Goal: Task Accomplishment & Management: Manage account settings

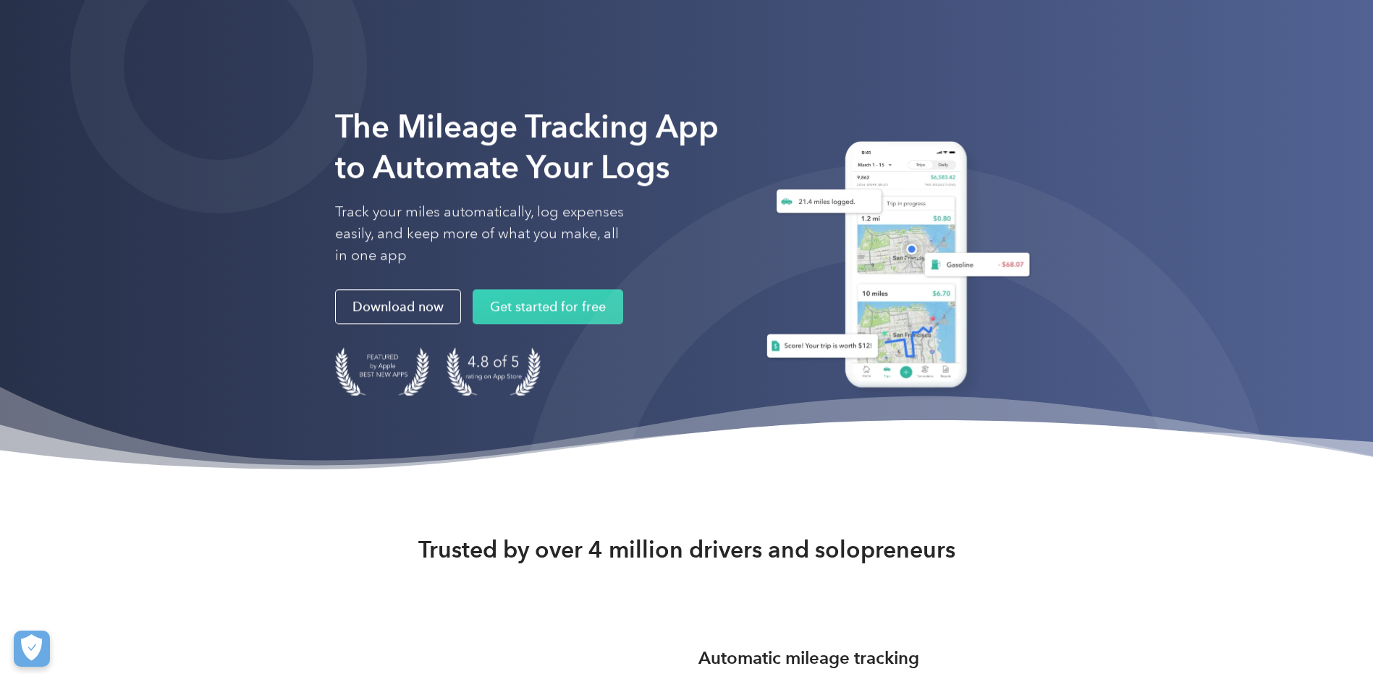
click at [1251, 40] on div "The Mileage Tracking App to Automate Your Logs Track your miles automatically, …" at bounding box center [686, 239] width 1373 height 478
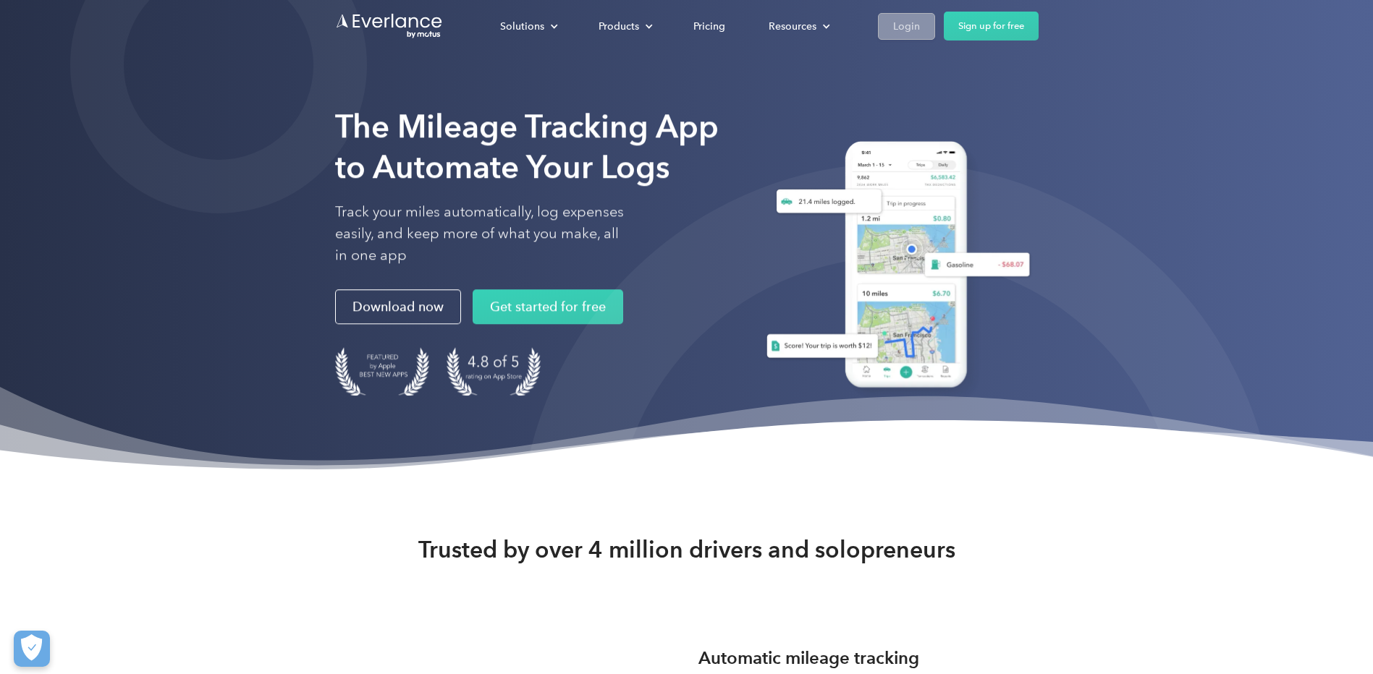
click at [897, 14] on link "Login" at bounding box center [906, 26] width 57 height 27
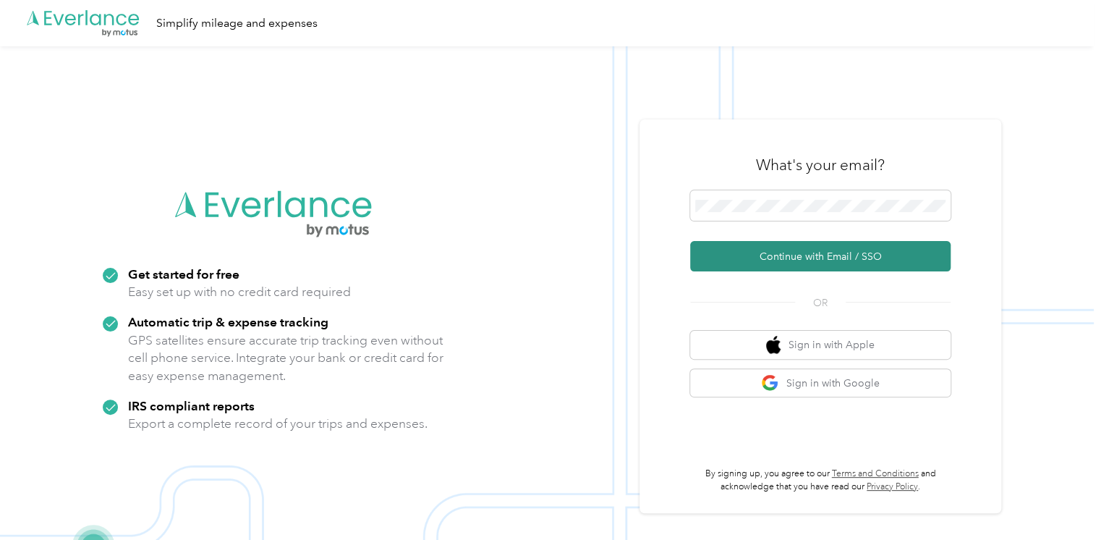
click at [777, 243] on button "Continue with Email / SSO" at bounding box center [820, 256] width 260 height 30
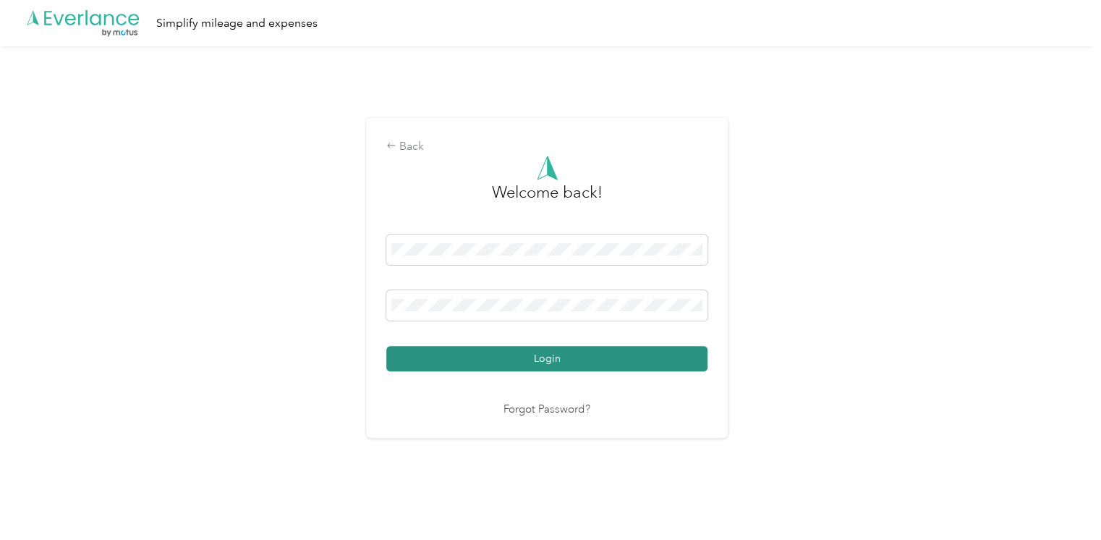
click at [645, 363] on button "Login" at bounding box center [546, 358] width 321 height 25
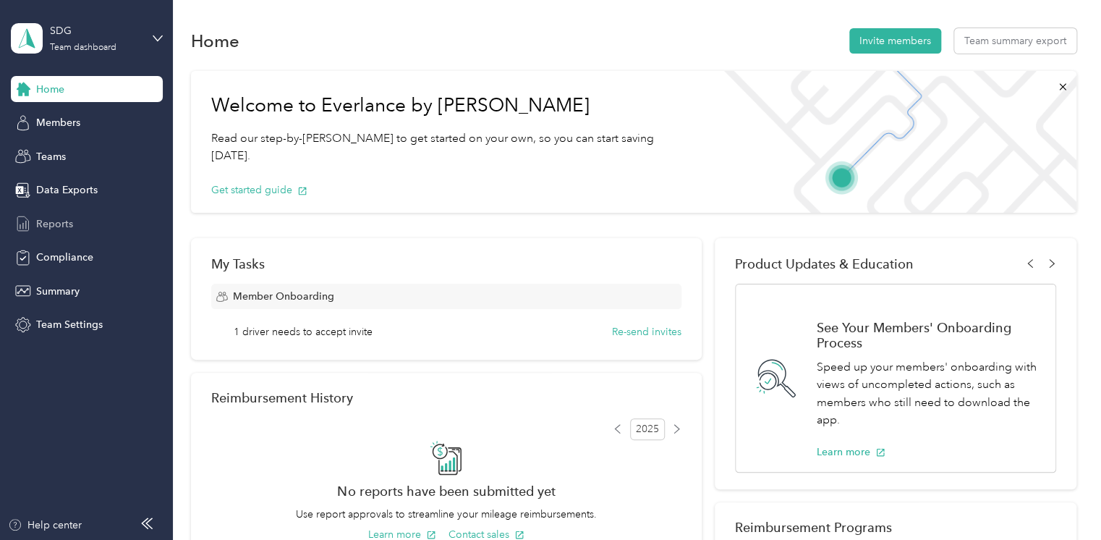
click at [88, 211] on div "Reports" at bounding box center [87, 224] width 152 height 26
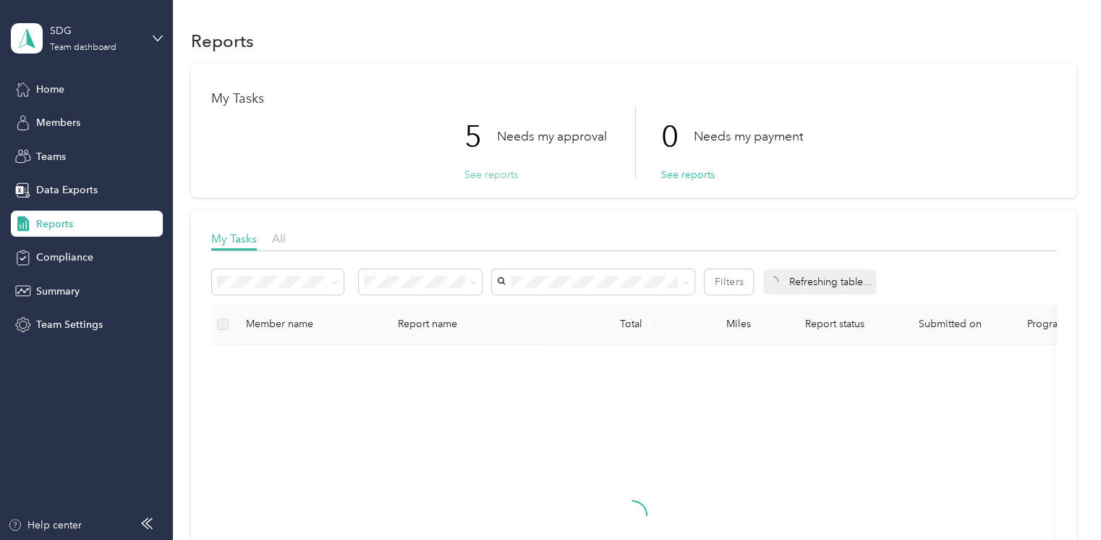
click at [465, 174] on button "See reports" at bounding box center [492, 174] width 54 height 15
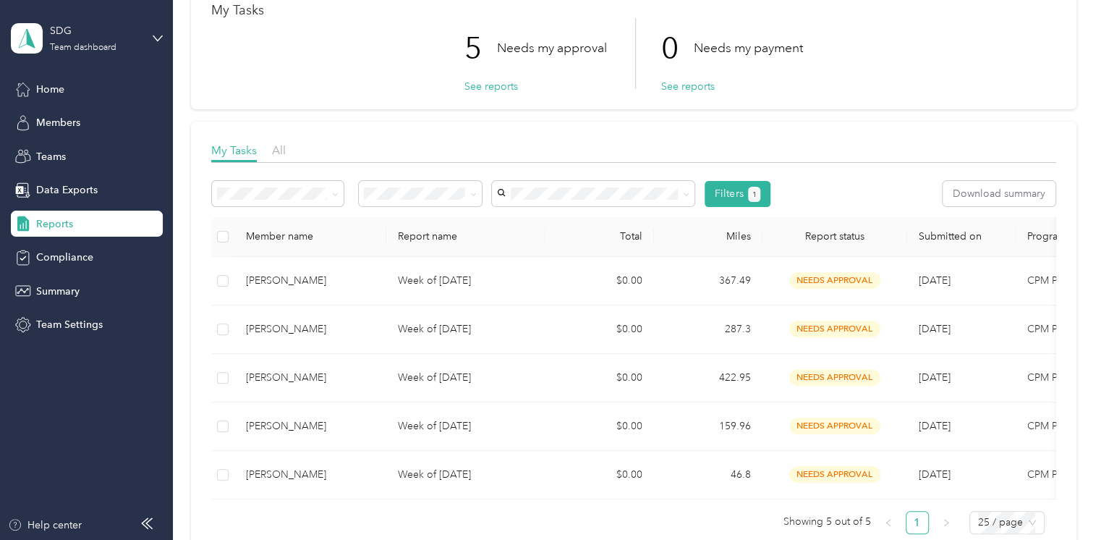
scroll to position [116, 0]
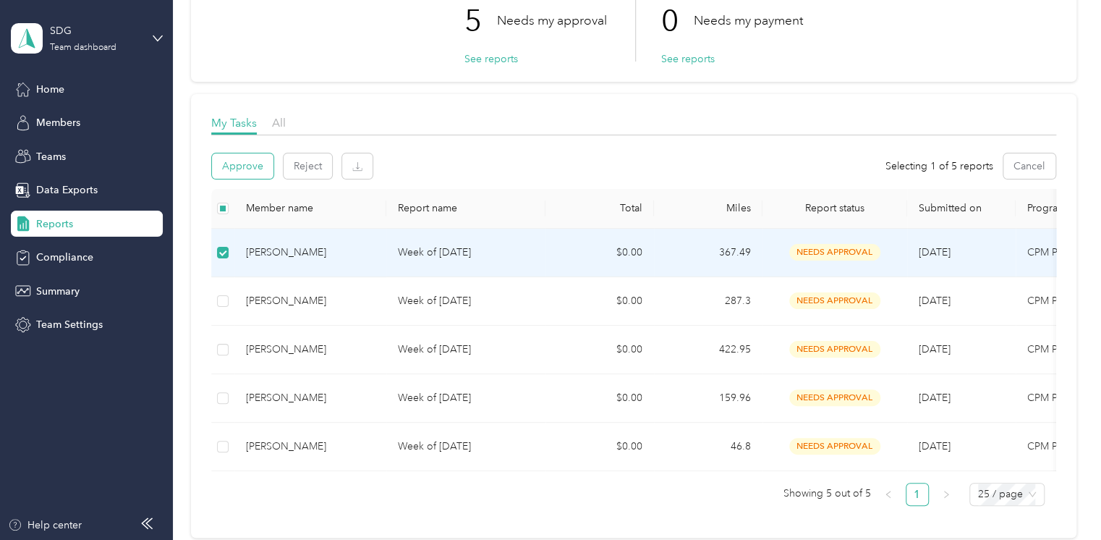
click at [263, 158] on button "Approve" at bounding box center [243, 165] width 62 height 25
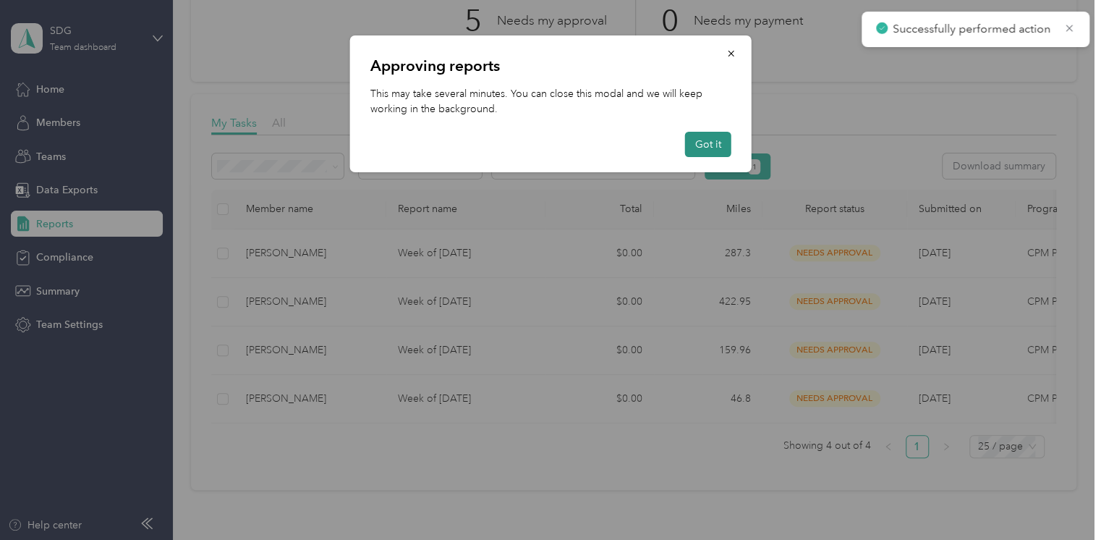
click at [719, 149] on button "Got it" at bounding box center [708, 144] width 46 height 25
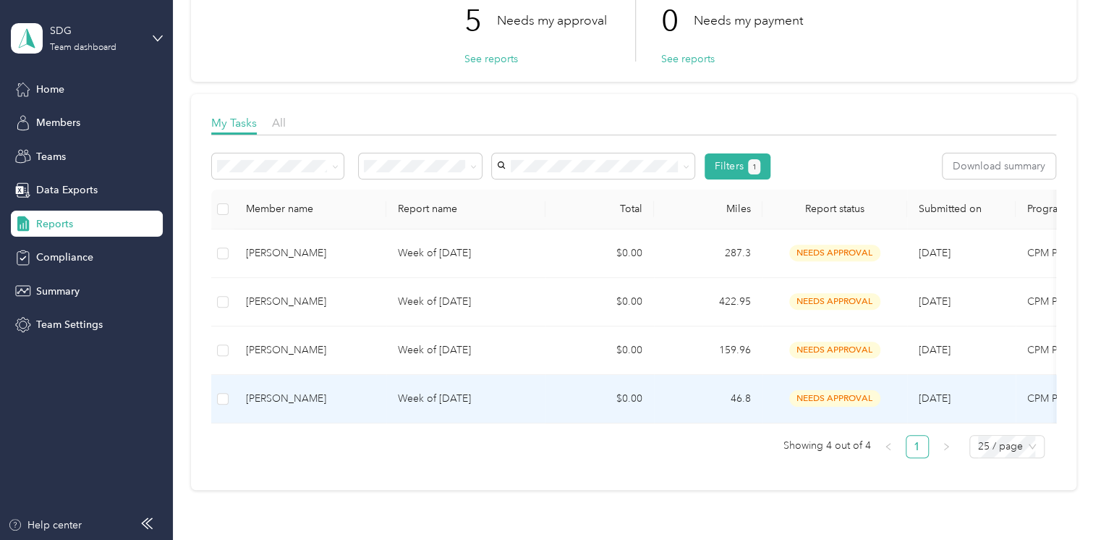
click at [457, 402] on p "Week of September 15 2025" at bounding box center [466, 399] width 136 height 16
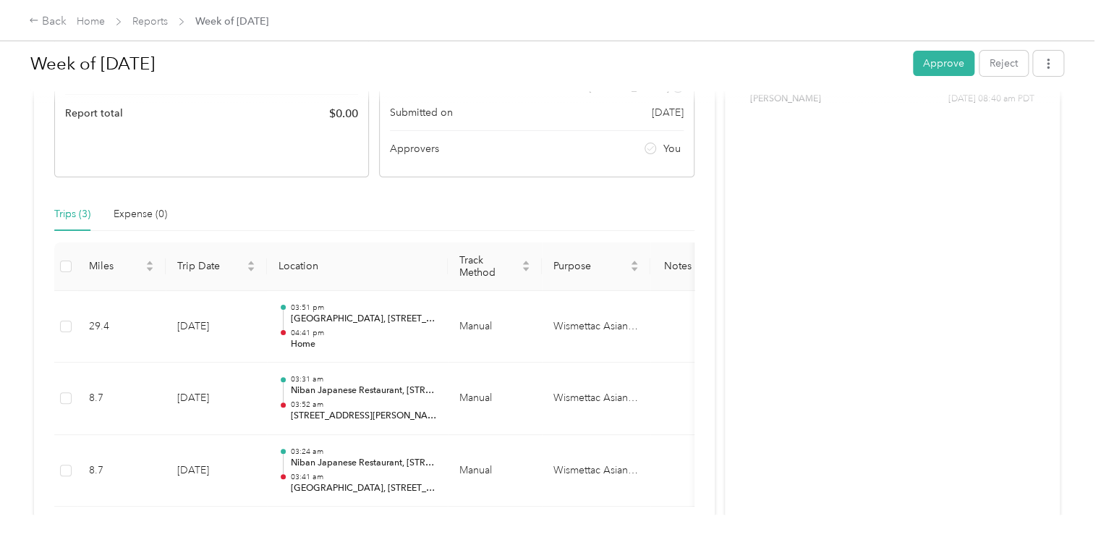
scroll to position [289, 0]
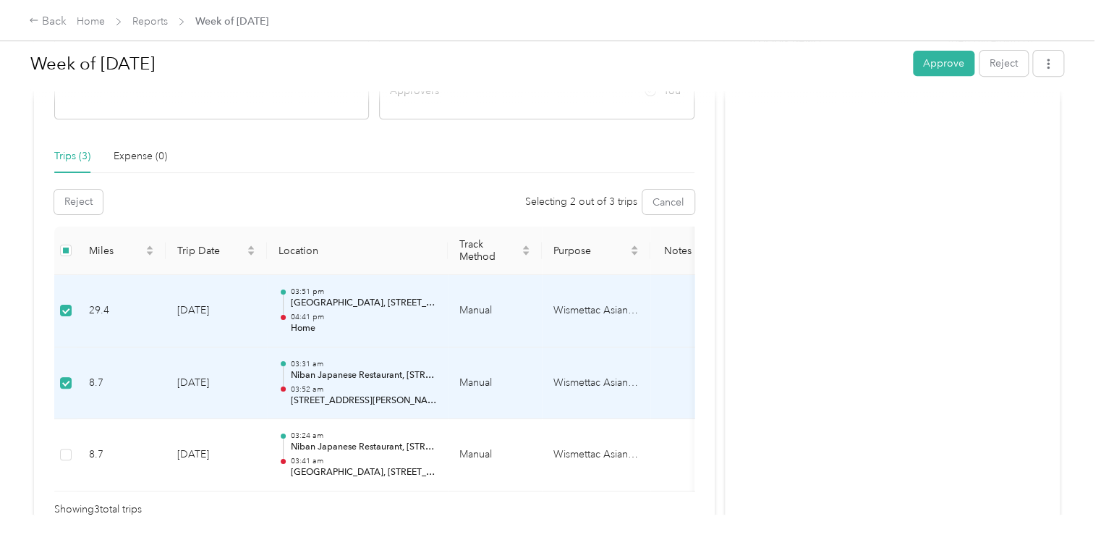
click at [70, 370] on td at bounding box center [65, 383] width 23 height 72
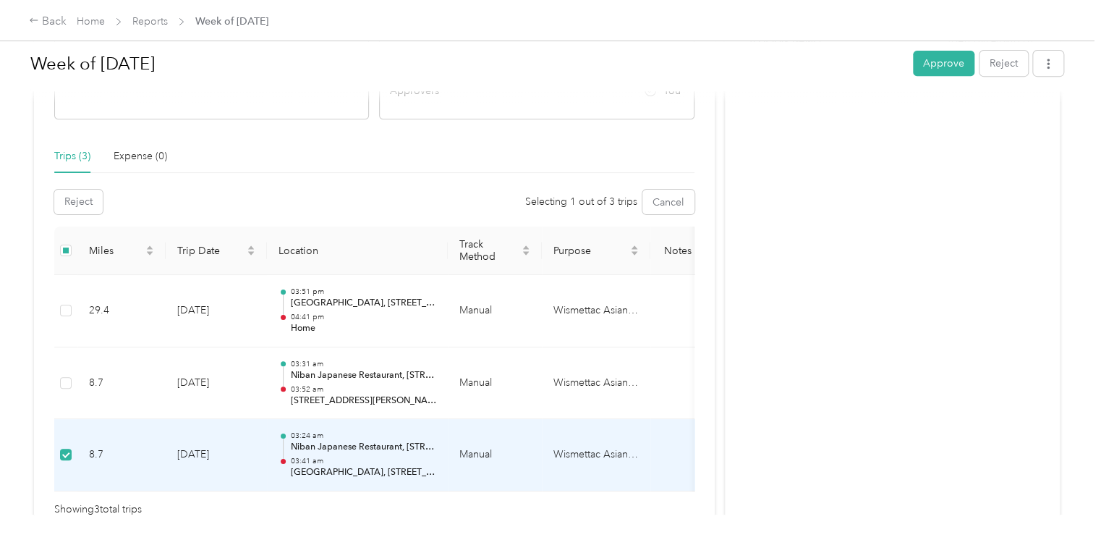
click at [828, 252] on div "Activity and Comments Needs approval From Funatsu Nobuhiro 09/29 at 08:40 am PD…" at bounding box center [892, 179] width 335 height 716
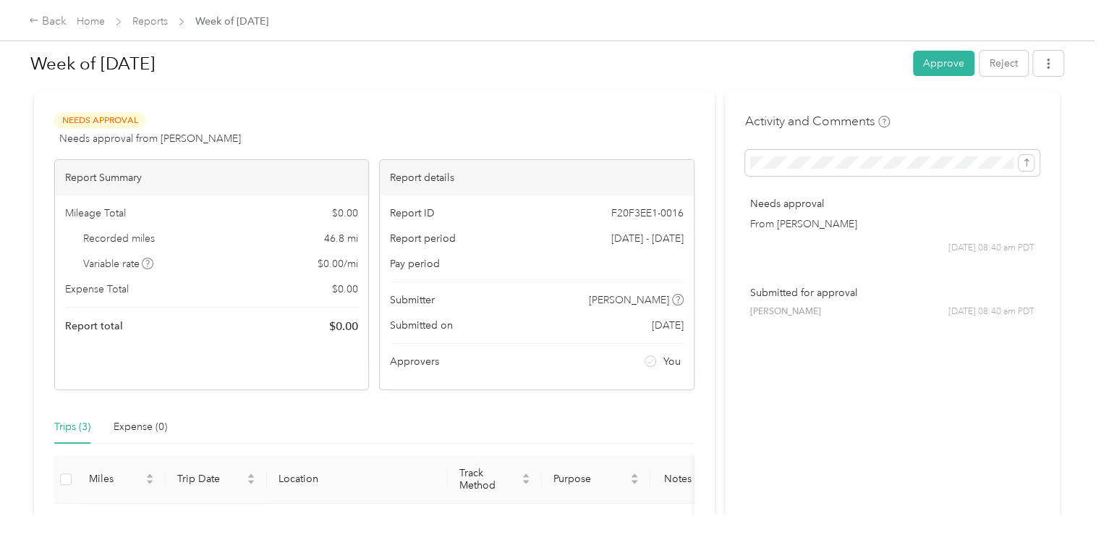
scroll to position [0, 0]
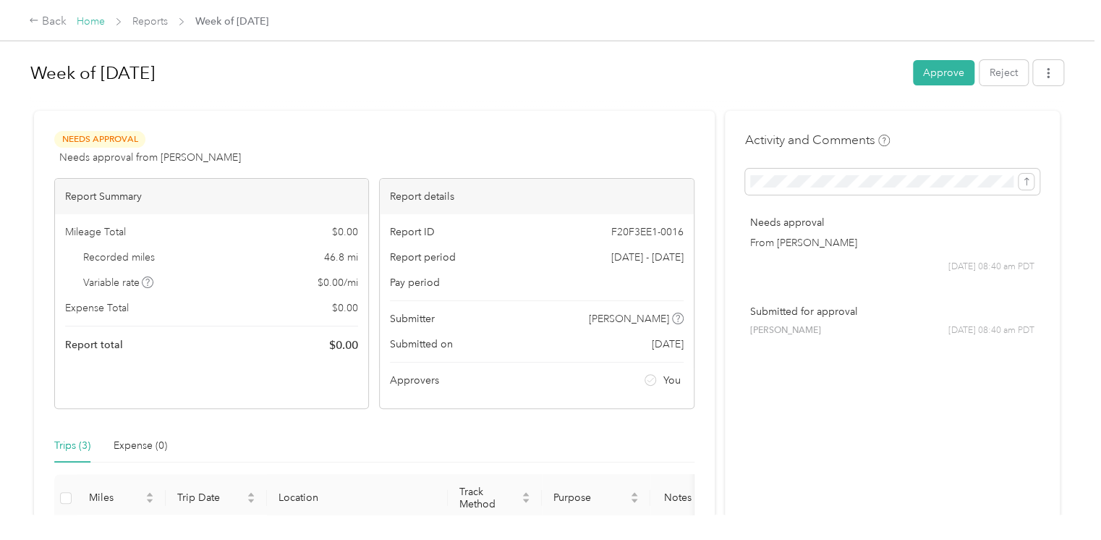
click at [87, 20] on link "Home" at bounding box center [91, 21] width 28 height 12
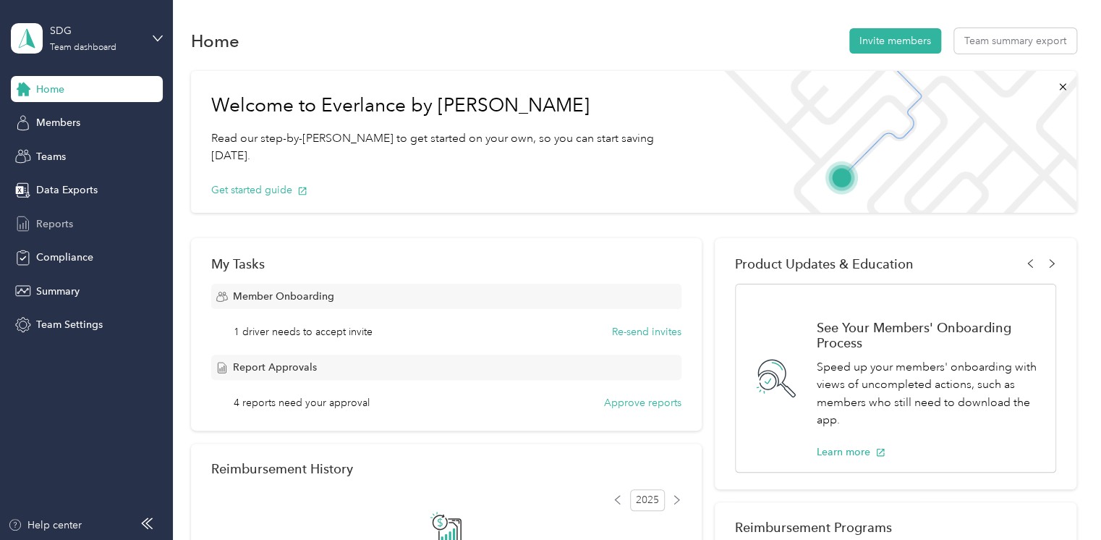
click at [69, 219] on span "Reports" at bounding box center [54, 223] width 37 height 15
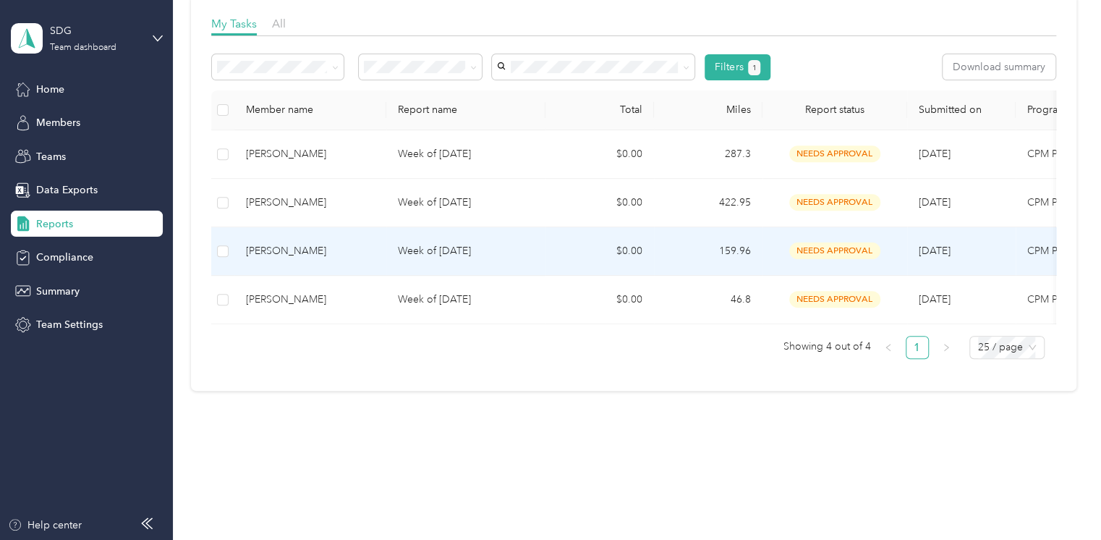
scroll to position [107, 0]
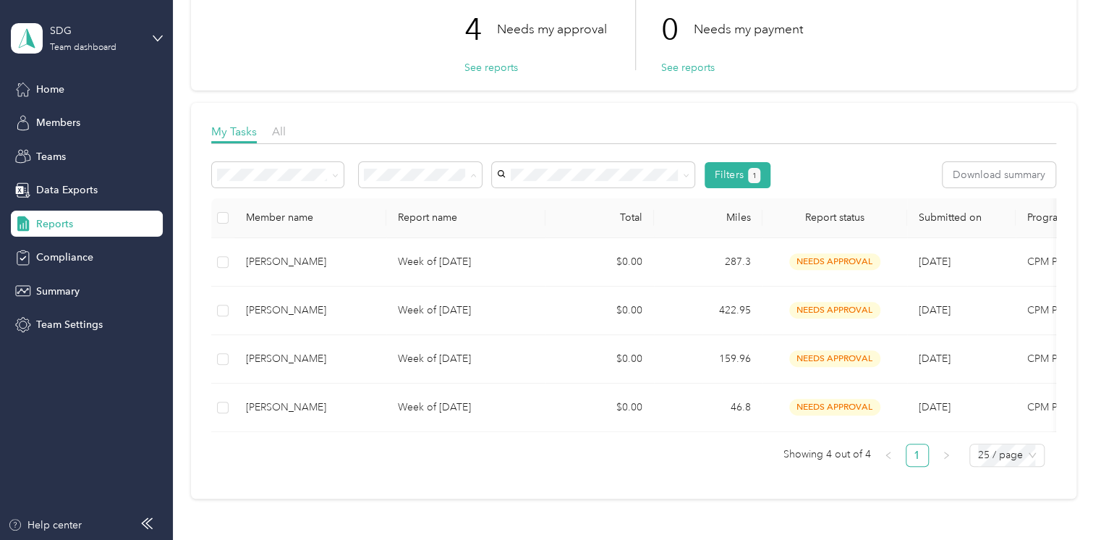
click at [404, 200] on div "All" at bounding box center [420, 200] width 103 height 15
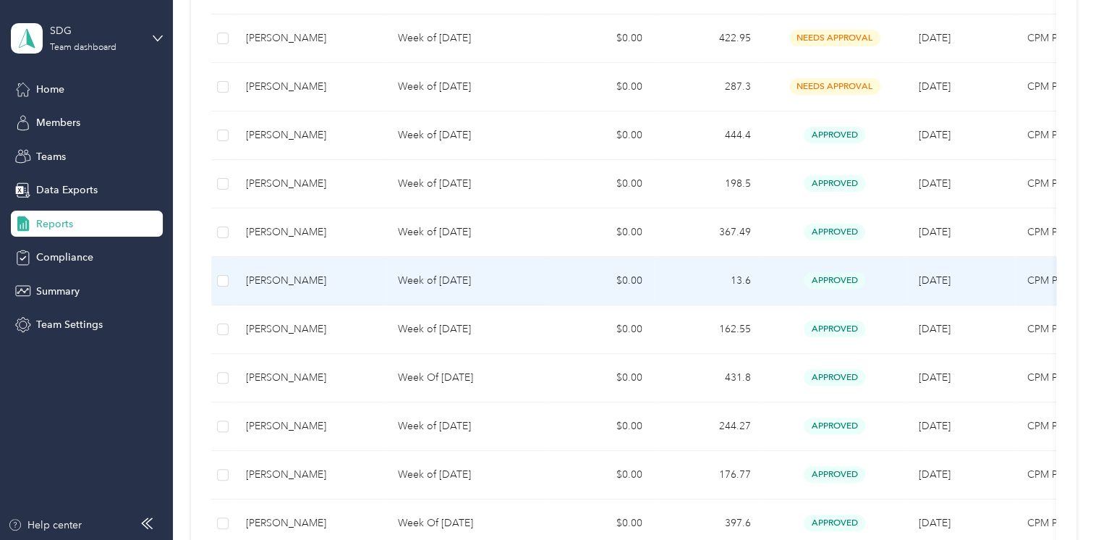
scroll to position [454, 0]
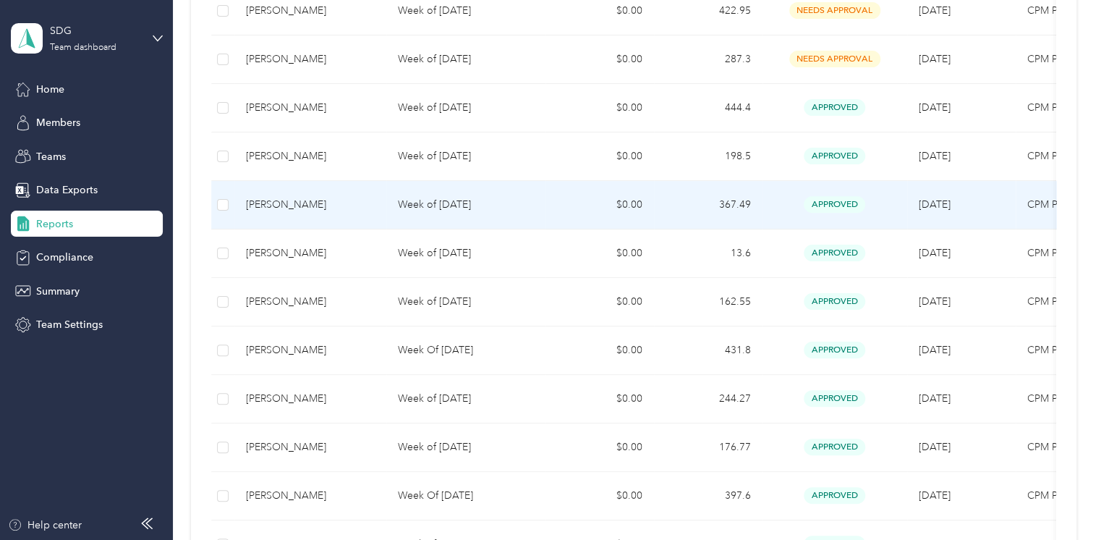
click at [454, 201] on p "Week of September 15 2025" at bounding box center [466, 205] width 136 height 16
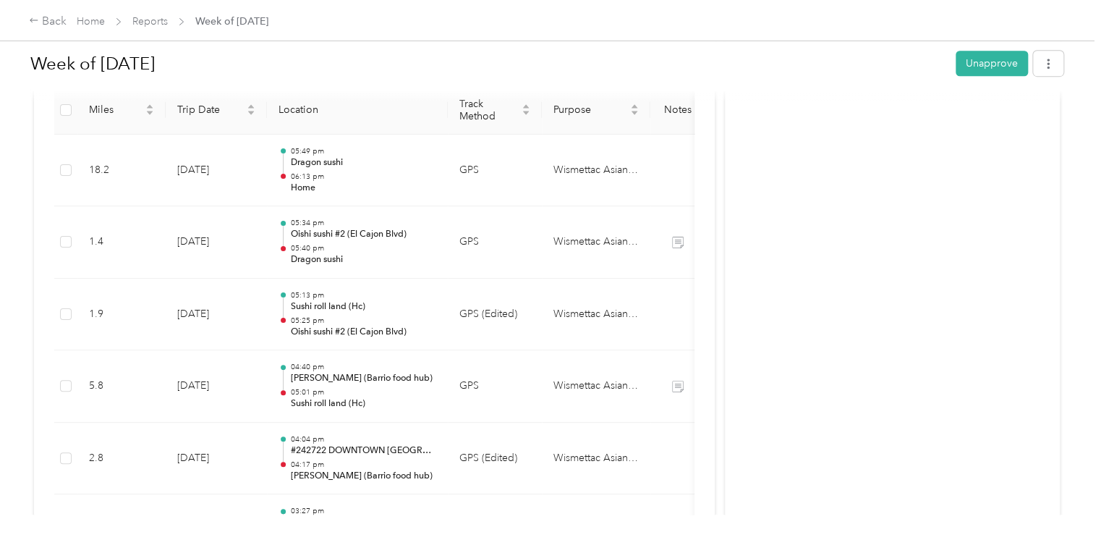
scroll to position [289, 0]
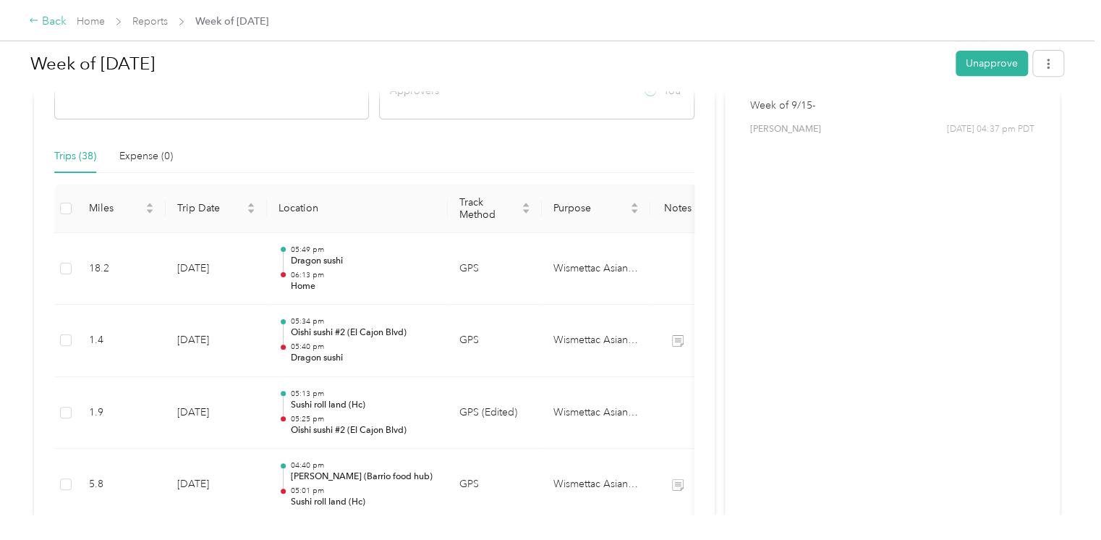
click at [41, 24] on div "Back" at bounding box center [48, 21] width 38 height 17
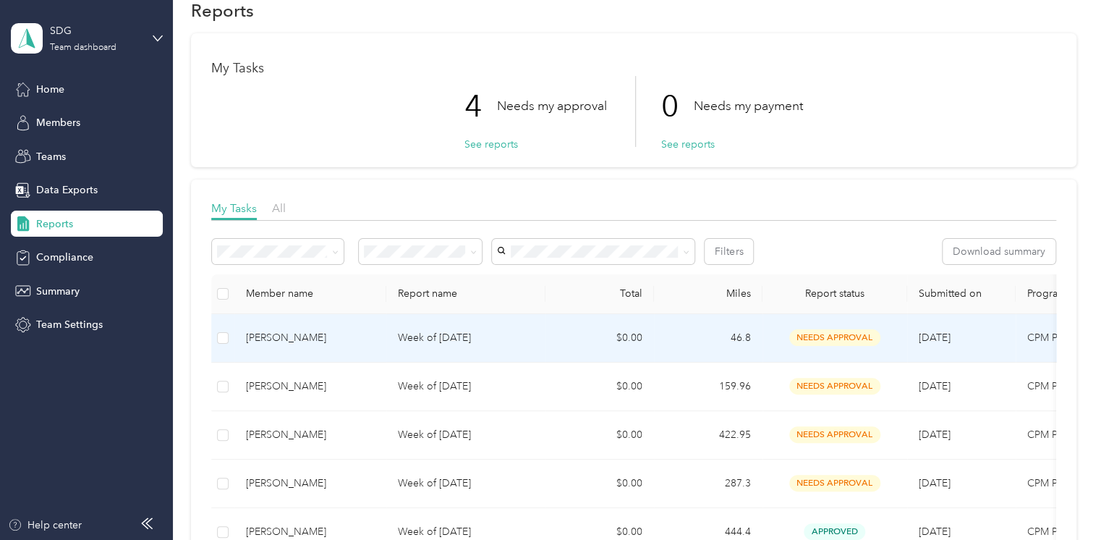
scroll to position [58, 0]
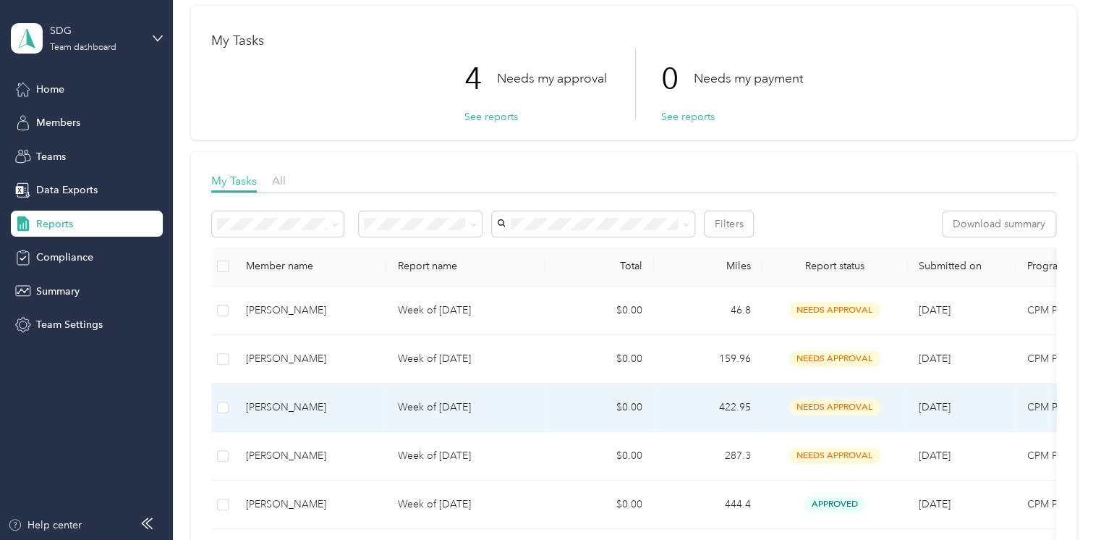
click at [428, 405] on p "Week of September 22 2025" at bounding box center [466, 407] width 136 height 16
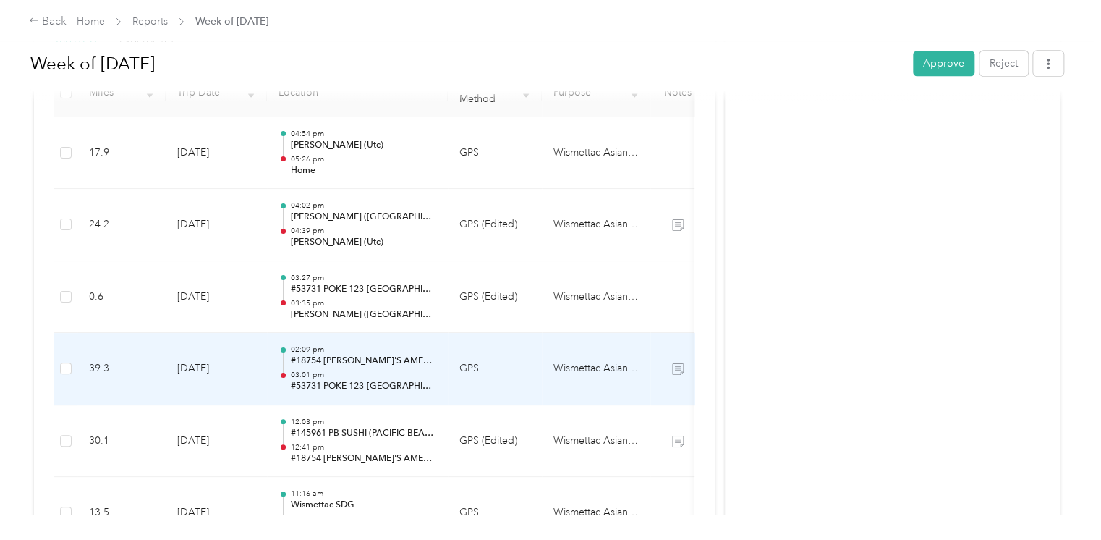
scroll to position [463, 0]
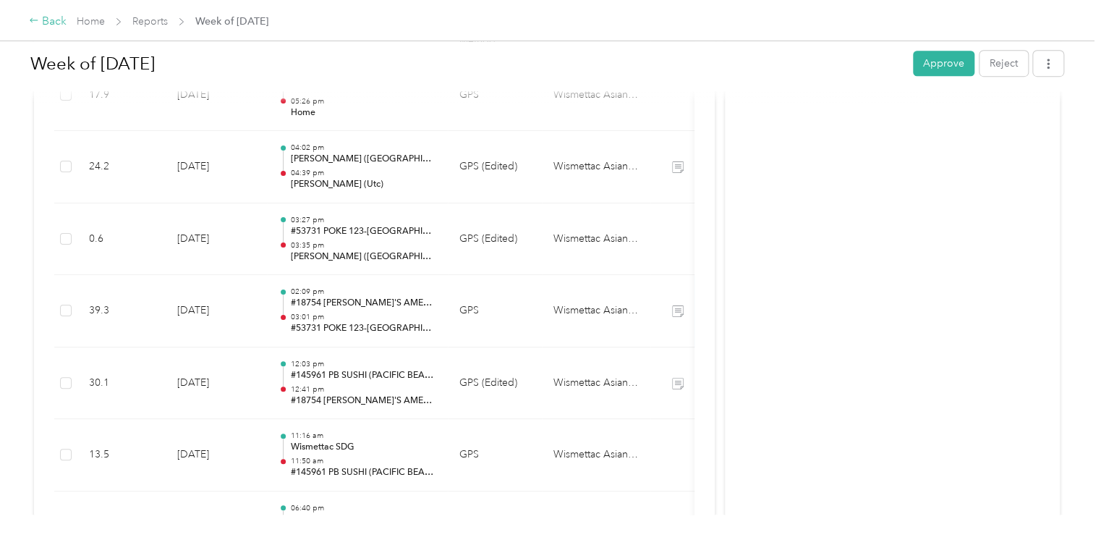
click at [30, 24] on icon at bounding box center [34, 20] width 10 height 10
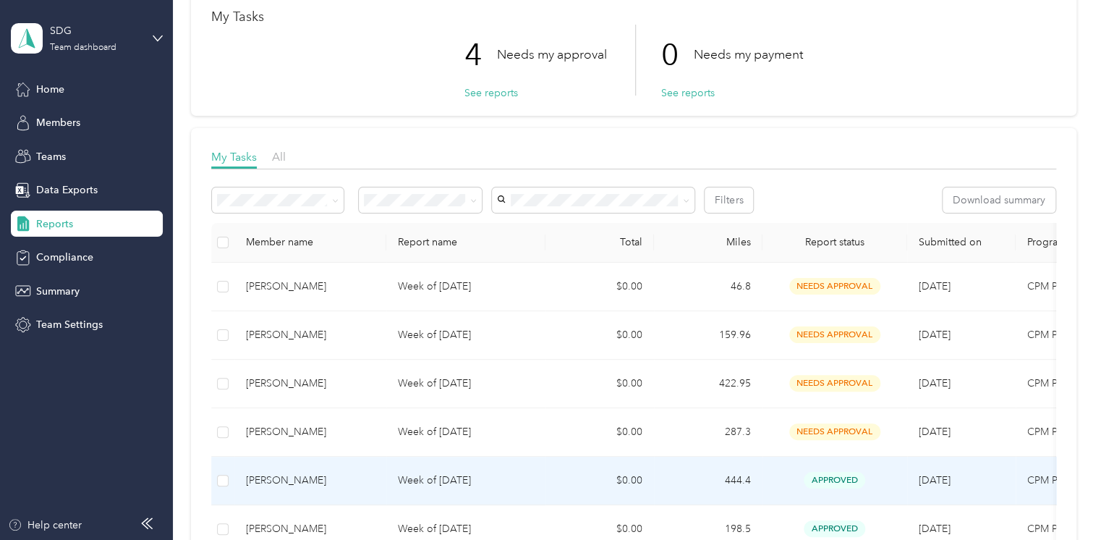
scroll to position [116, 0]
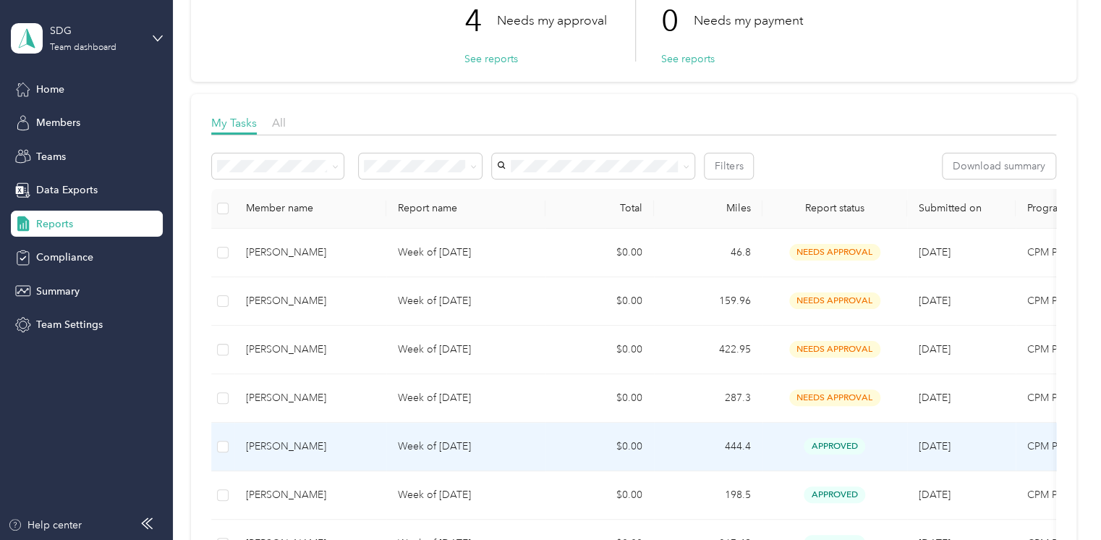
click at [460, 454] on td "Week of September 15 2025" at bounding box center [465, 447] width 159 height 48
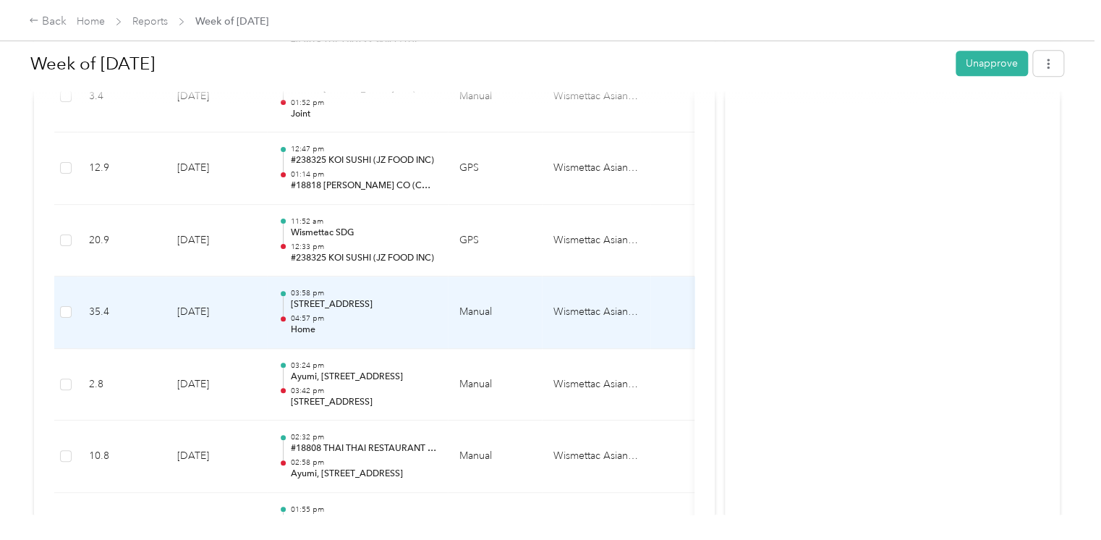
scroll to position [810, 0]
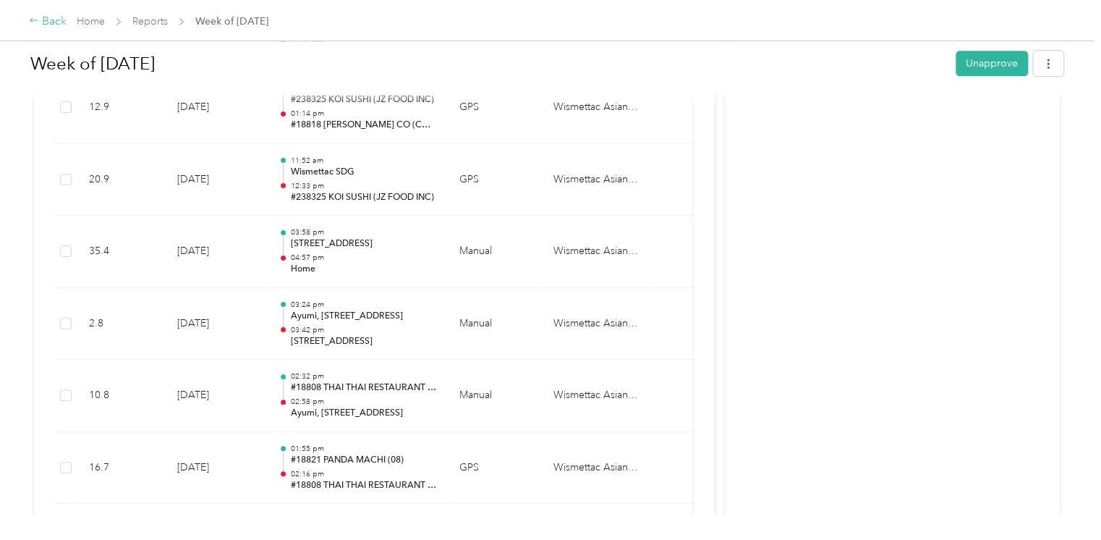
click at [59, 23] on div "Back" at bounding box center [48, 21] width 38 height 17
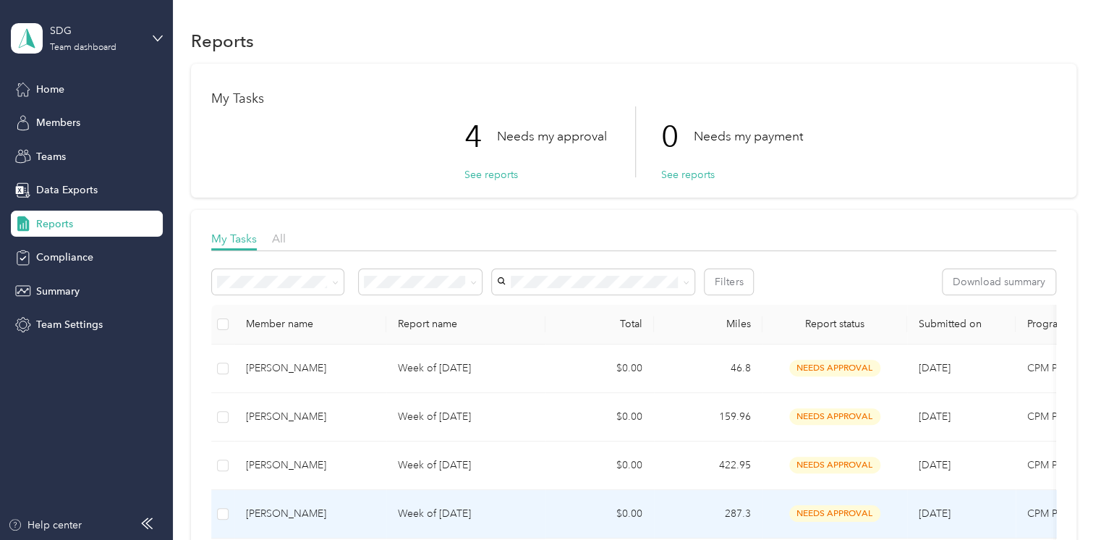
click at [421, 509] on p "Week of September 22 2025" at bounding box center [466, 514] width 136 height 16
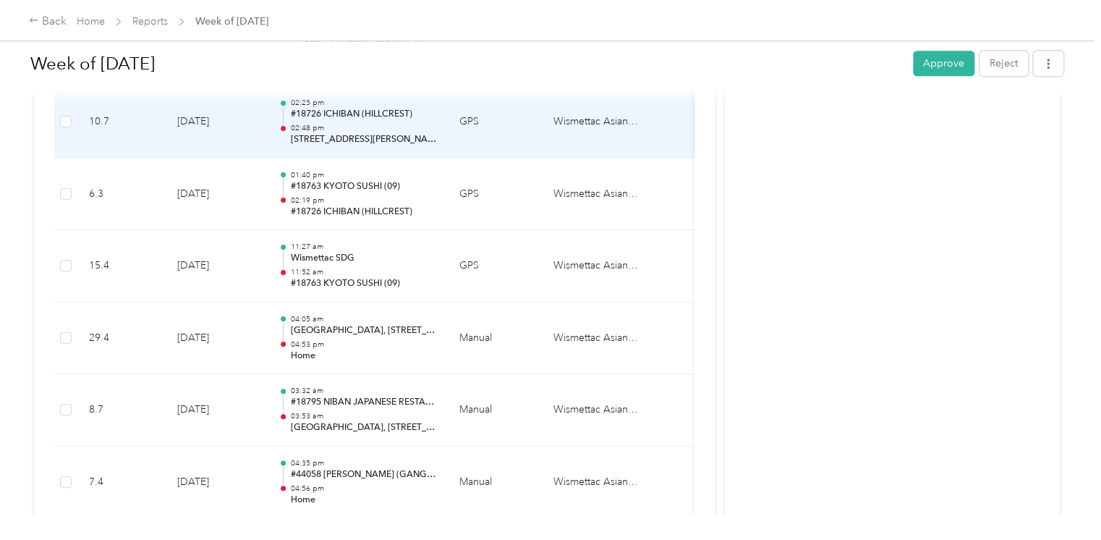
scroll to position [521, 0]
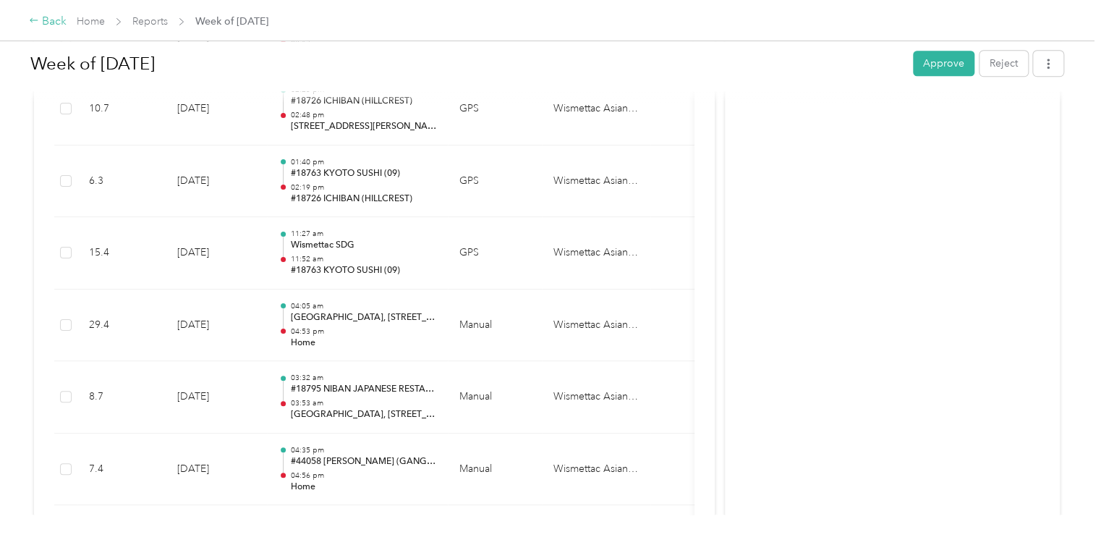
click at [52, 25] on div "Back" at bounding box center [48, 21] width 38 height 17
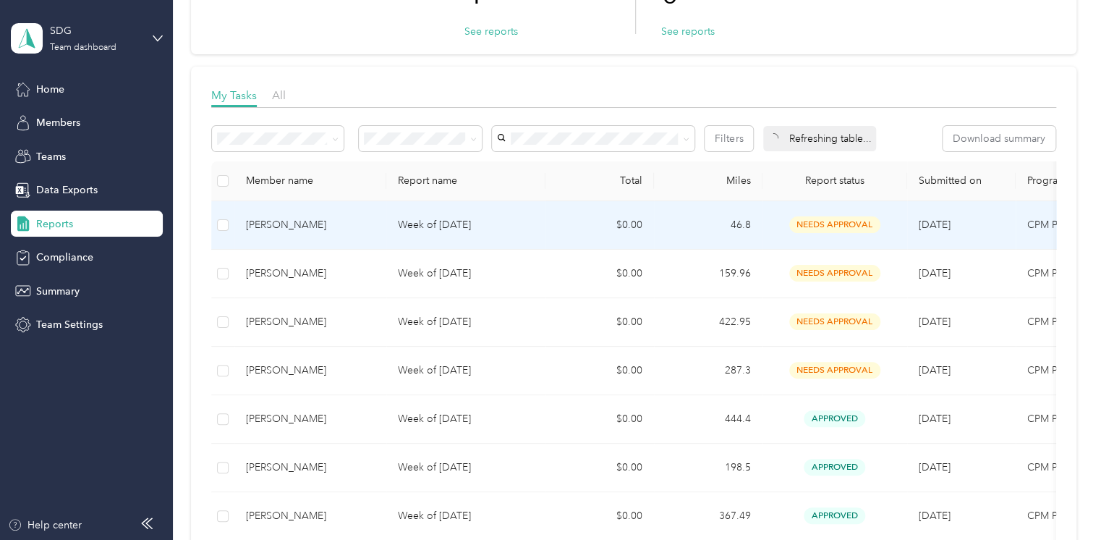
scroll to position [174, 0]
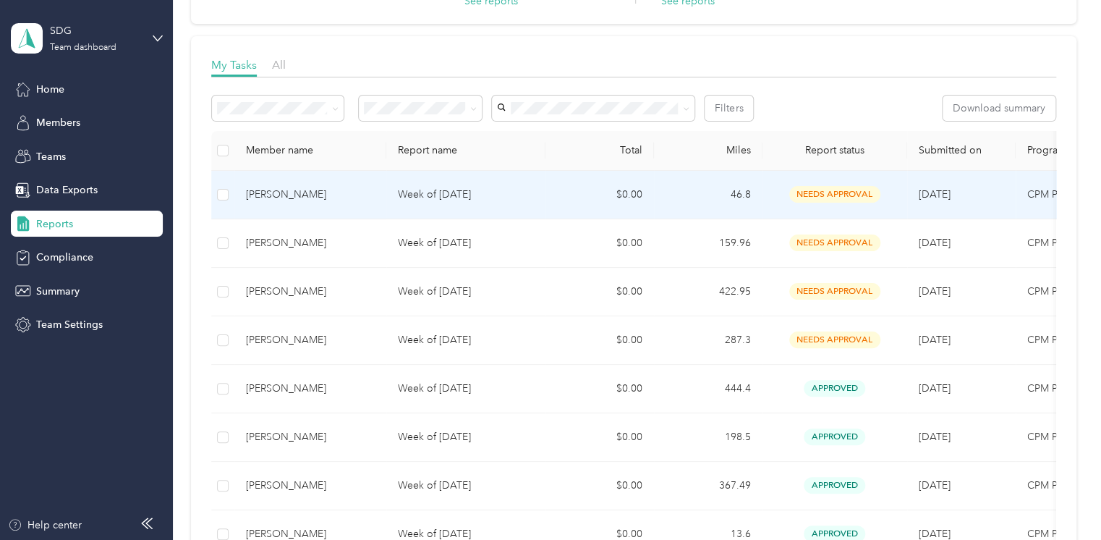
click at [420, 187] on p "Week of September 15 2025" at bounding box center [466, 195] width 136 height 16
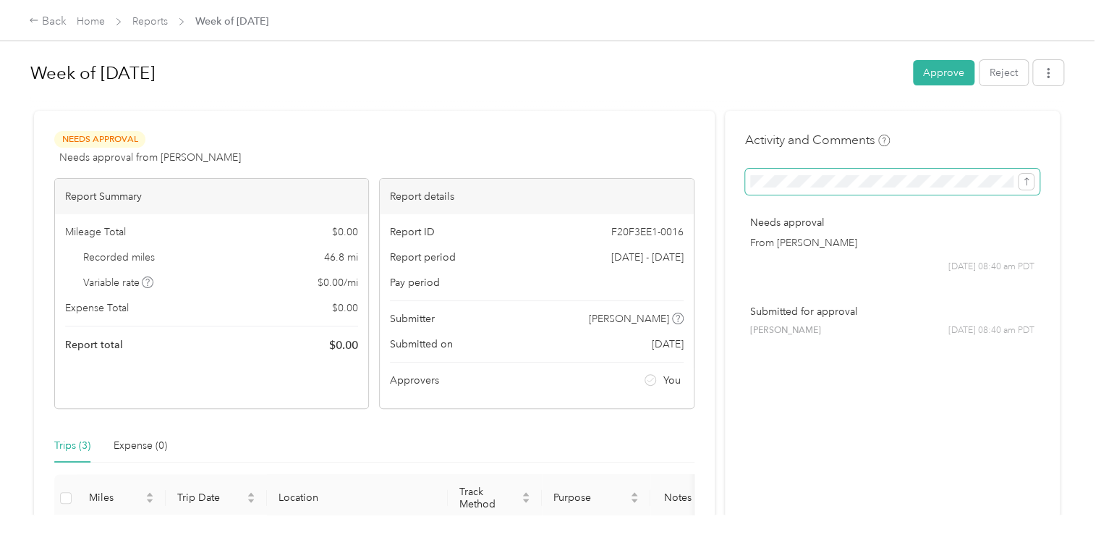
scroll to position [0, 116]
click at [1006, 79] on button "Reject" at bounding box center [1004, 72] width 48 height 25
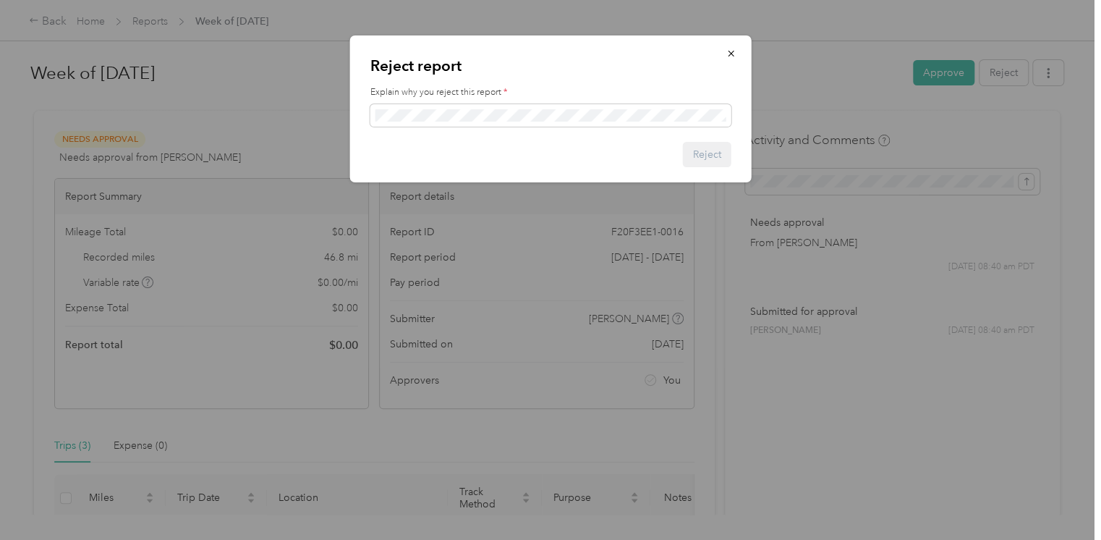
click at [716, 48] on div at bounding box center [731, 53] width 30 height 25
click at [724, 46] on button "button" at bounding box center [731, 53] width 30 height 25
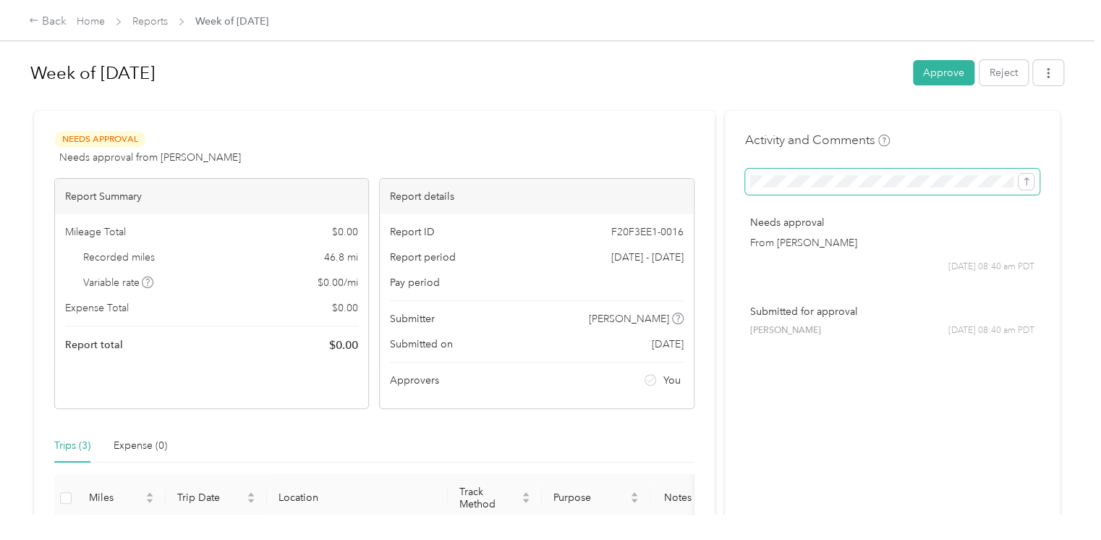
scroll to position [0, 116]
click at [1094, 172] on html "Back Home Reports Week of September 15 2025 Week of September 15 2025 Approve R…" at bounding box center [547, 270] width 1094 height 540
click at [996, 68] on button "Reject" at bounding box center [1004, 72] width 48 height 25
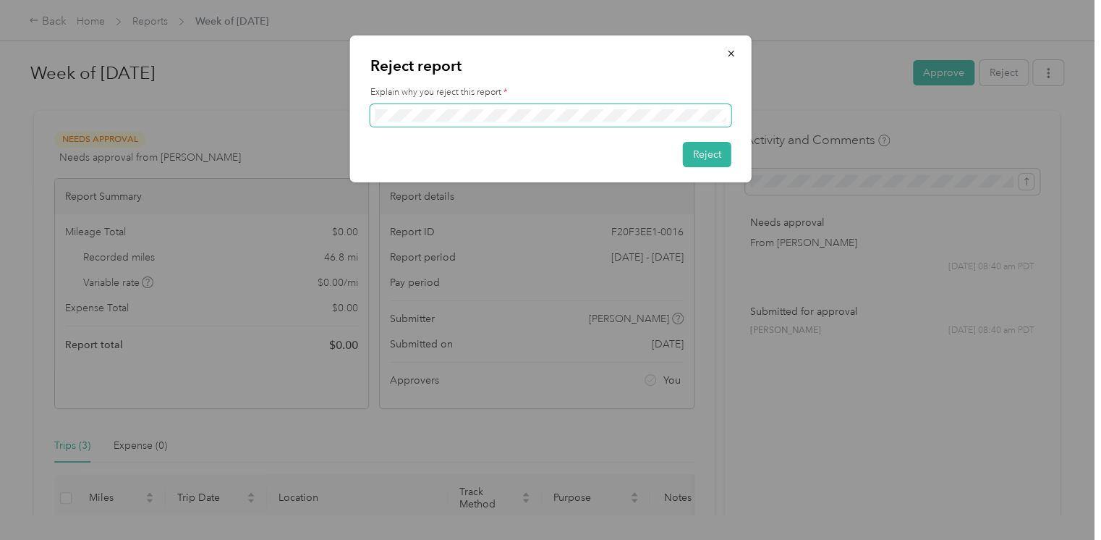
scroll to position [0, 29]
click at [703, 154] on button "Reject" at bounding box center [707, 154] width 48 height 25
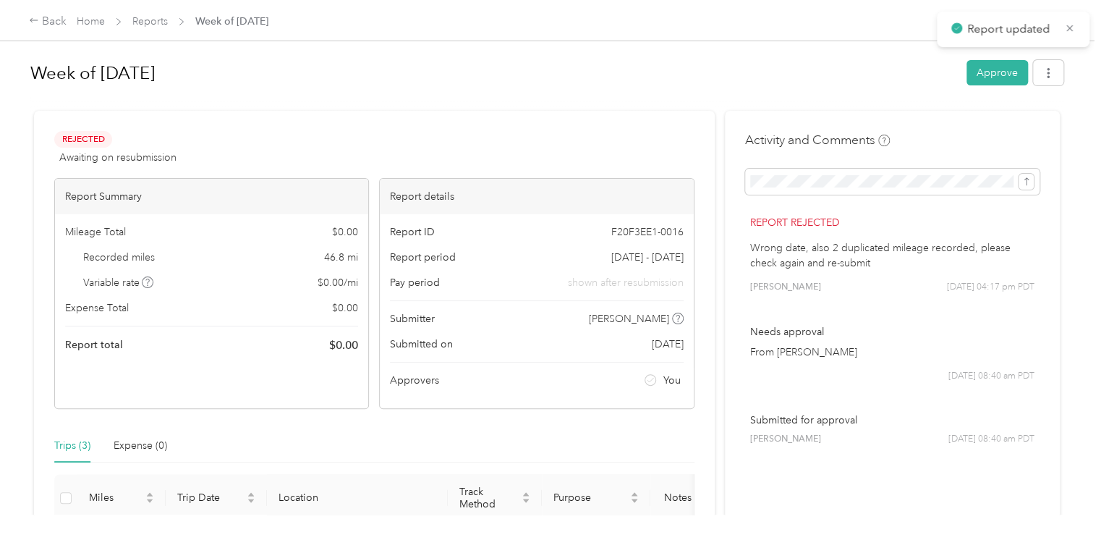
click at [1022, 26] on p "Report updated" at bounding box center [1010, 29] width 87 height 18
click at [44, 13] on div "Back" at bounding box center [48, 21] width 38 height 17
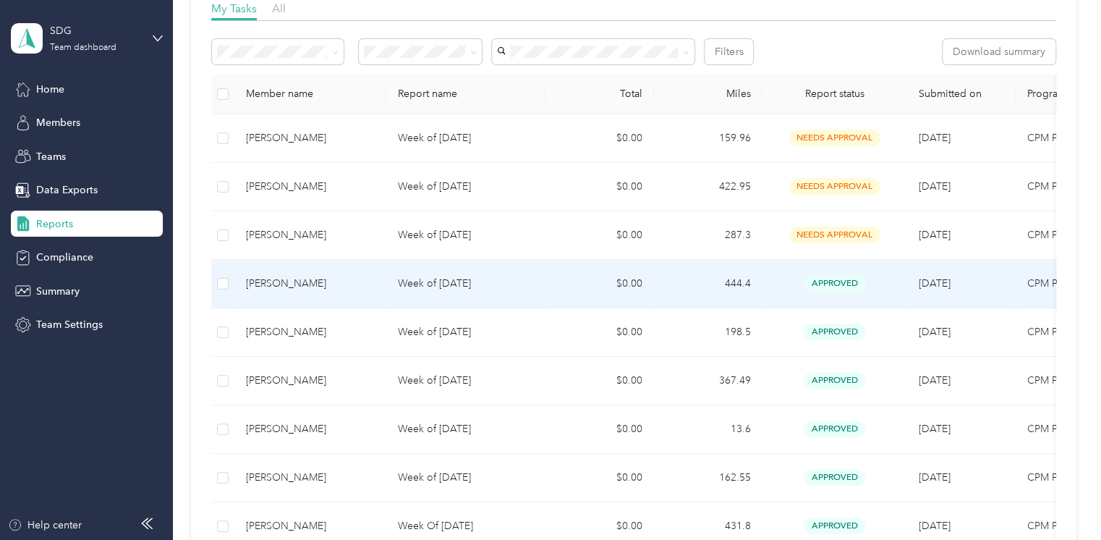
scroll to position [232, 0]
click at [437, 279] on p "Week of September 15 2025" at bounding box center [466, 282] width 136 height 16
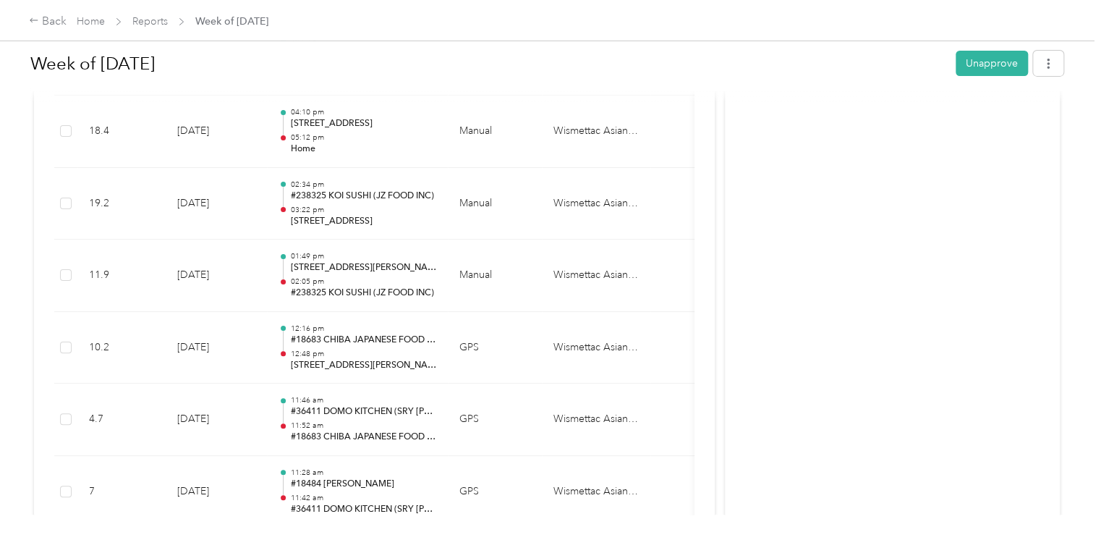
scroll to position [2510, 0]
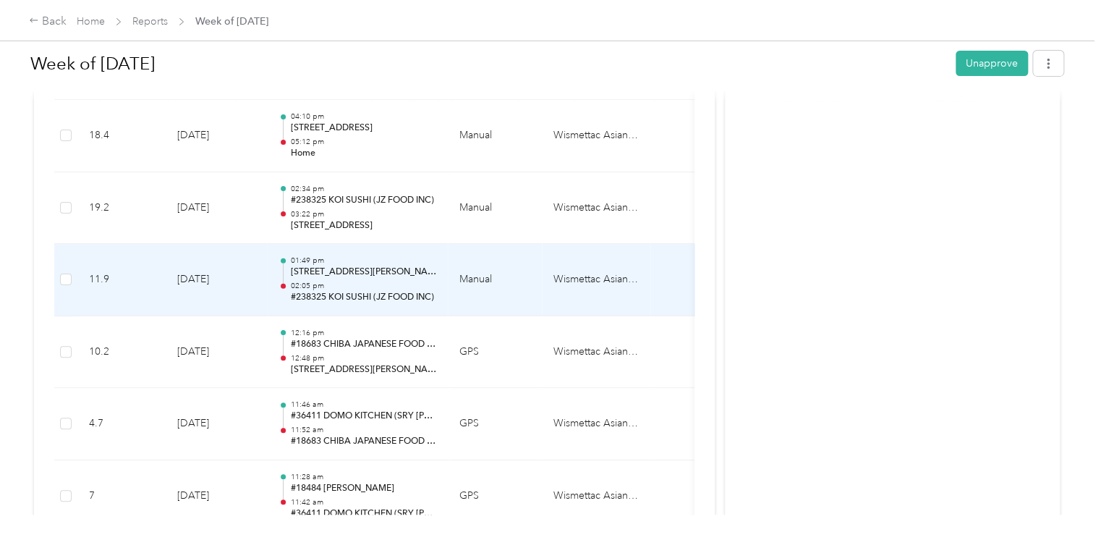
click at [327, 281] on p "02:05 pm" at bounding box center [363, 286] width 146 height 10
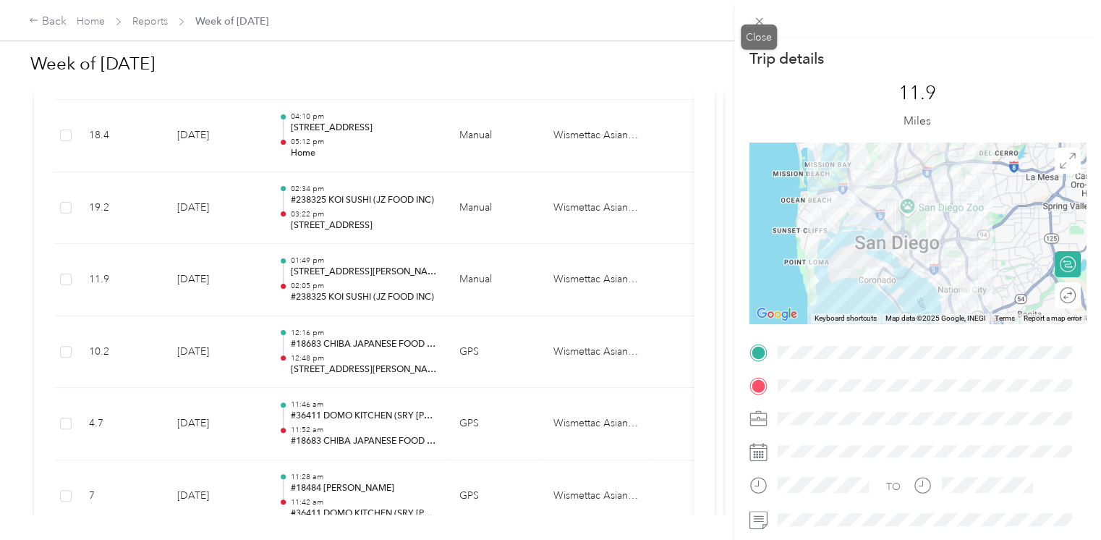
click at [765, 25] on icon at bounding box center [759, 21] width 12 height 12
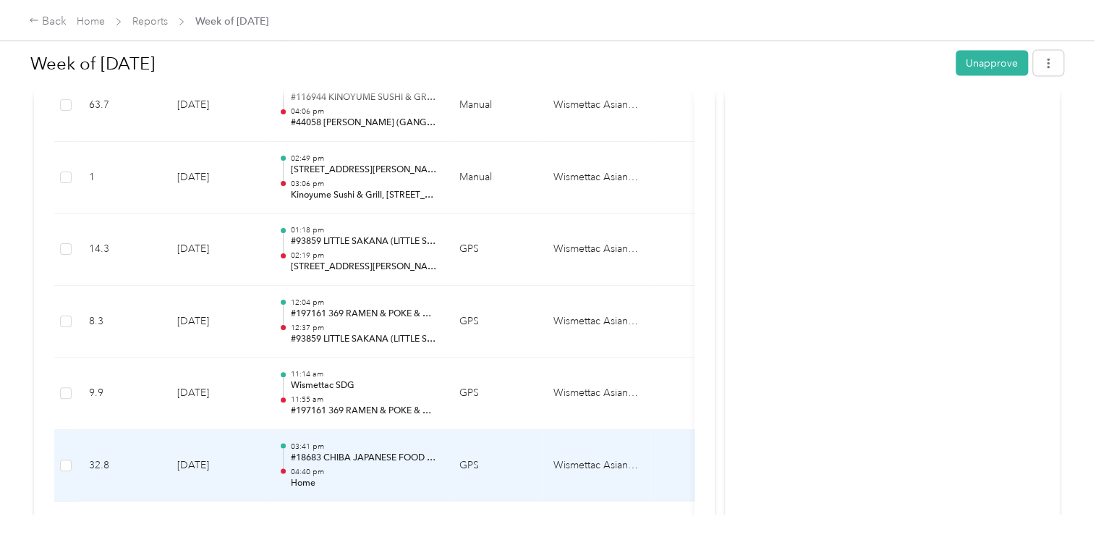
scroll to position [1468, 0]
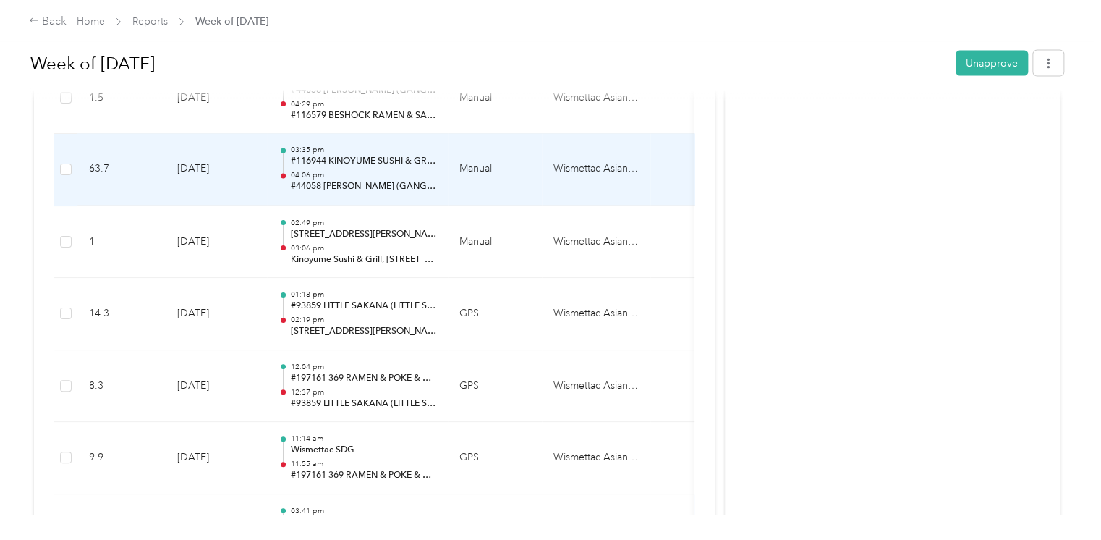
click at [344, 171] on p "04:06 pm" at bounding box center [363, 176] width 146 height 10
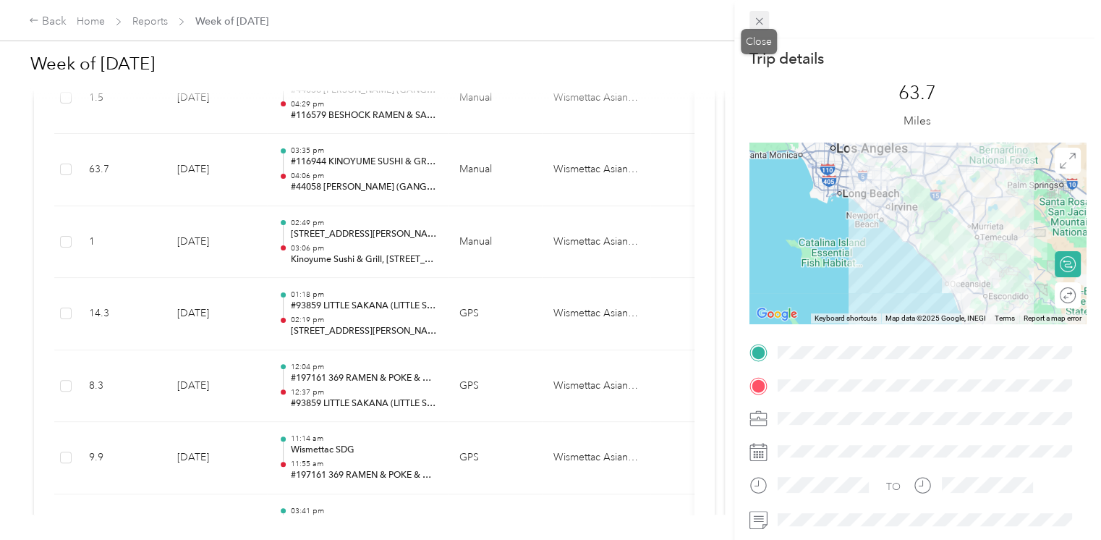
click at [750, 23] on span at bounding box center [760, 21] width 20 height 20
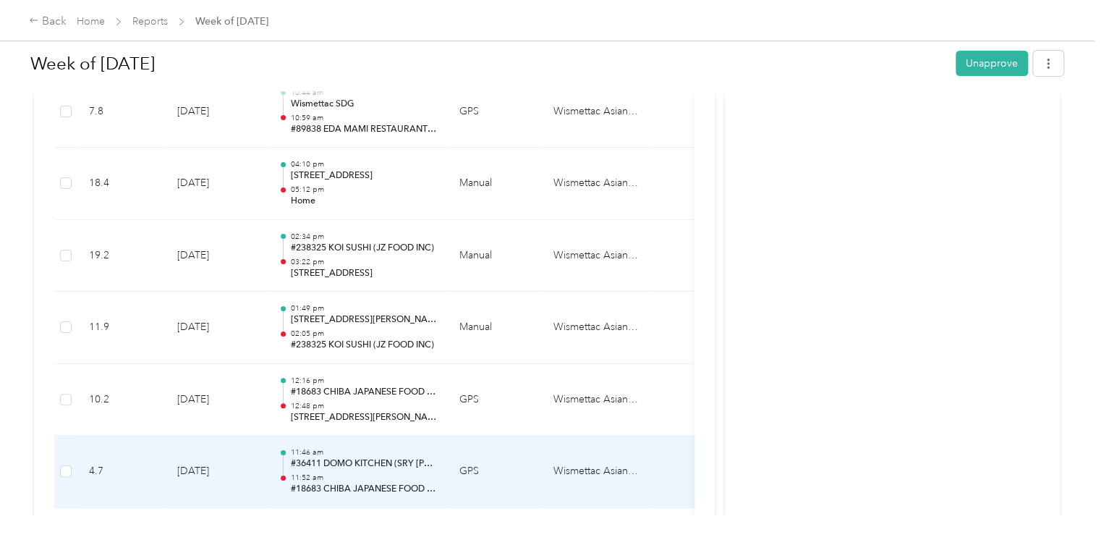
scroll to position [2404, 0]
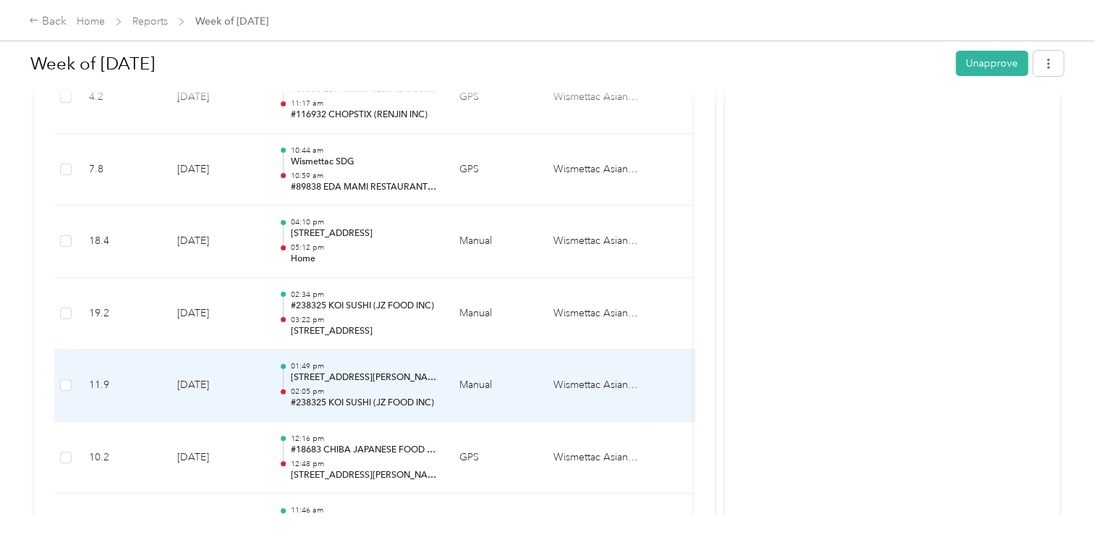
click at [319, 386] on p "02:05 pm" at bounding box center [363, 391] width 146 height 10
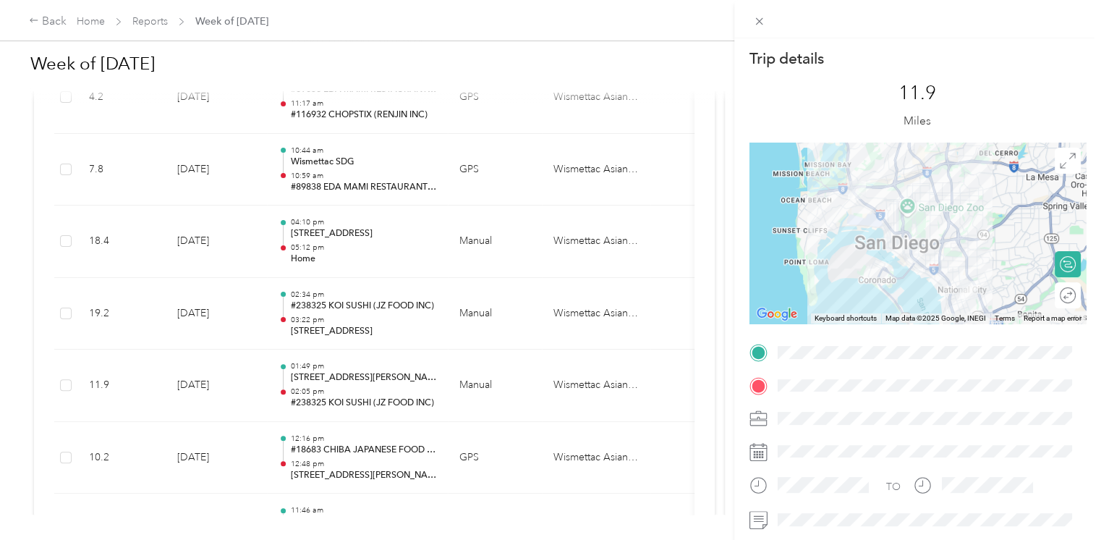
click at [343, 305] on div "Trip details This trip cannot be edited because it is either under review, appr…" at bounding box center [550, 270] width 1101 height 540
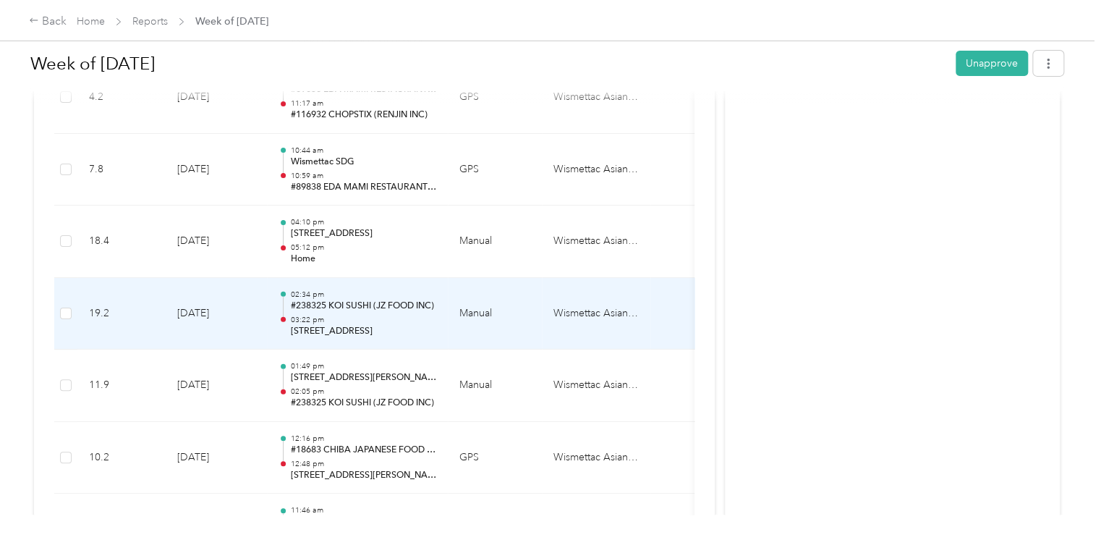
click at [343, 305] on p "#238325 KOI SUSHI (JZ FOOD INC)" at bounding box center [363, 306] width 146 height 13
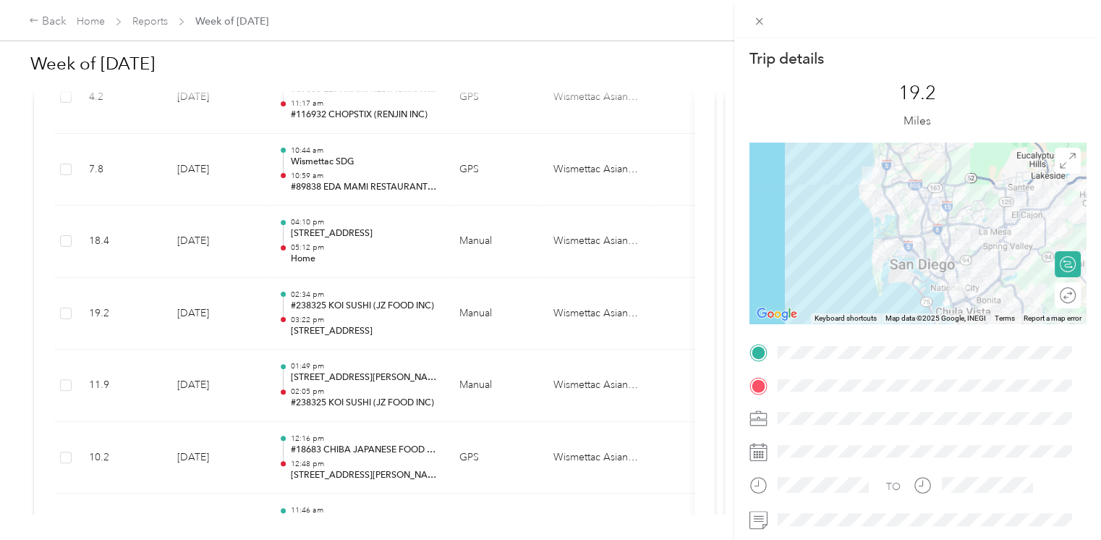
click at [358, 227] on div "Trip details This trip cannot be edited because it is either under review, appr…" at bounding box center [550, 270] width 1101 height 540
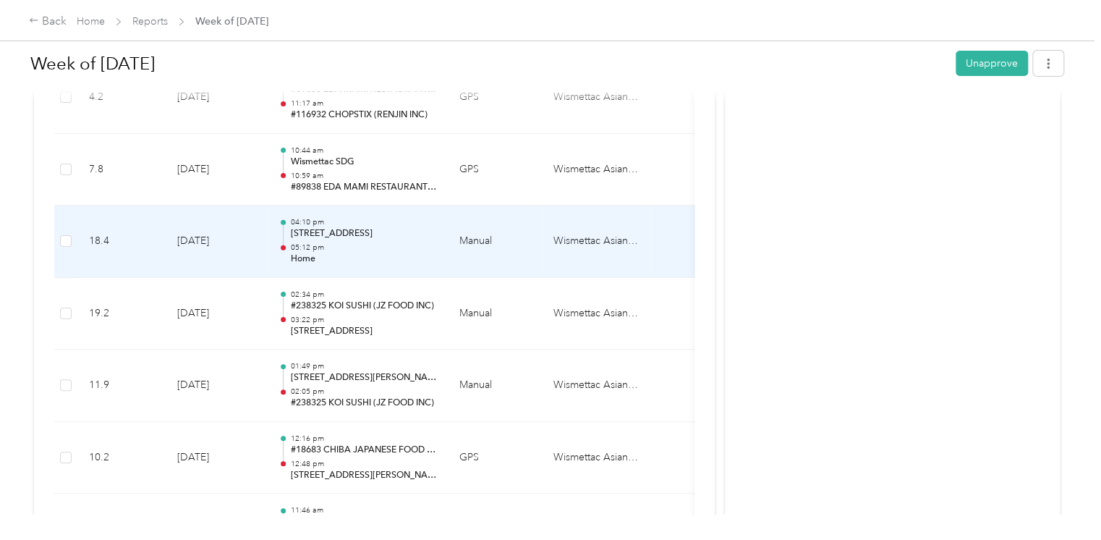
click at [358, 227] on p "8843 Villa La Jolla Dr, La Jolla, CA, United States" at bounding box center [363, 233] width 146 height 13
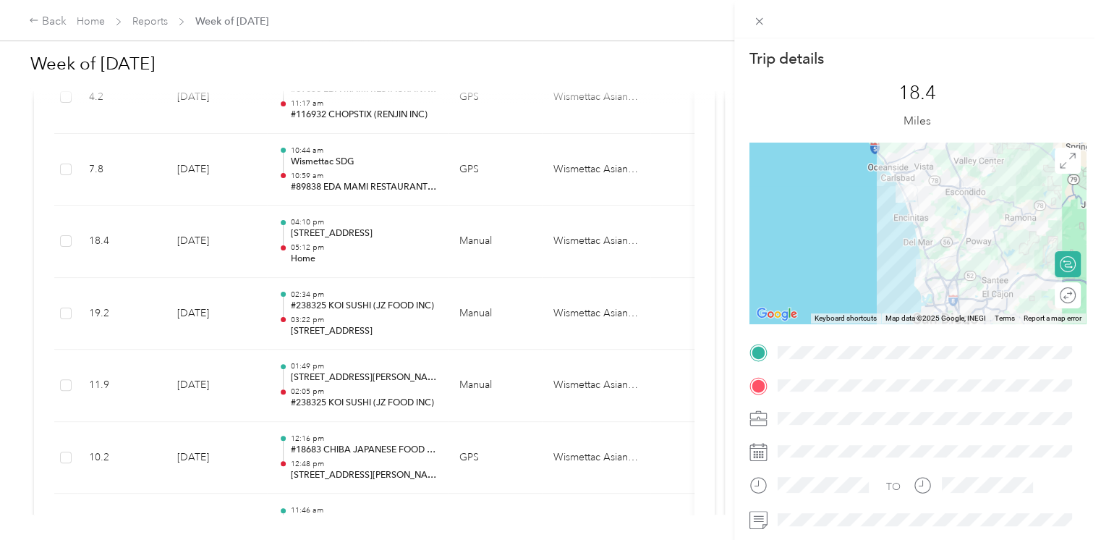
click at [338, 300] on div "Trip details This trip cannot be edited because it is either under review, appr…" at bounding box center [550, 270] width 1101 height 540
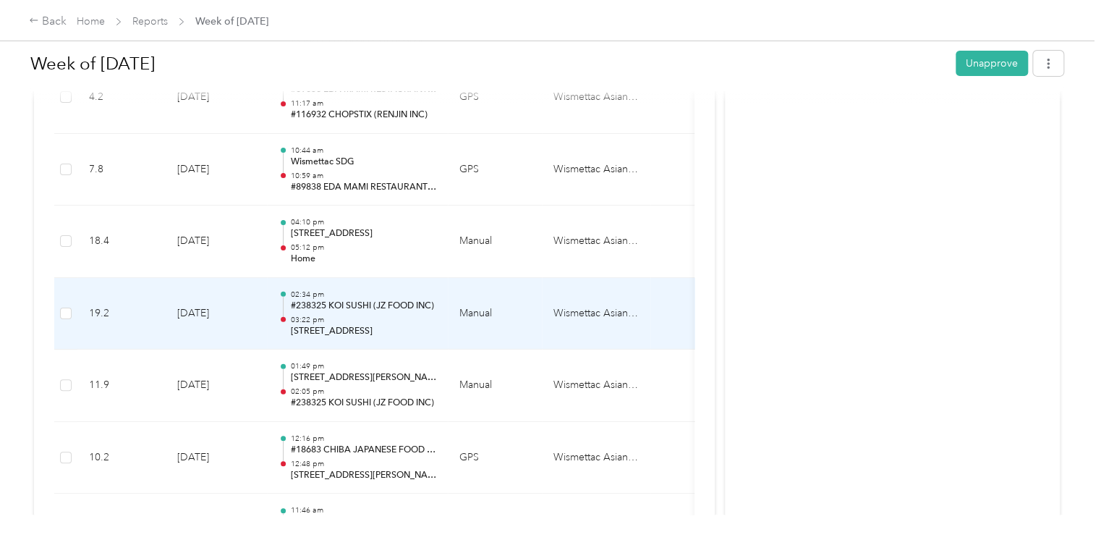
click at [338, 300] on p "#238325 KOI SUSHI (JZ FOOD INC)" at bounding box center [363, 306] width 146 height 13
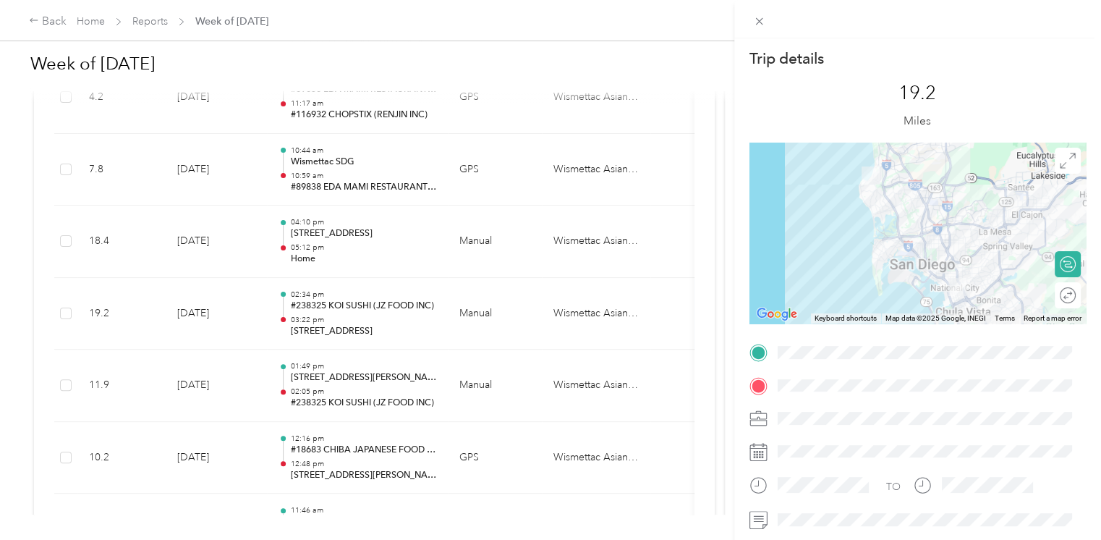
click at [381, 229] on div "Trip details This trip cannot be edited because it is either under review, appr…" at bounding box center [550, 270] width 1101 height 540
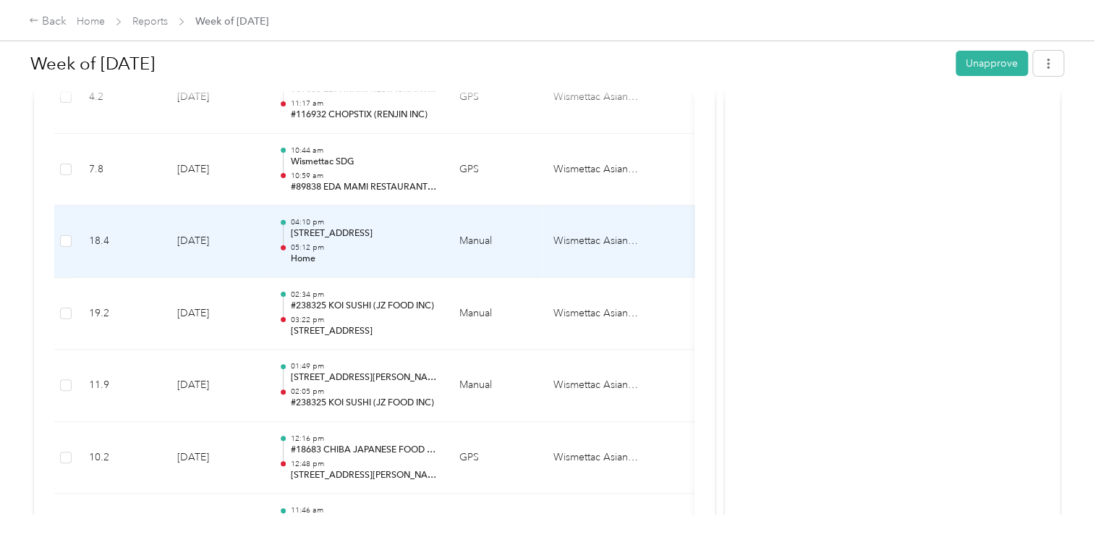
click at [381, 229] on p "8843 Villa La Jolla Dr, La Jolla, CA, United States" at bounding box center [363, 233] width 146 height 13
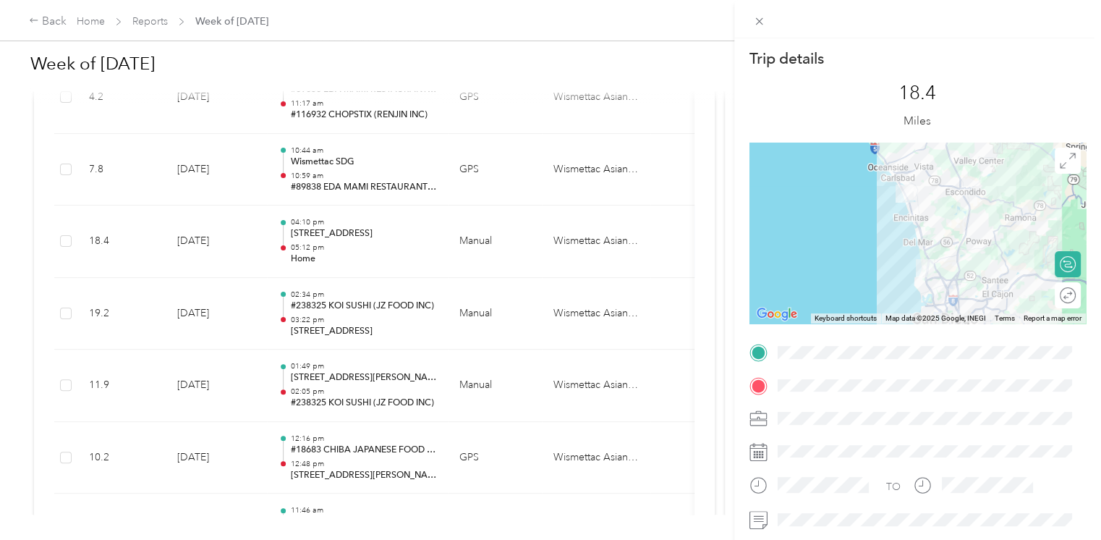
click at [432, 292] on div "Trip details This trip cannot be edited because it is either under review, appr…" at bounding box center [550, 270] width 1101 height 540
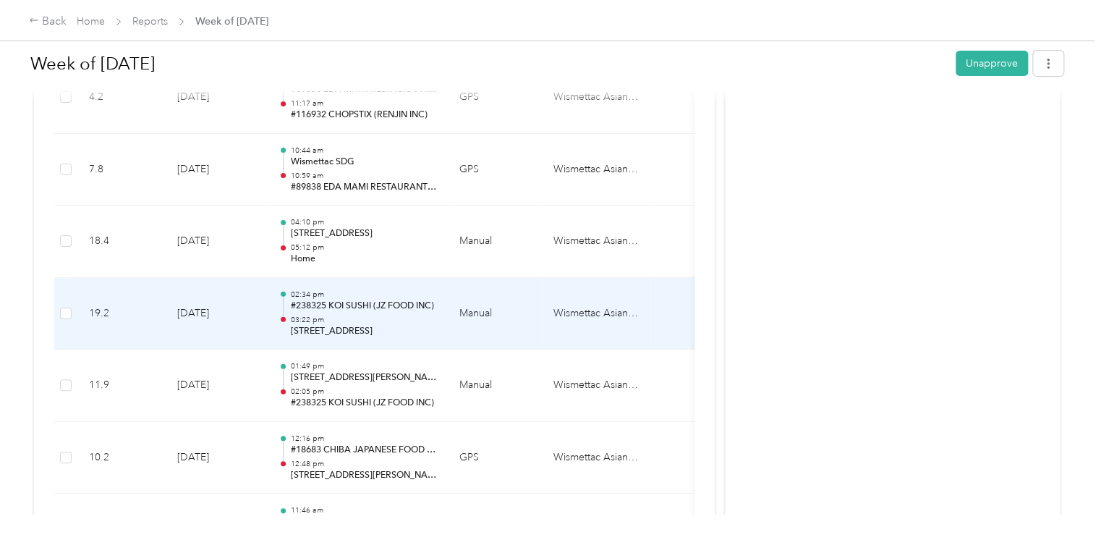
click at [310, 300] on p "#238325 KOI SUSHI (JZ FOOD INC)" at bounding box center [363, 306] width 146 height 13
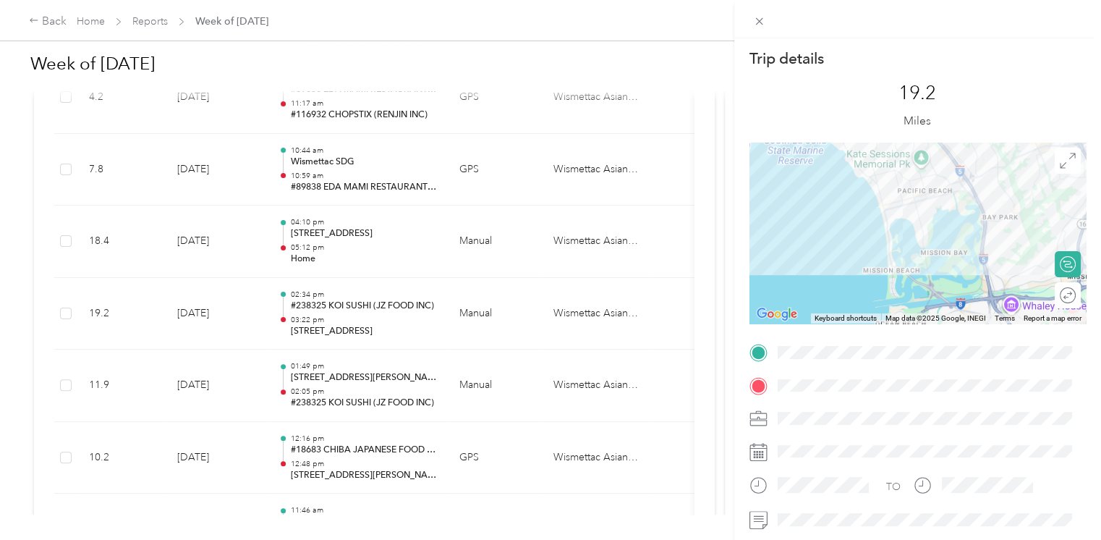
drag, startPoint x: 883, startPoint y: 234, endPoint x: 883, endPoint y: 301, distance: 67.3
click at [883, 301] on div at bounding box center [918, 233] width 336 height 181
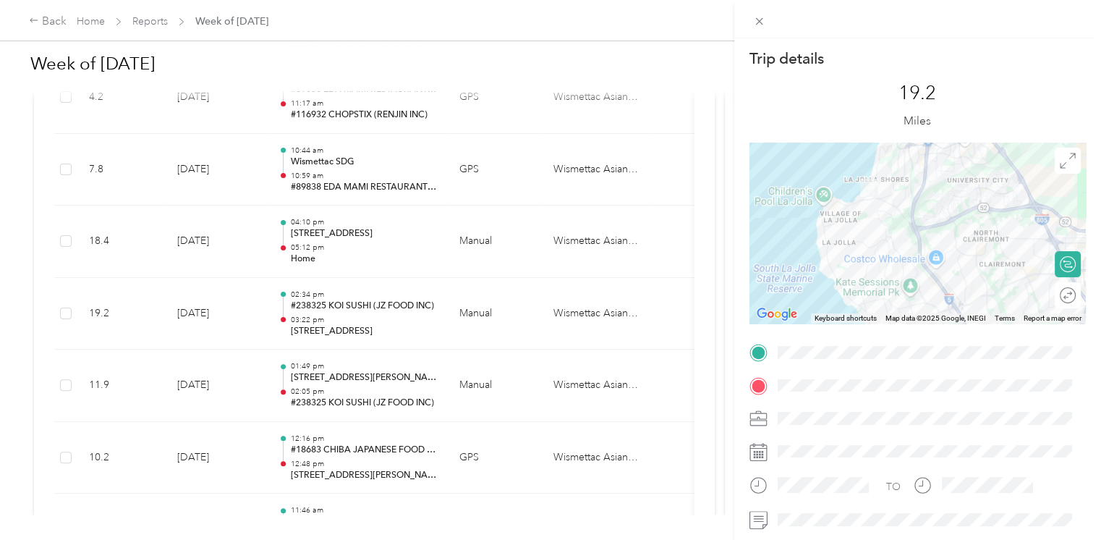
drag, startPoint x: 902, startPoint y: 209, endPoint x: 889, endPoint y: 317, distance: 108.7
click at [891, 329] on div "Trip details This trip cannot be edited because it is either under review, appr…" at bounding box center [918, 370] width 336 height 645
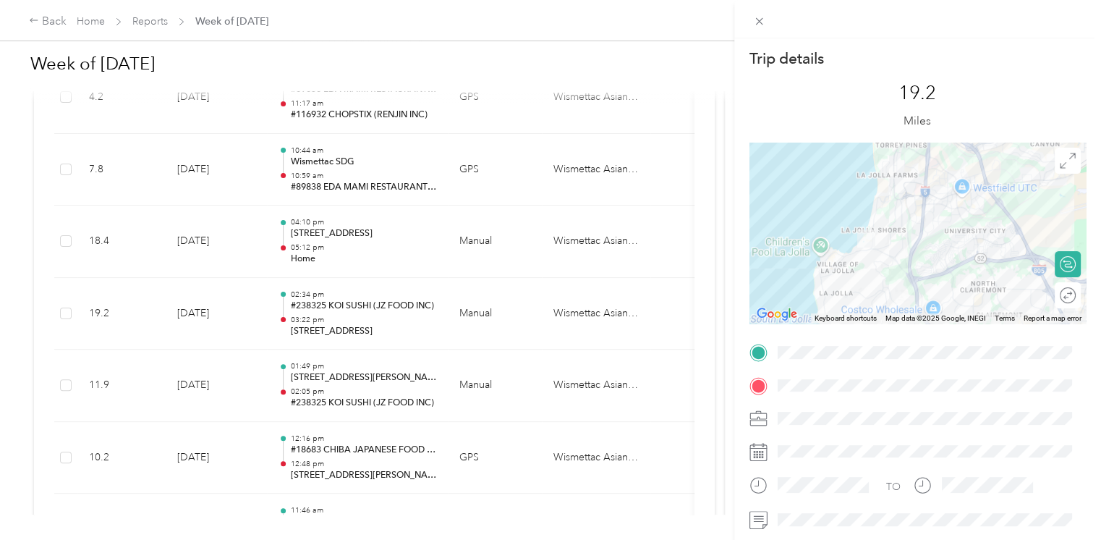
drag, startPoint x: 884, startPoint y: 221, endPoint x: 881, endPoint y: 275, distance: 54.4
click at [881, 275] on div at bounding box center [918, 233] width 336 height 181
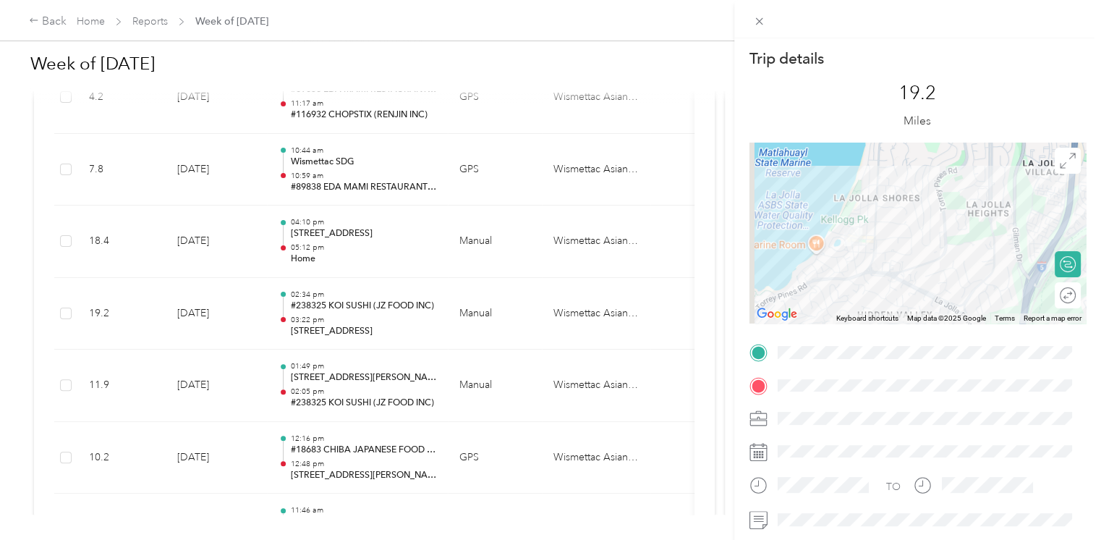
drag, startPoint x: 867, startPoint y: 243, endPoint x: 891, endPoint y: 268, distance: 35.3
click at [891, 268] on div at bounding box center [918, 233] width 336 height 181
click at [373, 234] on div "Trip details This trip cannot be edited because it is either under review, appr…" at bounding box center [550, 270] width 1101 height 540
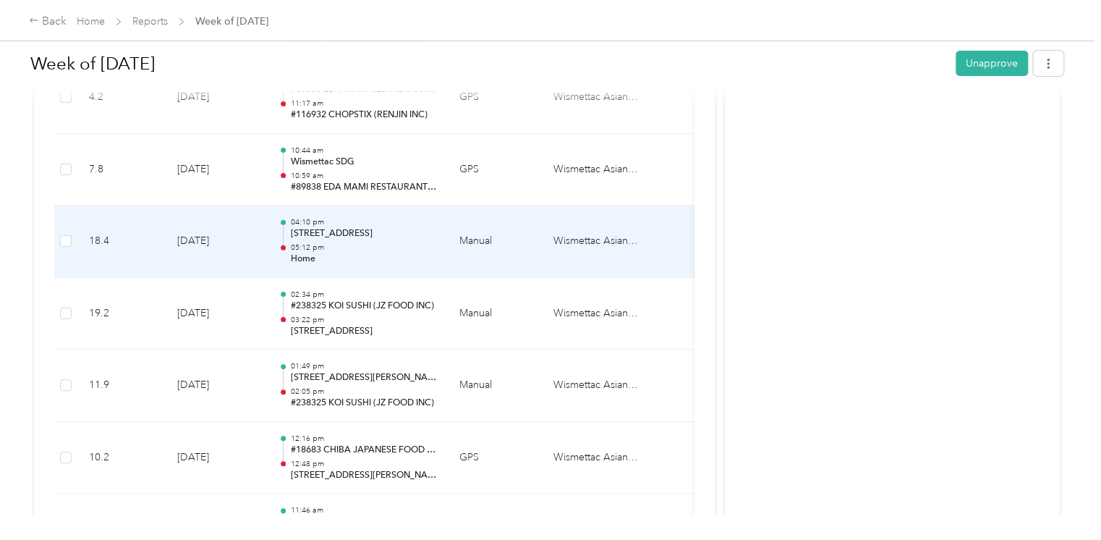
click at [373, 234] on p "8843 Villa La Jolla Dr, La Jolla, CA, United States" at bounding box center [363, 233] width 146 height 13
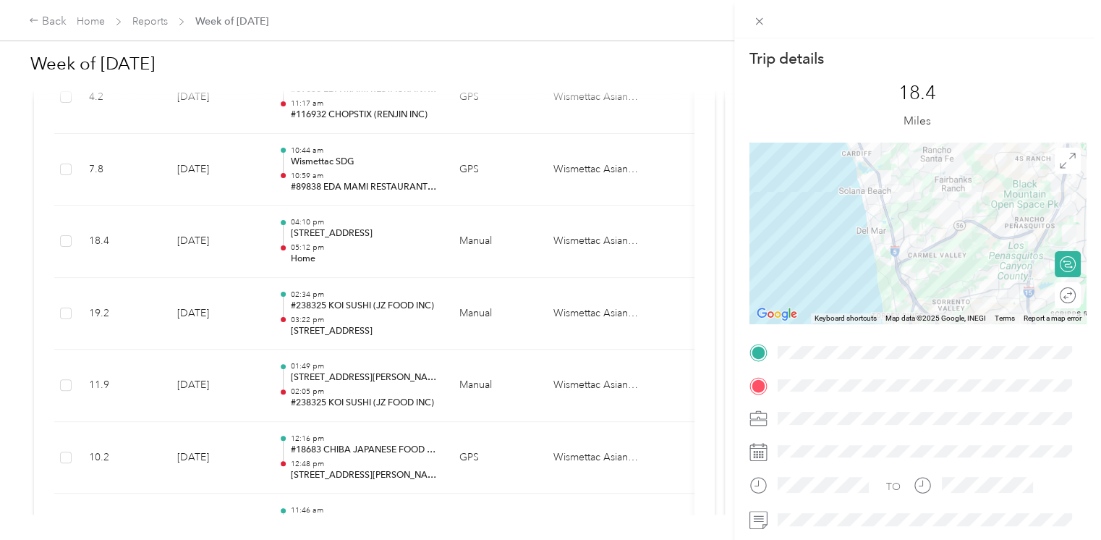
drag, startPoint x: 904, startPoint y: 200, endPoint x: 944, endPoint y: 142, distance: 70.2
click at [944, 143] on div at bounding box center [918, 233] width 336 height 181
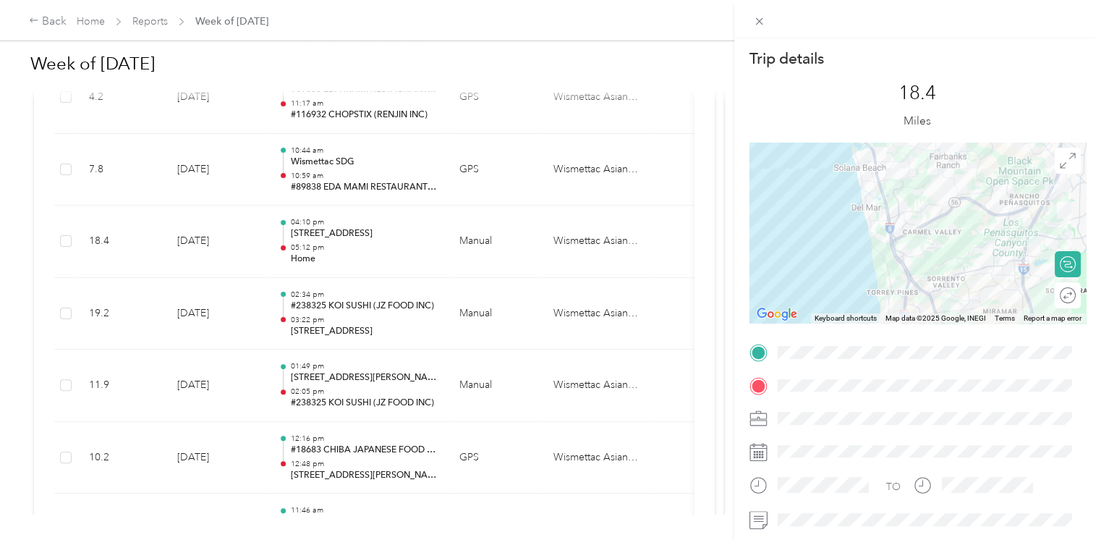
drag, startPoint x: 851, startPoint y: 333, endPoint x: 848, endPoint y: 217, distance: 115.8
click at [848, 217] on div "Trip details This trip cannot be edited because it is either under review, appr…" at bounding box center [918, 370] width 336 height 645
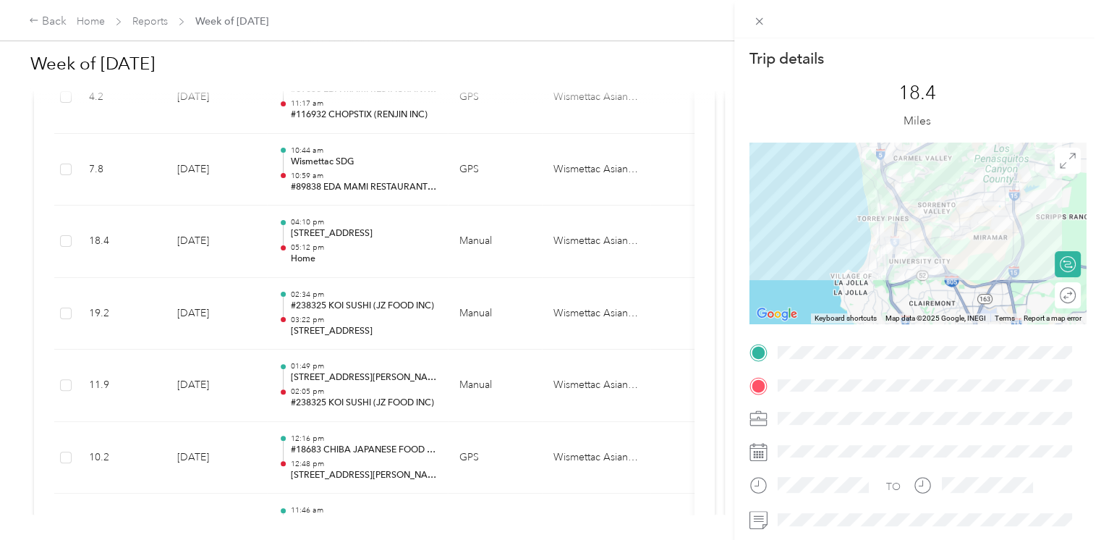
drag, startPoint x: 848, startPoint y: 217, endPoint x: 836, endPoint y: 168, distance: 50.7
click at [836, 168] on div at bounding box center [918, 233] width 336 height 181
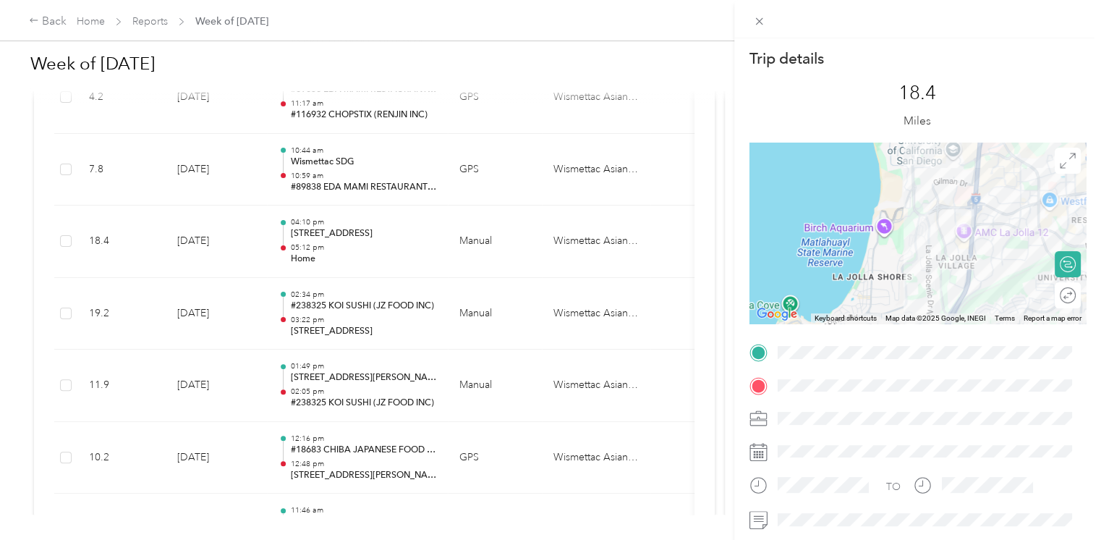
click at [989, 264] on div at bounding box center [918, 233] width 336 height 181
click at [750, 20] on span at bounding box center [760, 21] width 20 height 20
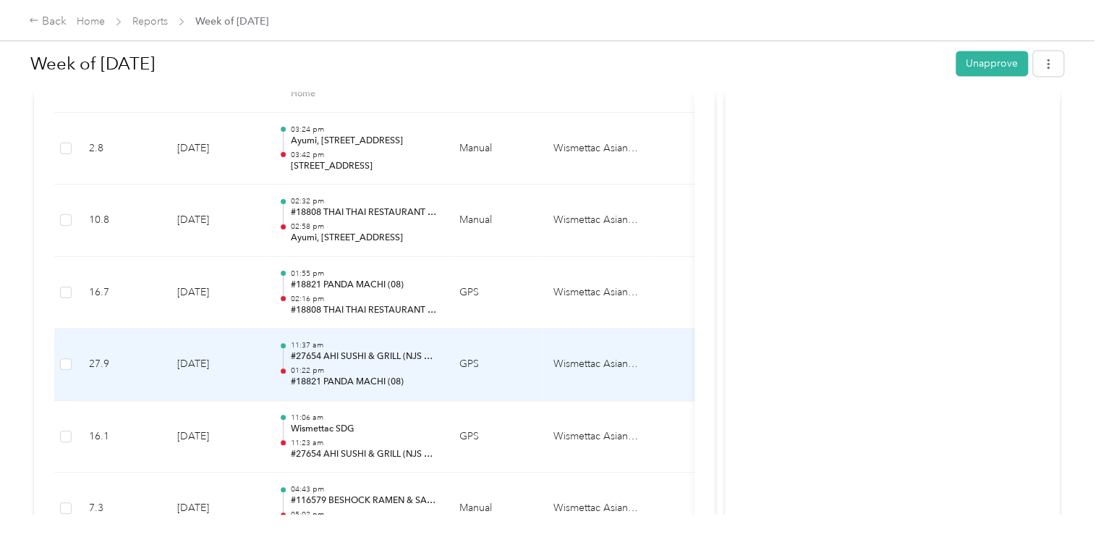
scroll to position [957, 0]
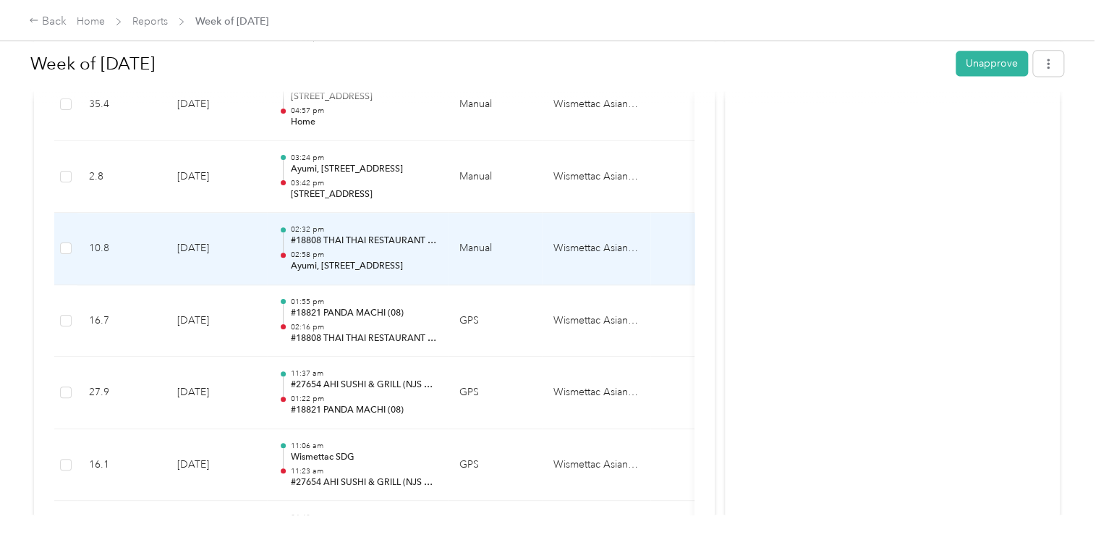
click at [381, 269] on p "Ayumi, 9735 Campo Rd, Unit 250, Spring Valley, CA 91977, United States" at bounding box center [363, 266] width 146 height 13
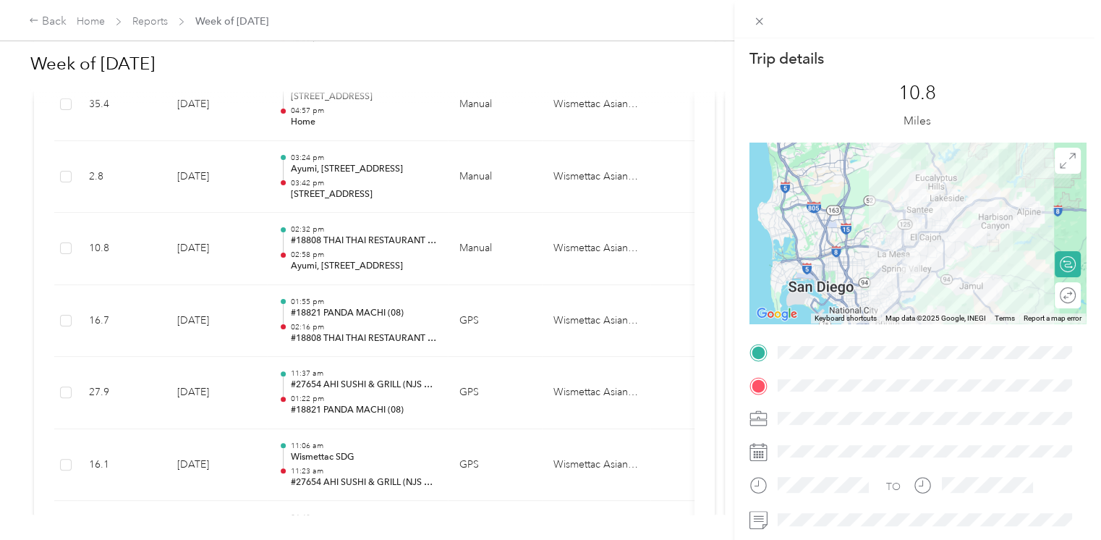
click at [388, 178] on div "Trip details This trip cannot be edited because it is either under review, appr…" at bounding box center [550, 270] width 1101 height 540
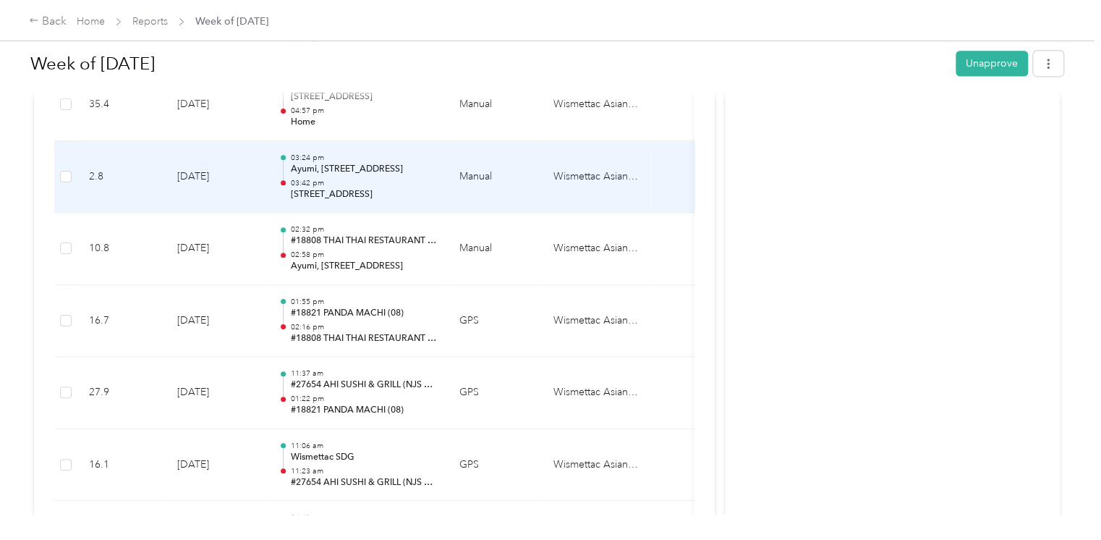
click at [388, 178] on p "03:42 pm" at bounding box center [363, 183] width 146 height 10
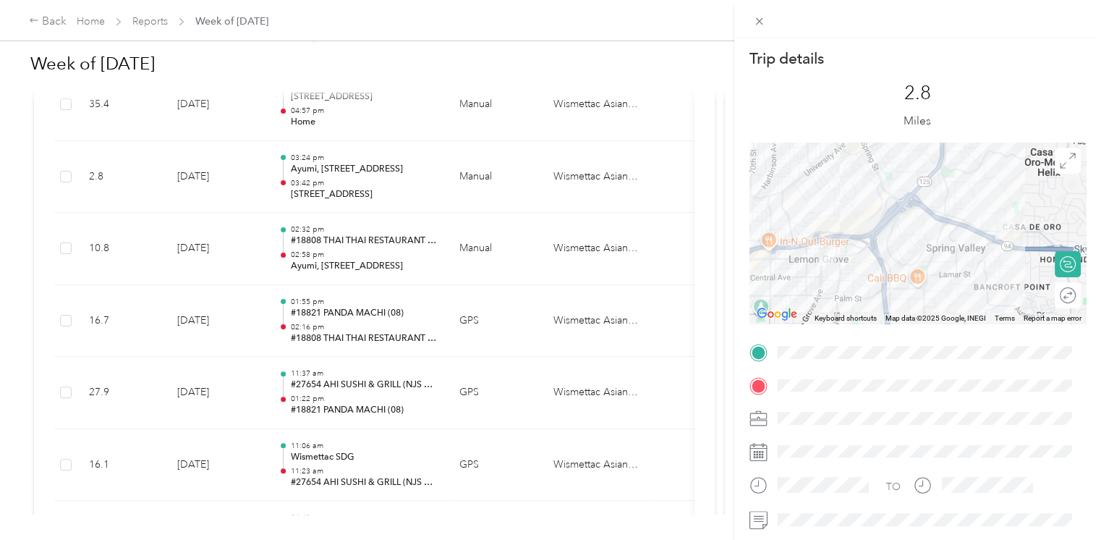
click at [386, 179] on div "Trip details This trip cannot be edited because it is either under review, appr…" at bounding box center [550, 270] width 1101 height 540
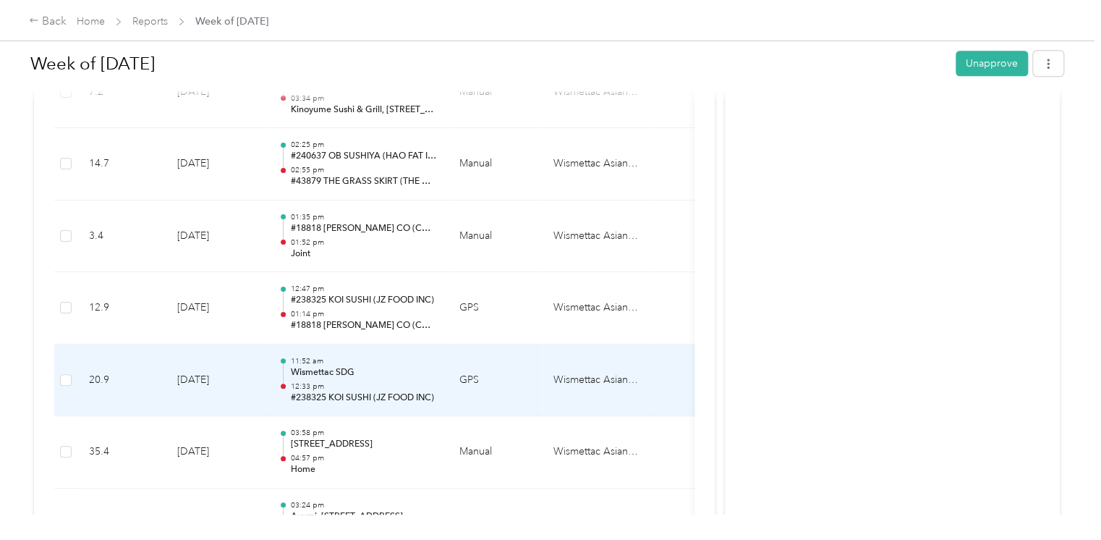
scroll to position [552, 0]
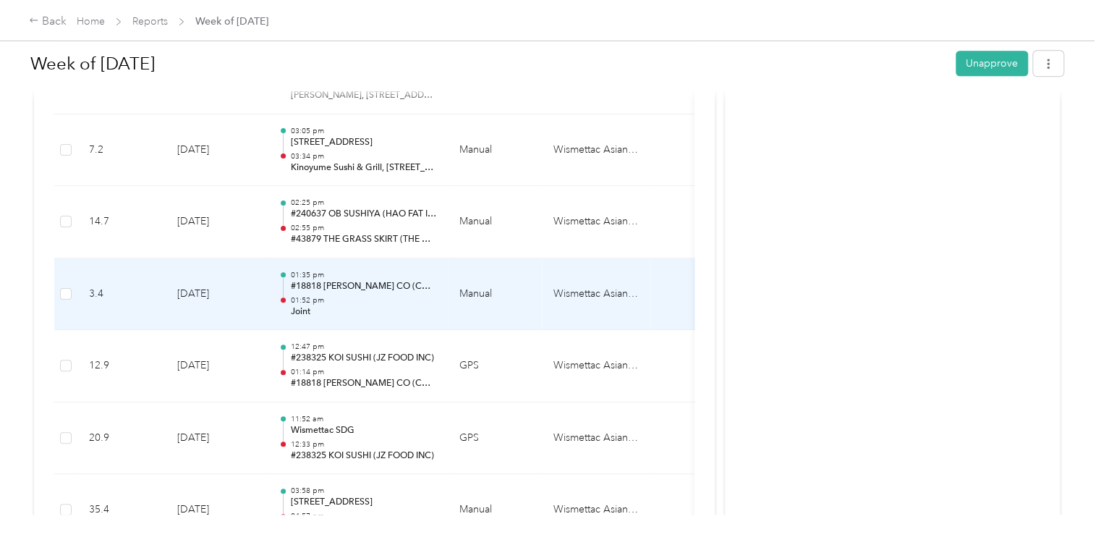
click at [404, 287] on p "#18818 OTOTO SUSHI CO (CAPTAIN FISH INC)" at bounding box center [363, 286] width 146 height 13
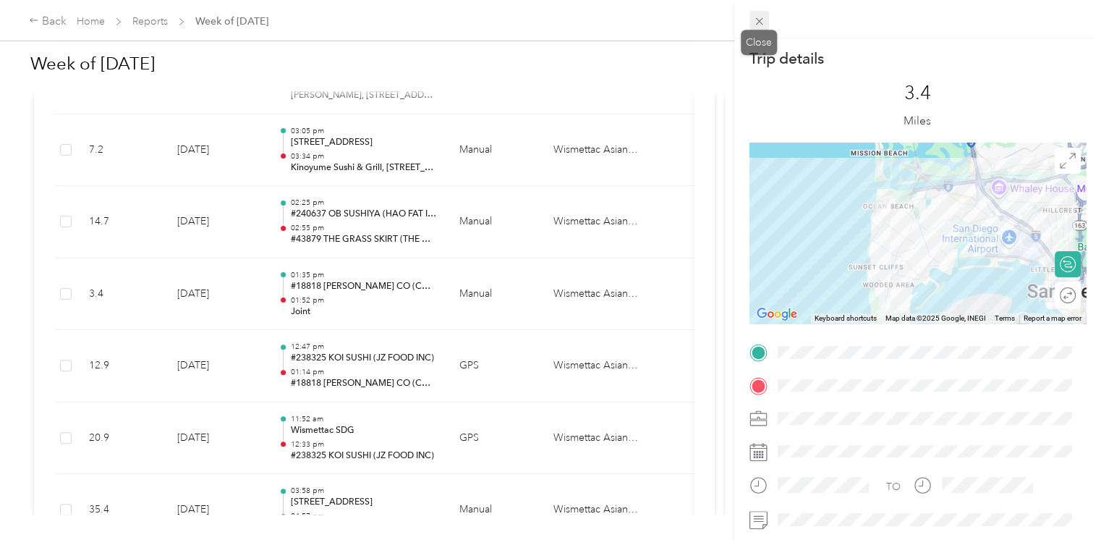
click at [762, 22] on icon at bounding box center [759, 21] width 12 height 12
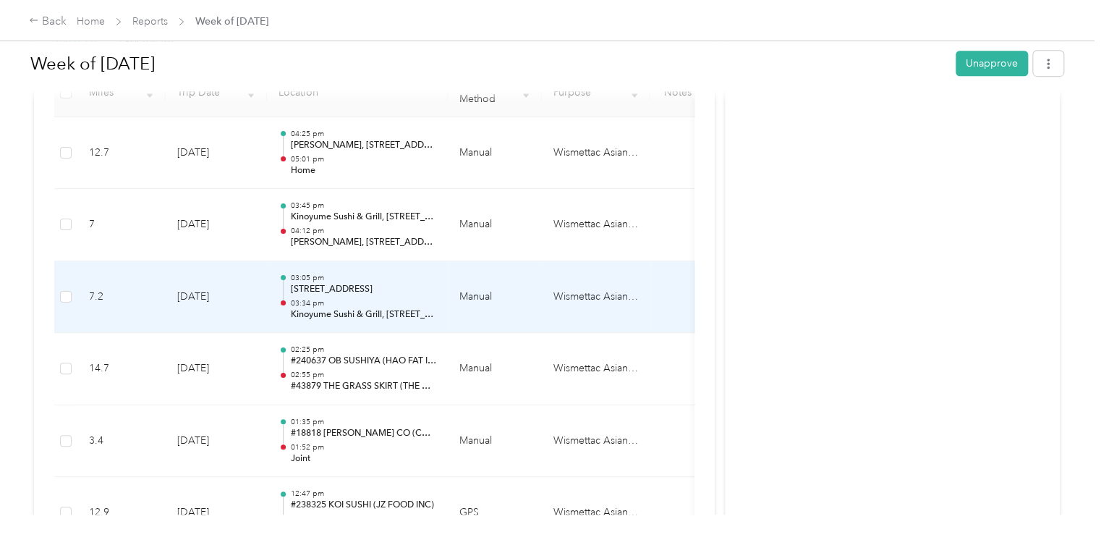
scroll to position [378, 0]
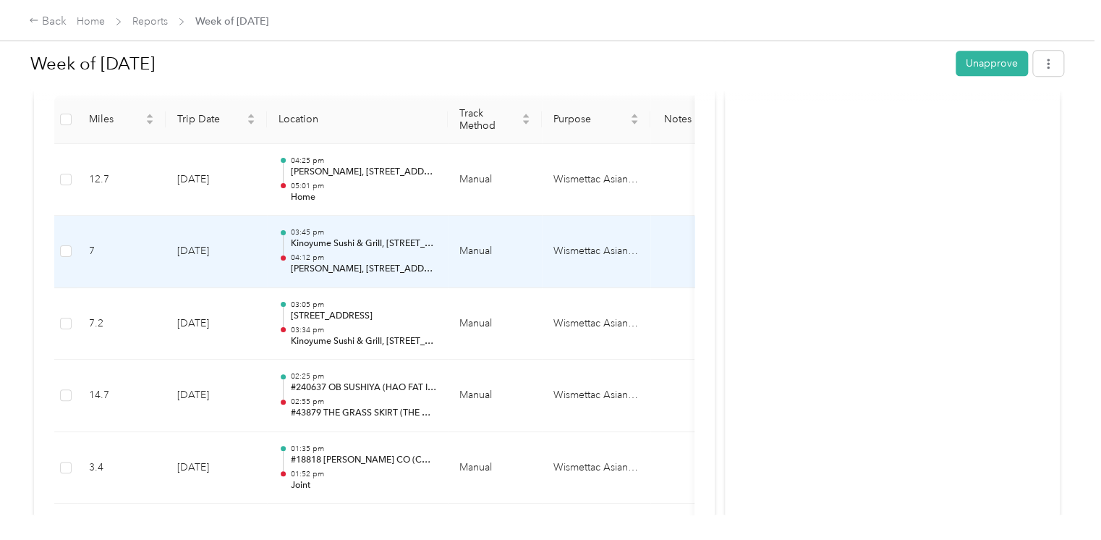
click at [413, 253] on p "04:12 pm" at bounding box center [363, 258] width 146 height 10
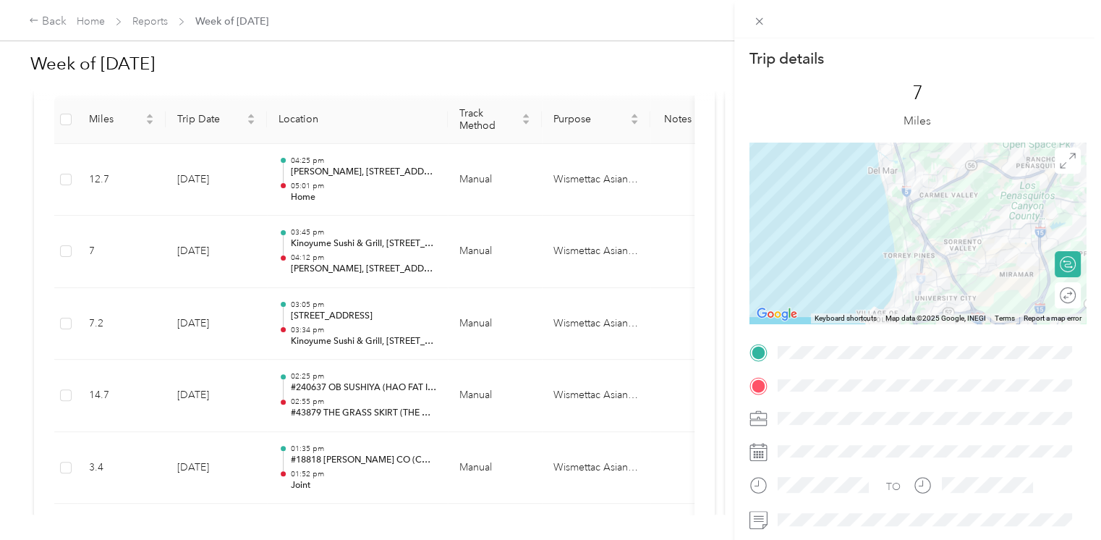
click at [404, 185] on div "Trip details This trip cannot be edited because it is either under review, appr…" at bounding box center [550, 270] width 1101 height 540
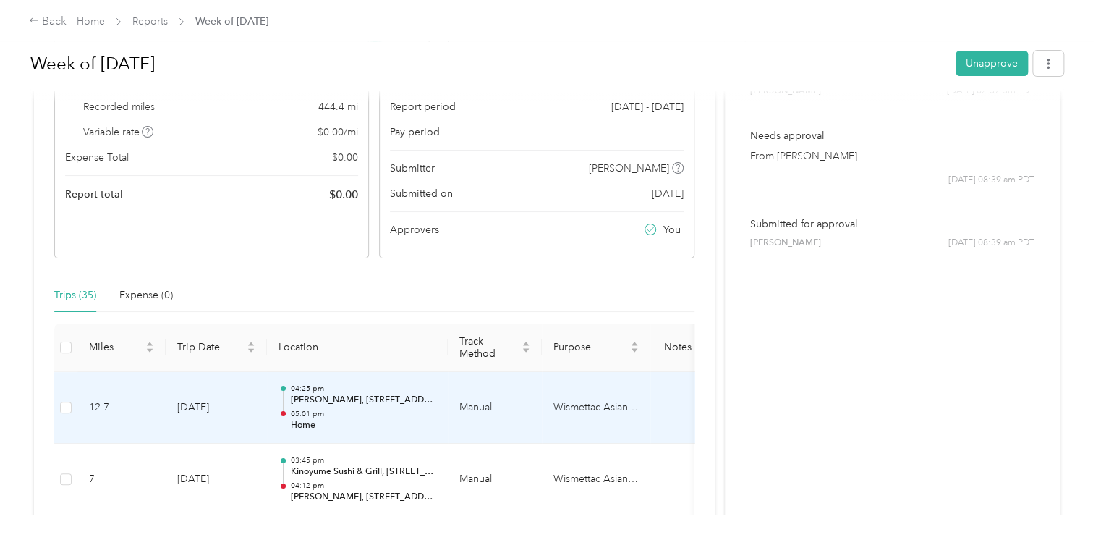
scroll to position [147, 0]
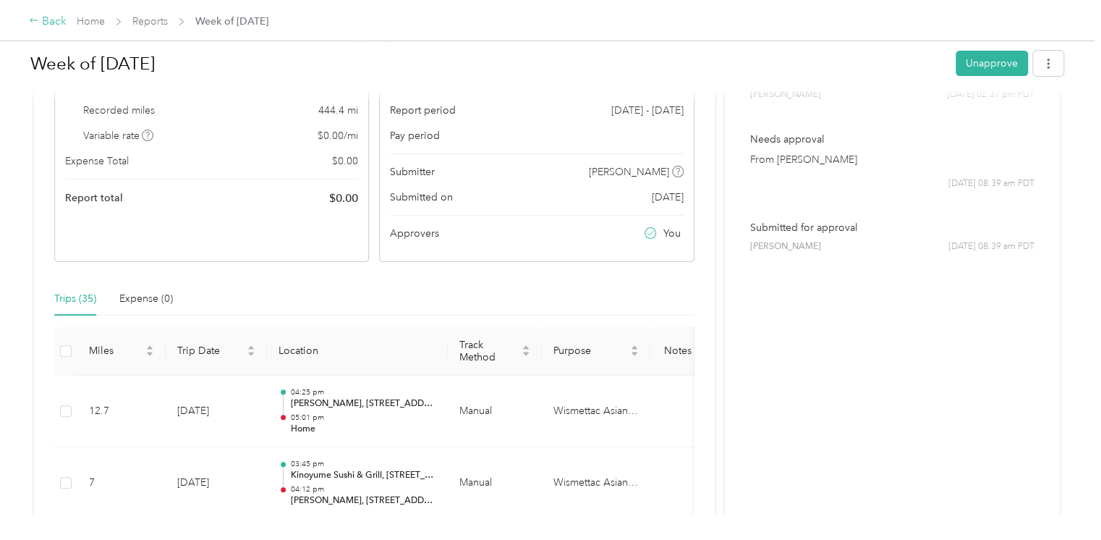
click at [33, 22] on icon at bounding box center [34, 20] width 10 height 10
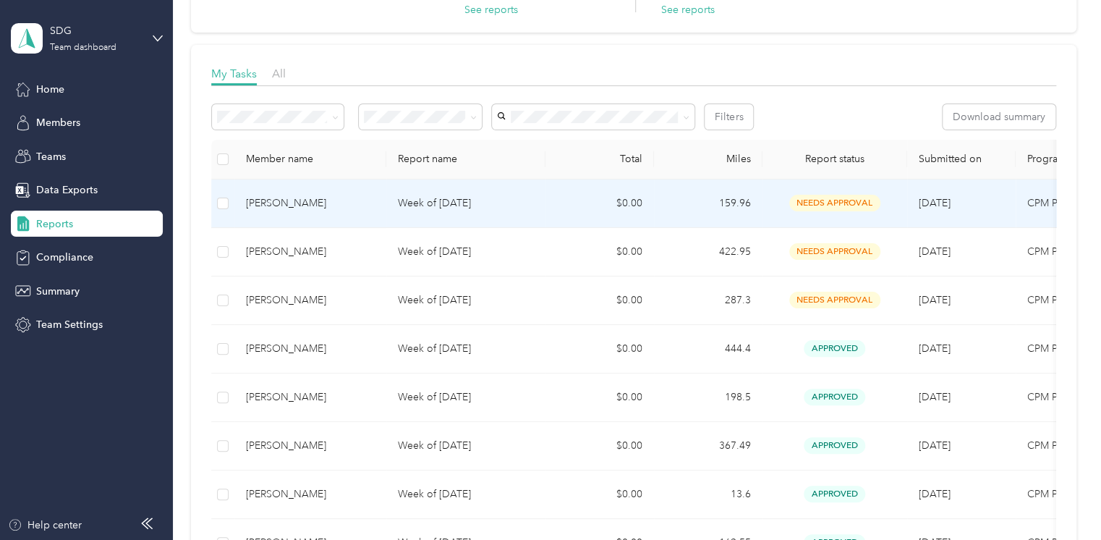
scroll to position [174, 0]
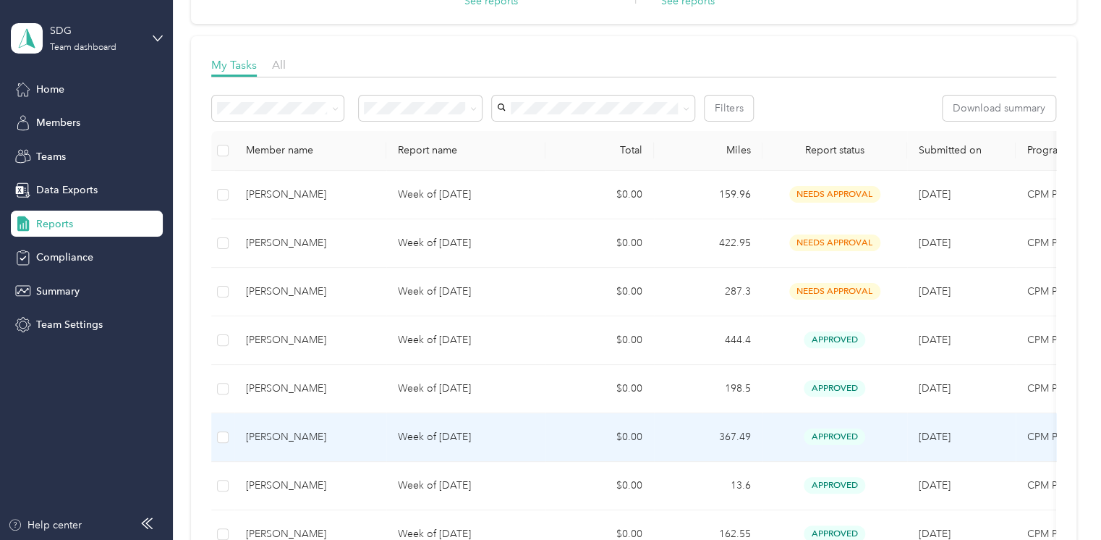
click at [489, 434] on p "Week of September 15 2025" at bounding box center [466, 437] width 136 height 16
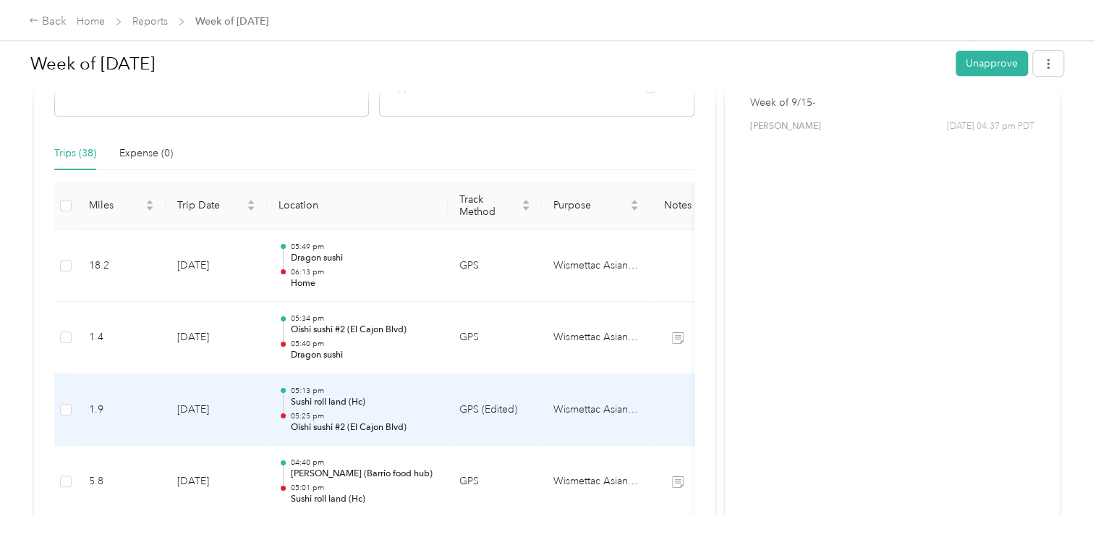
scroll to position [232, 0]
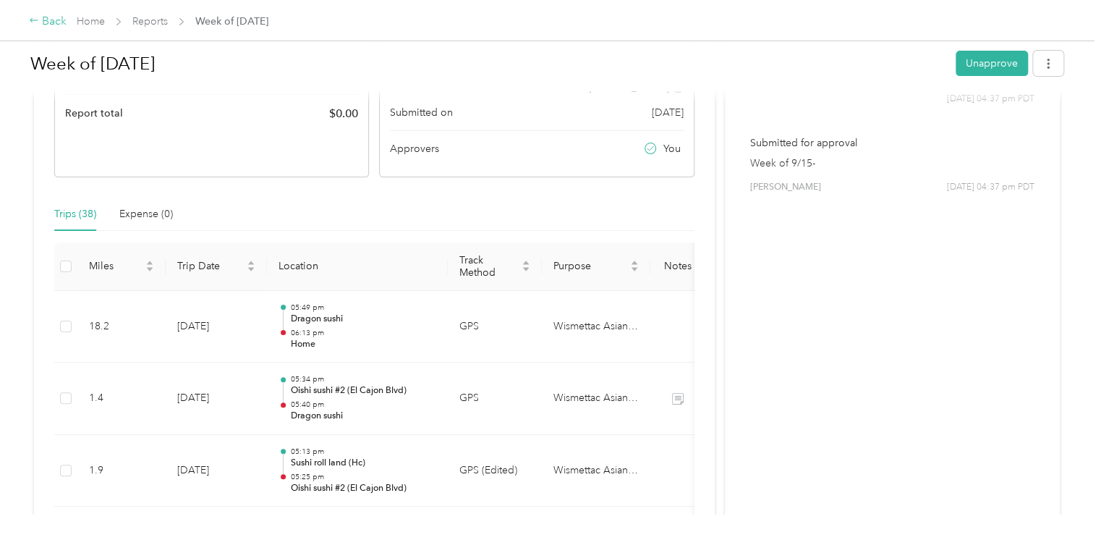
click at [34, 17] on icon at bounding box center [34, 20] width 10 height 10
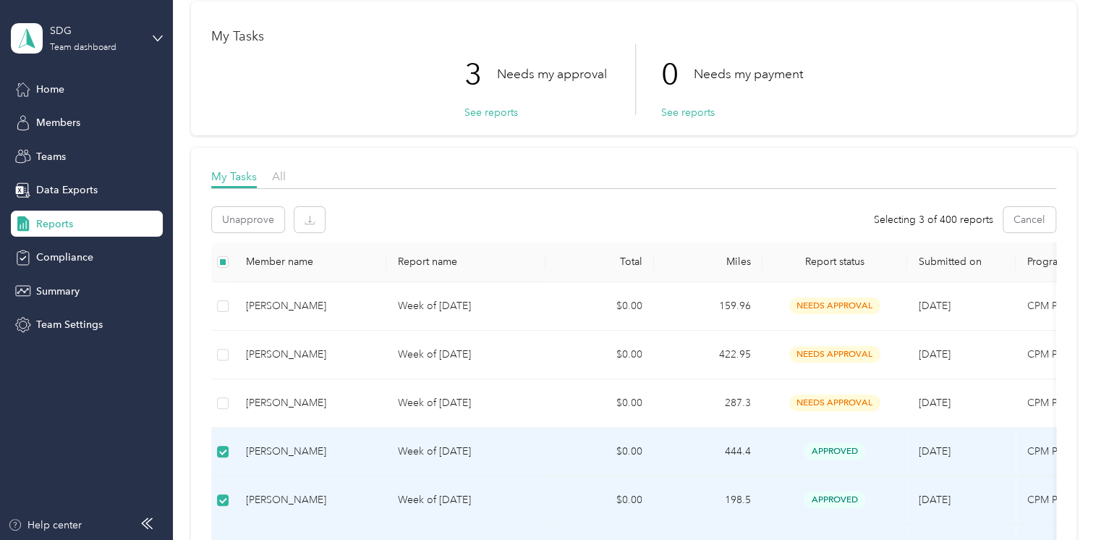
scroll to position [58, 0]
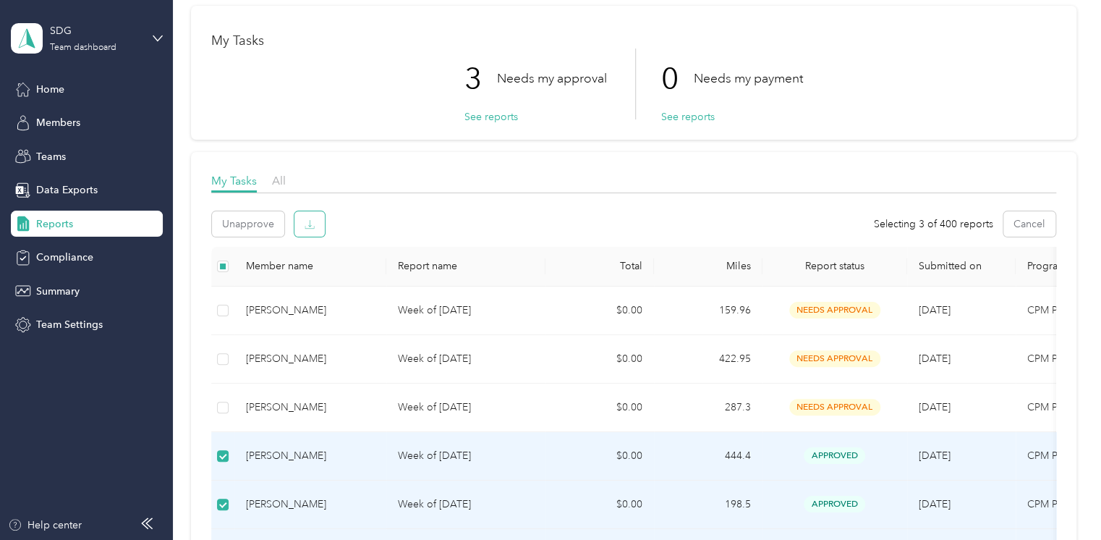
click at [300, 219] on button "button" at bounding box center [309, 223] width 30 height 25
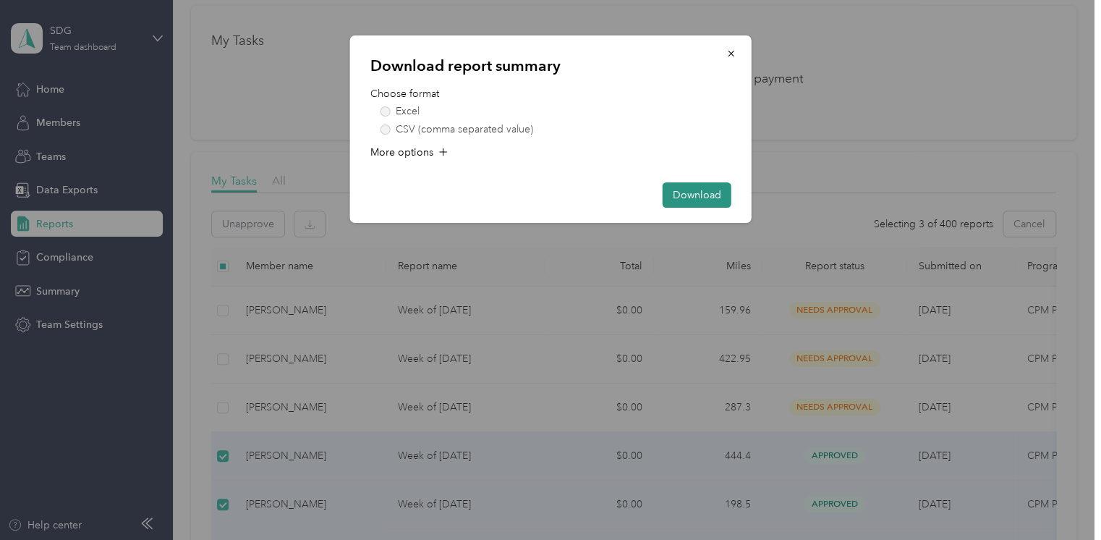
click at [692, 193] on button "Download" at bounding box center [697, 194] width 69 height 25
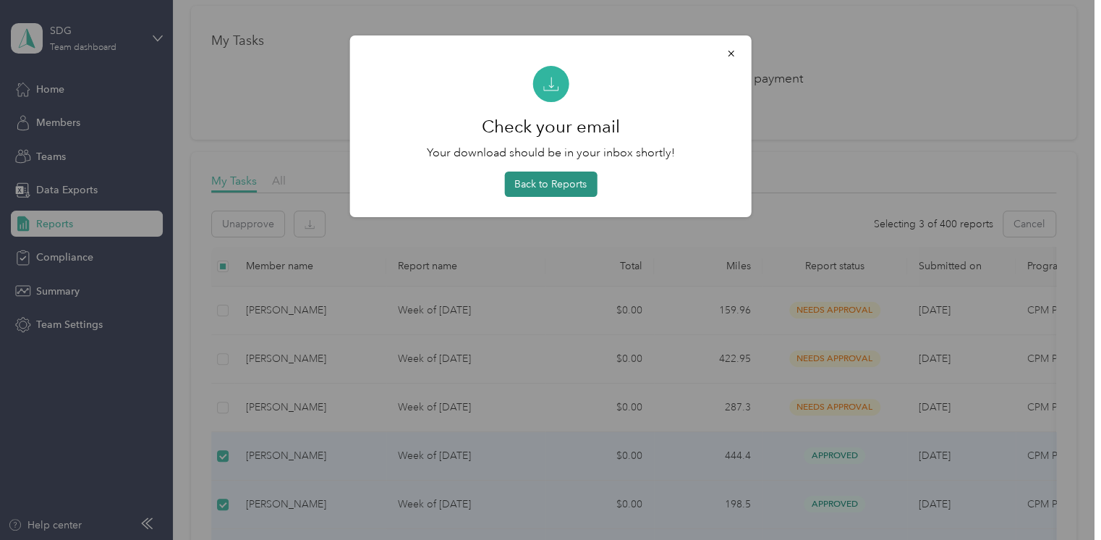
click at [553, 183] on button "Back to Reports" at bounding box center [550, 183] width 93 height 25
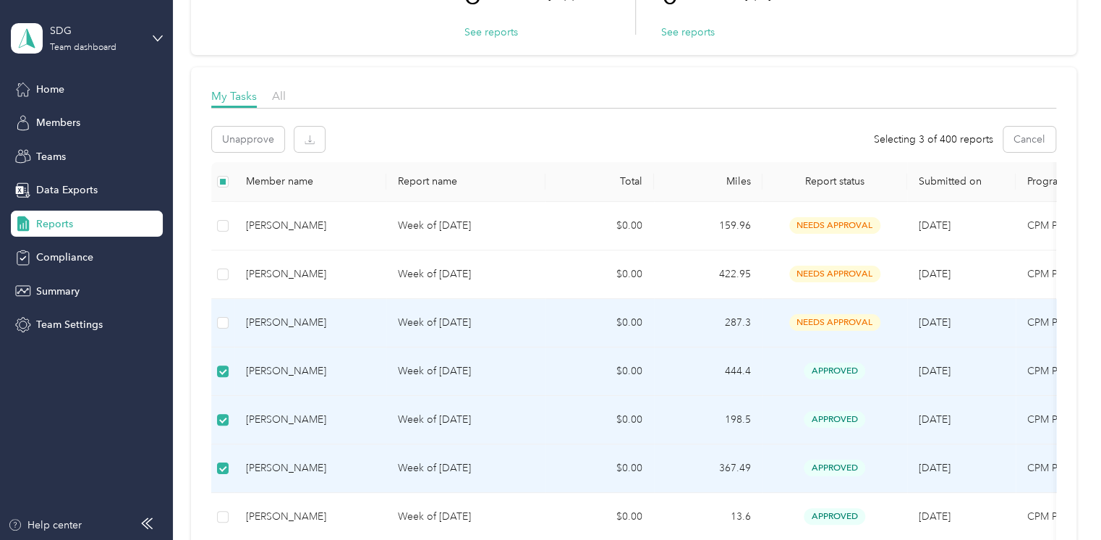
scroll to position [174, 0]
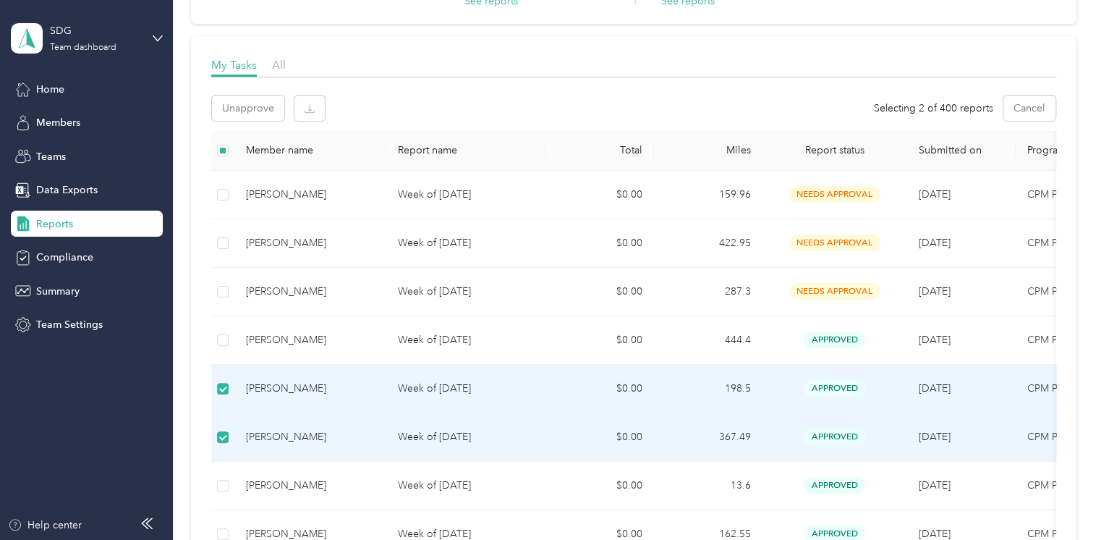
click at [225, 381] on label at bounding box center [223, 389] width 12 height 16
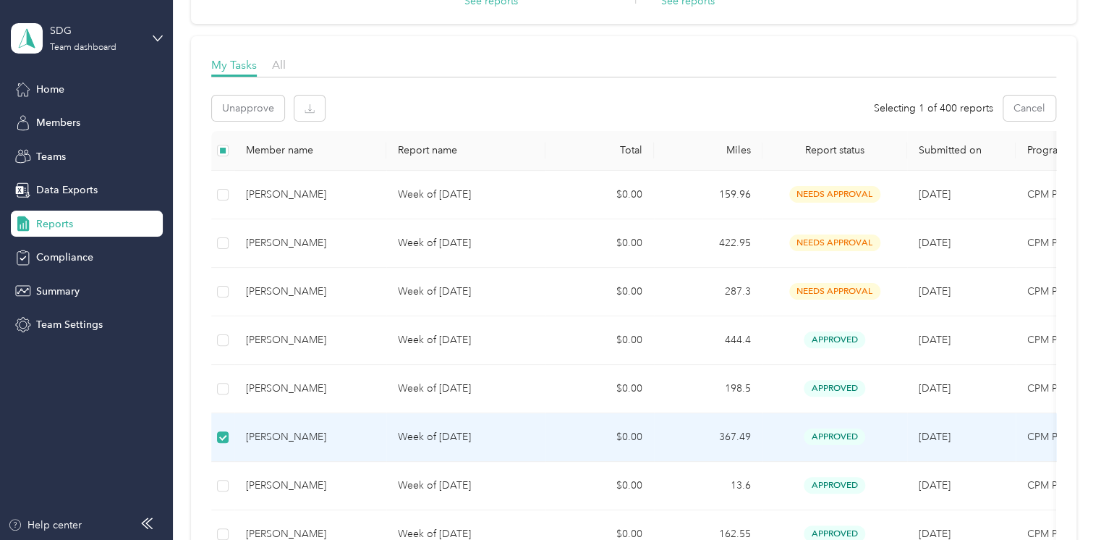
click at [229, 433] on td at bounding box center [222, 437] width 23 height 48
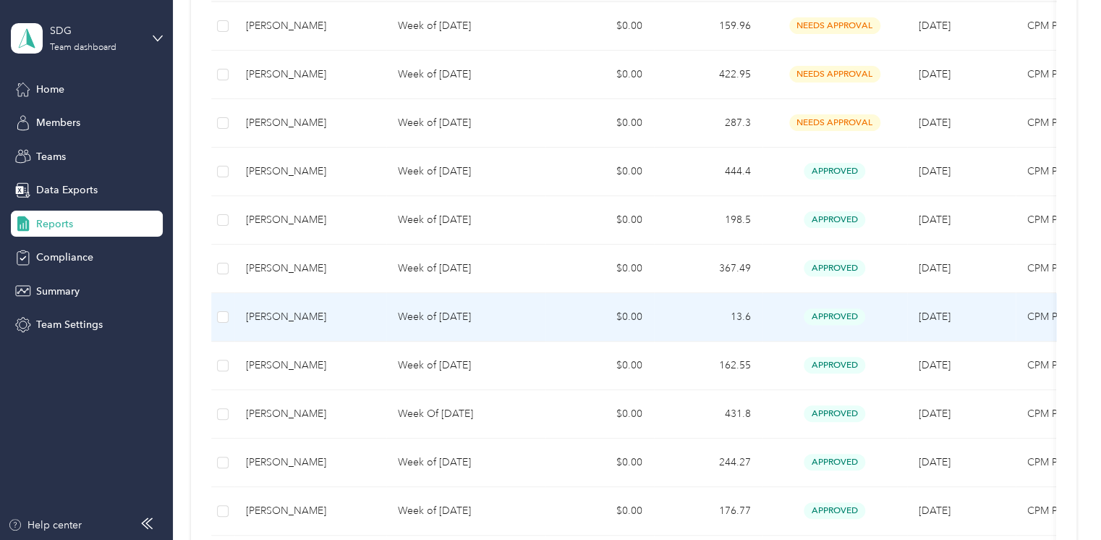
scroll to position [347, 0]
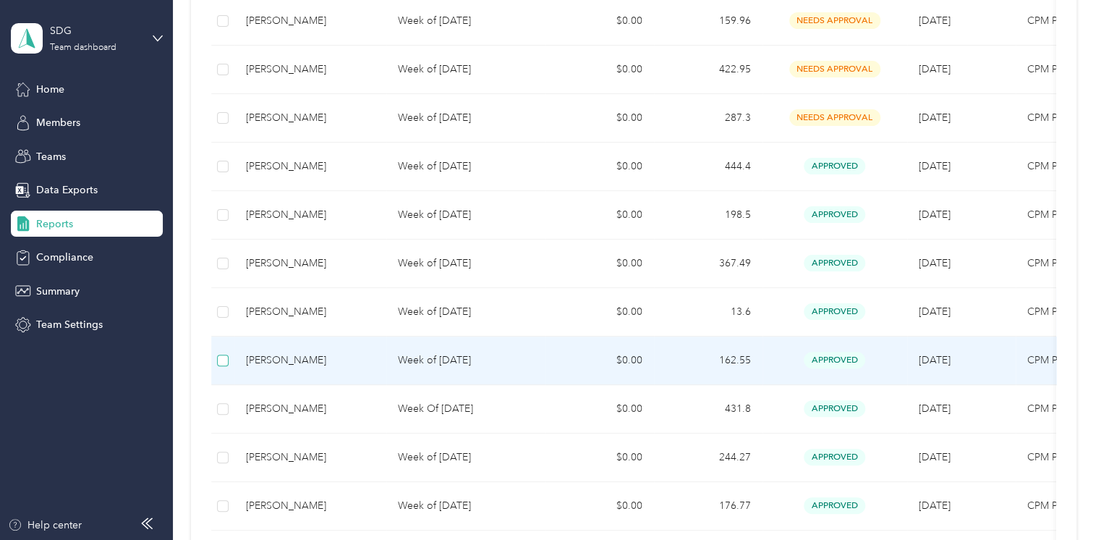
click at [223, 366] on label at bounding box center [223, 360] width 12 height 16
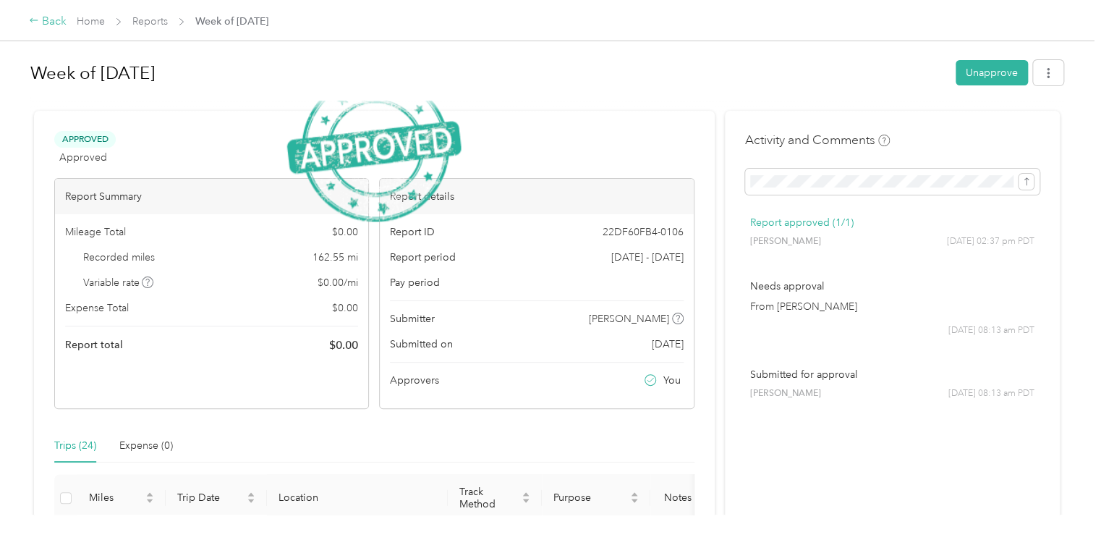
click at [62, 23] on div "Back" at bounding box center [48, 21] width 38 height 17
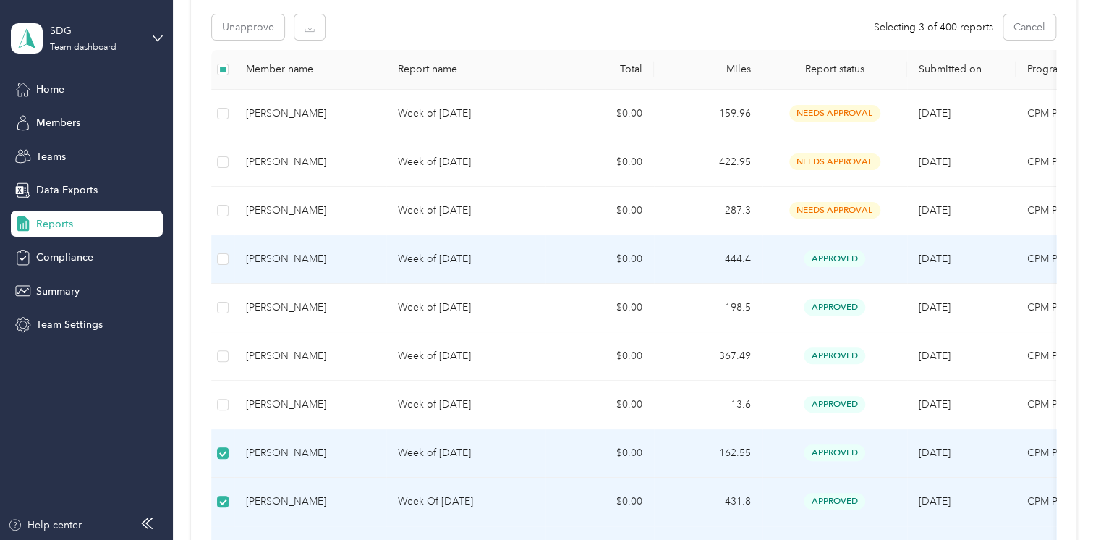
scroll to position [174, 0]
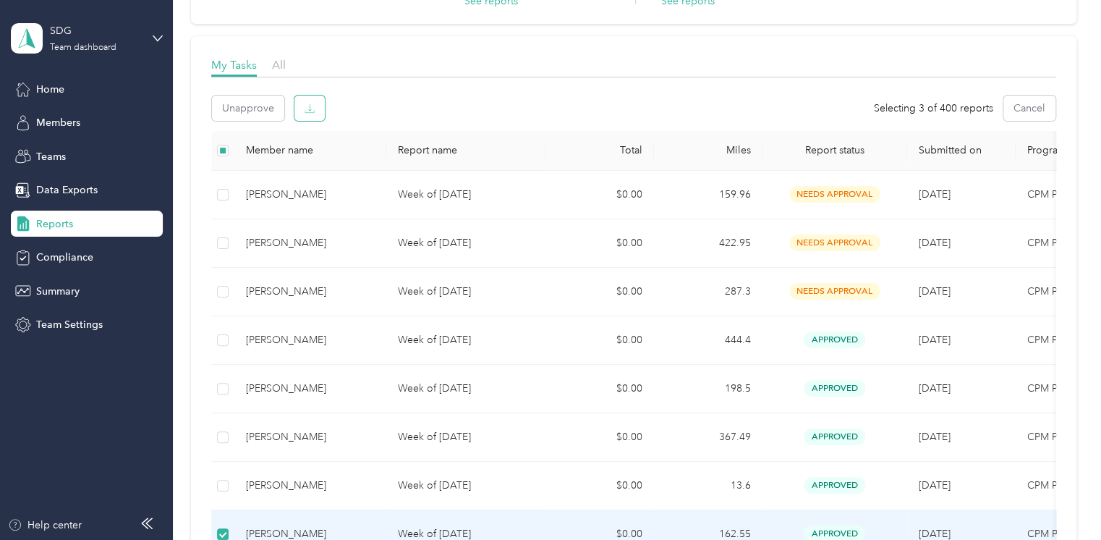
click at [295, 101] on button "button" at bounding box center [309, 108] width 30 height 25
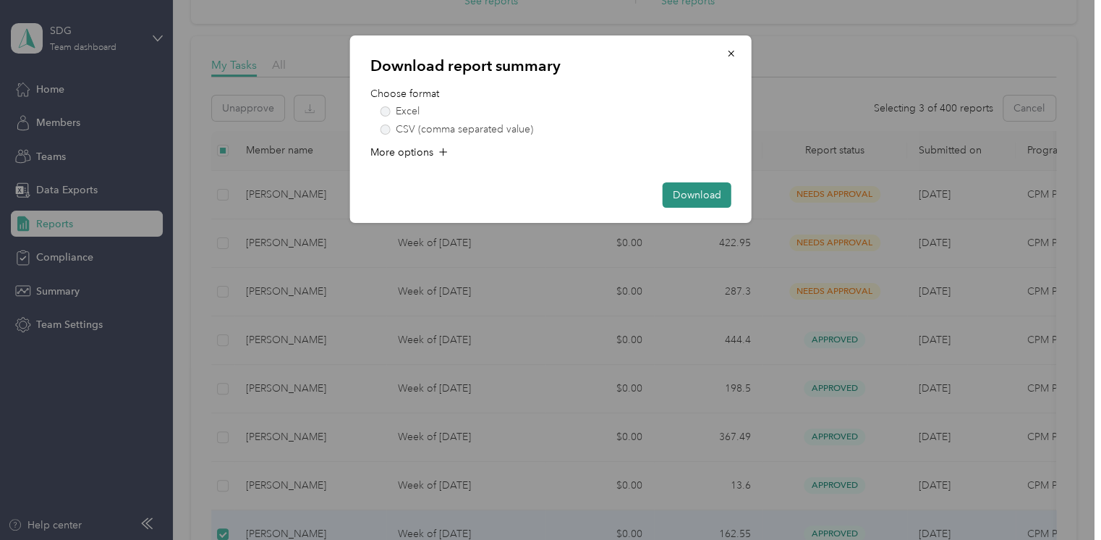
click at [679, 191] on button "Download" at bounding box center [697, 194] width 69 height 25
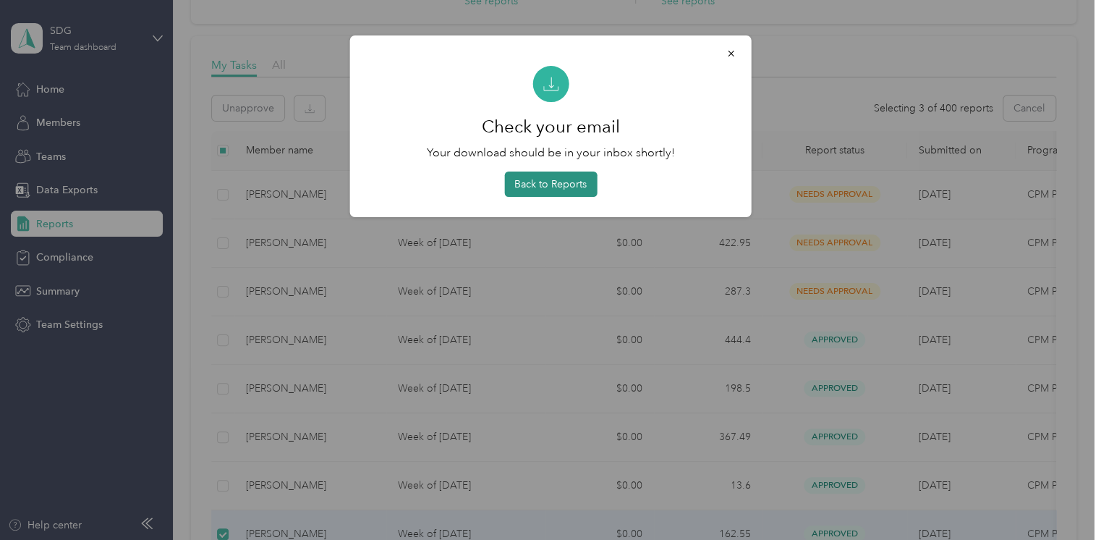
click at [556, 181] on button "Back to Reports" at bounding box center [550, 183] width 93 height 25
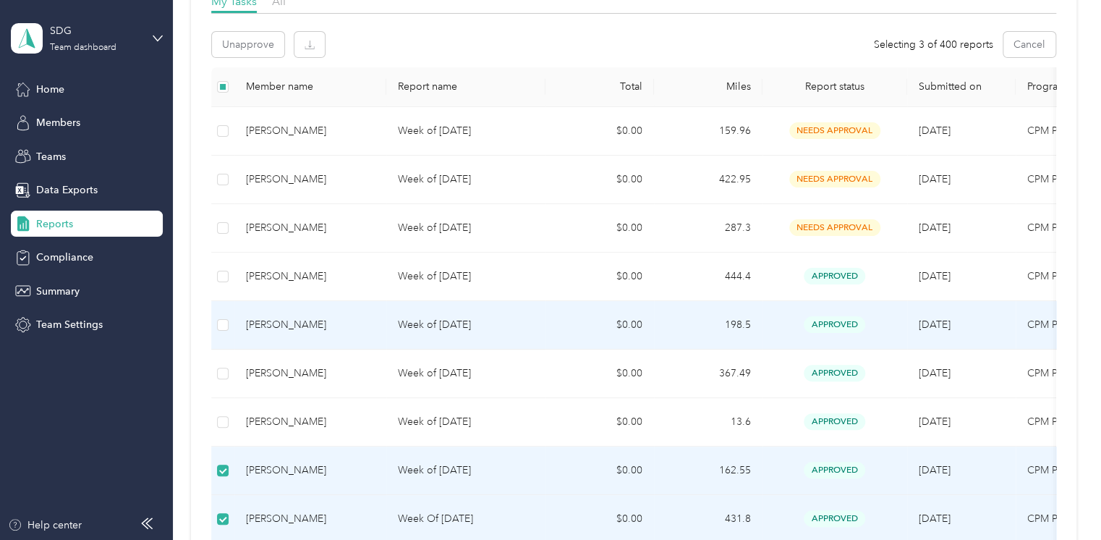
scroll to position [289, 0]
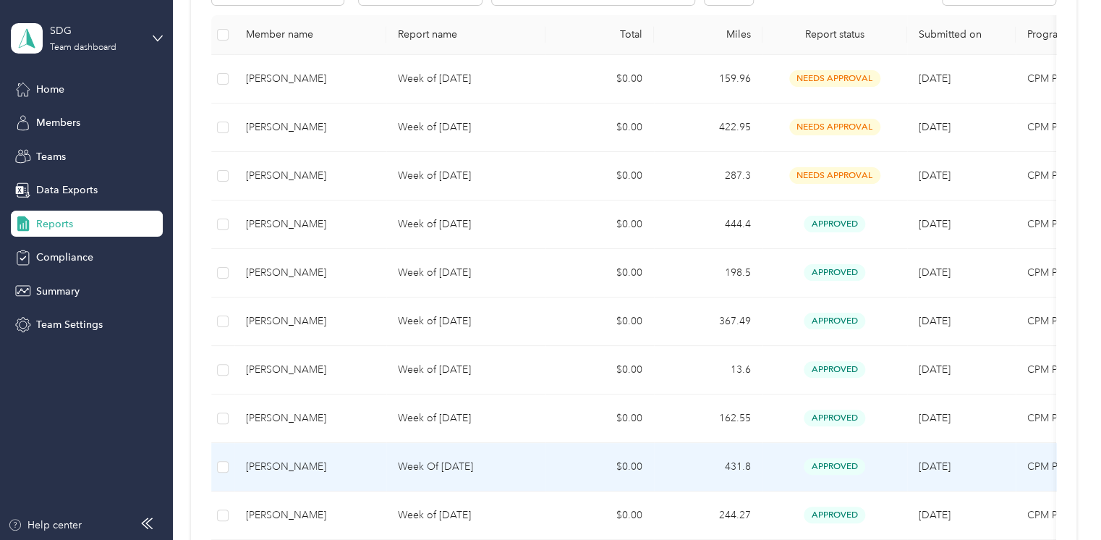
click at [317, 454] on td "Michiyo Thomas" at bounding box center [310, 467] width 152 height 48
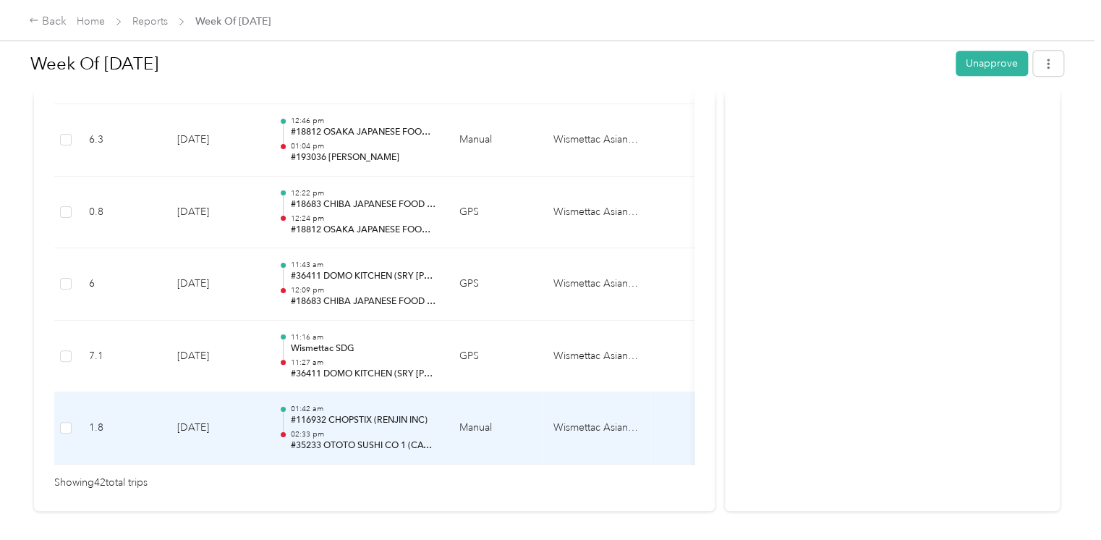
scroll to position [3081, 0]
click at [480, 419] on td "Manual" at bounding box center [495, 429] width 94 height 72
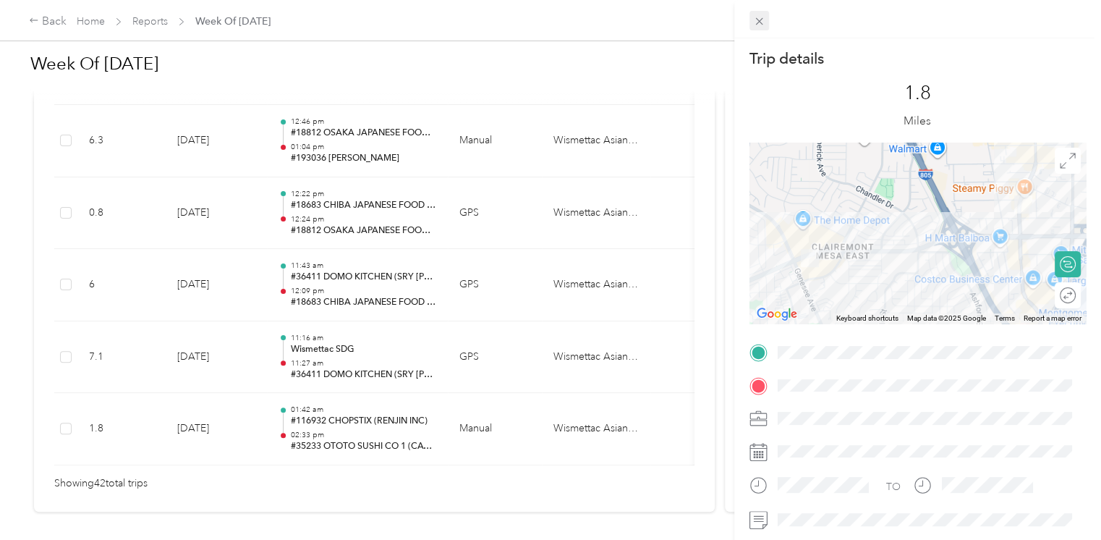
click at [764, 19] on icon at bounding box center [759, 21] width 12 height 12
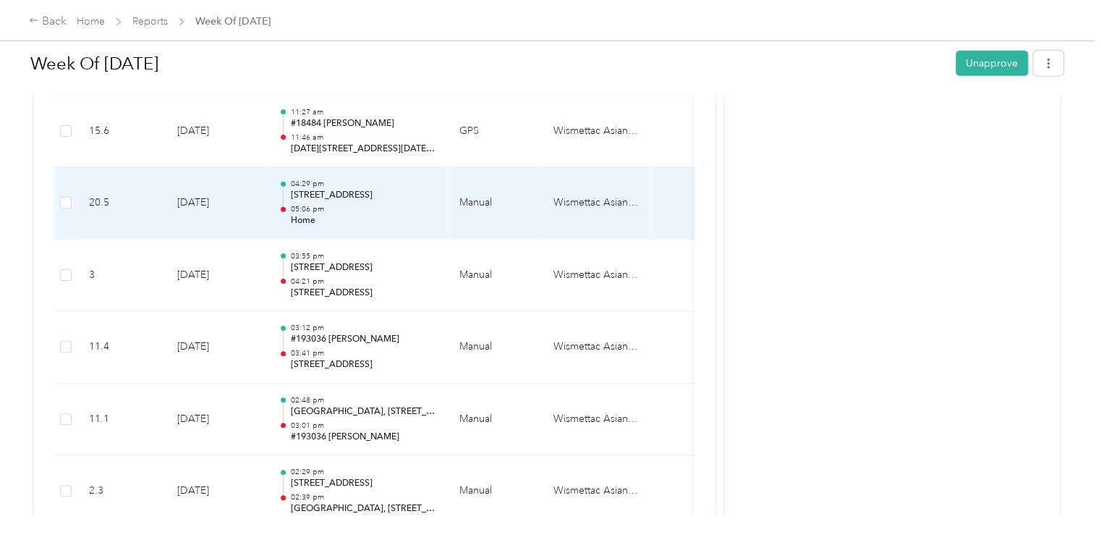
scroll to position [2097, 0]
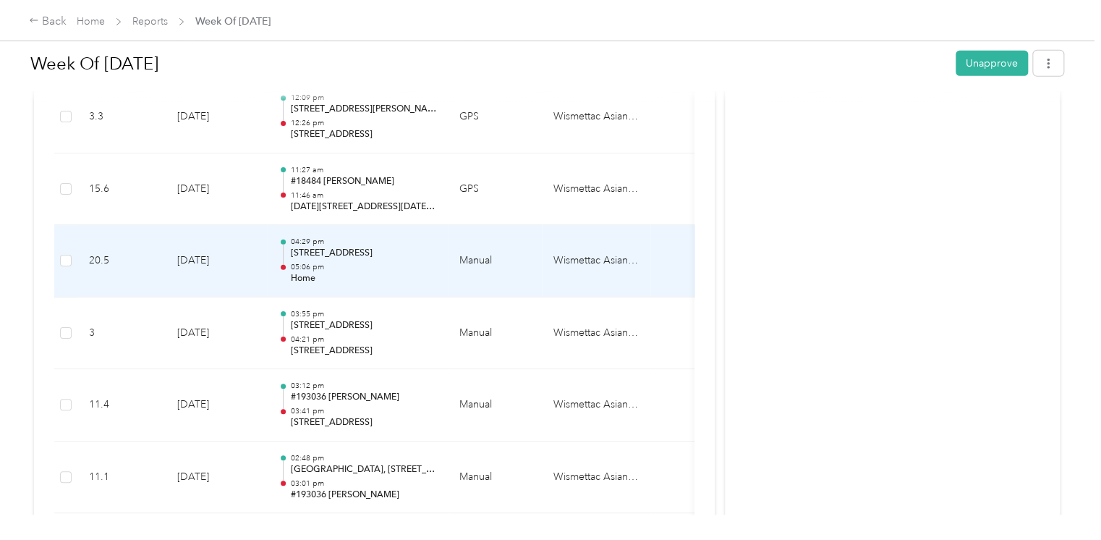
click at [388, 262] on p "05:06 pm" at bounding box center [363, 267] width 146 height 10
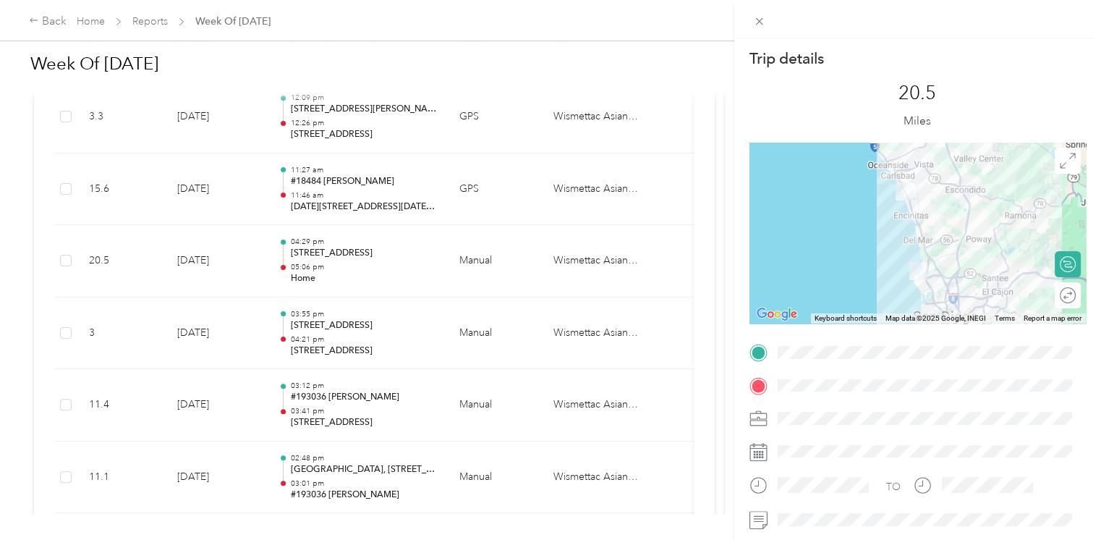
click at [903, 234] on div at bounding box center [918, 233] width 336 height 181
click at [903, 237] on div at bounding box center [918, 233] width 336 height 181
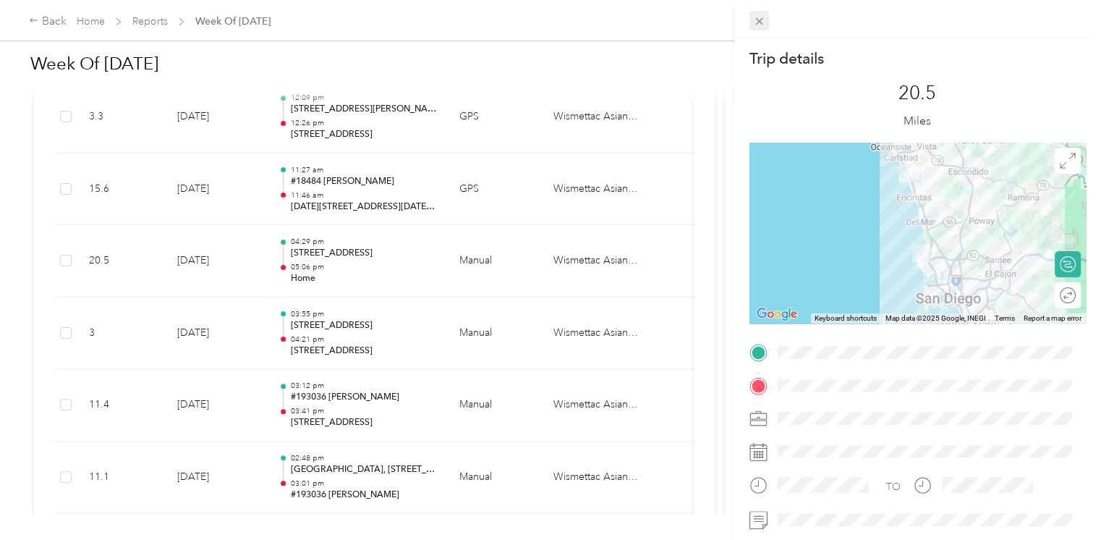
click at [766, 21] on span at bounding box center [760, 21] width 20 height 20
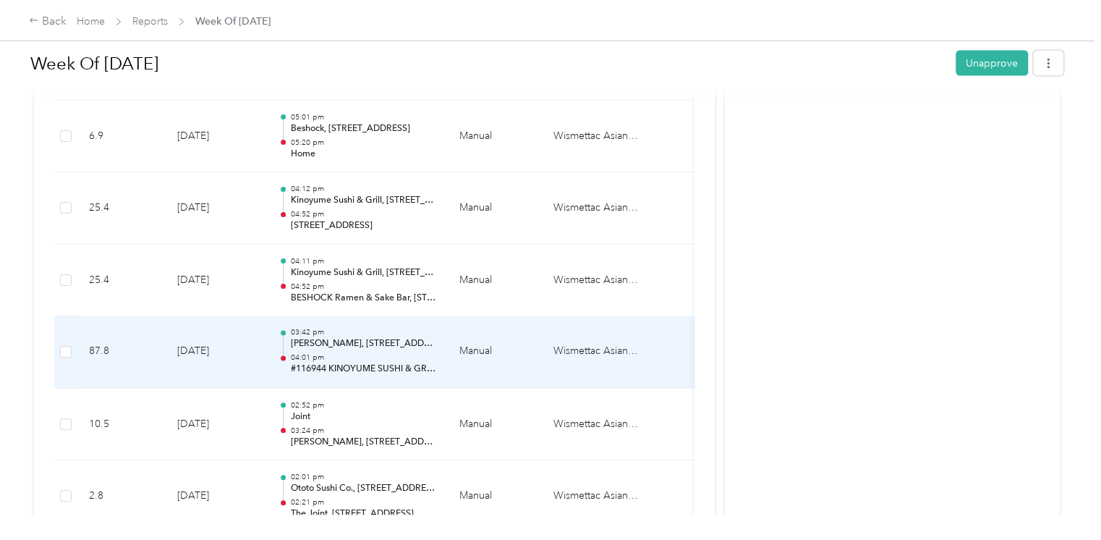
scroll to position [1402, 0]
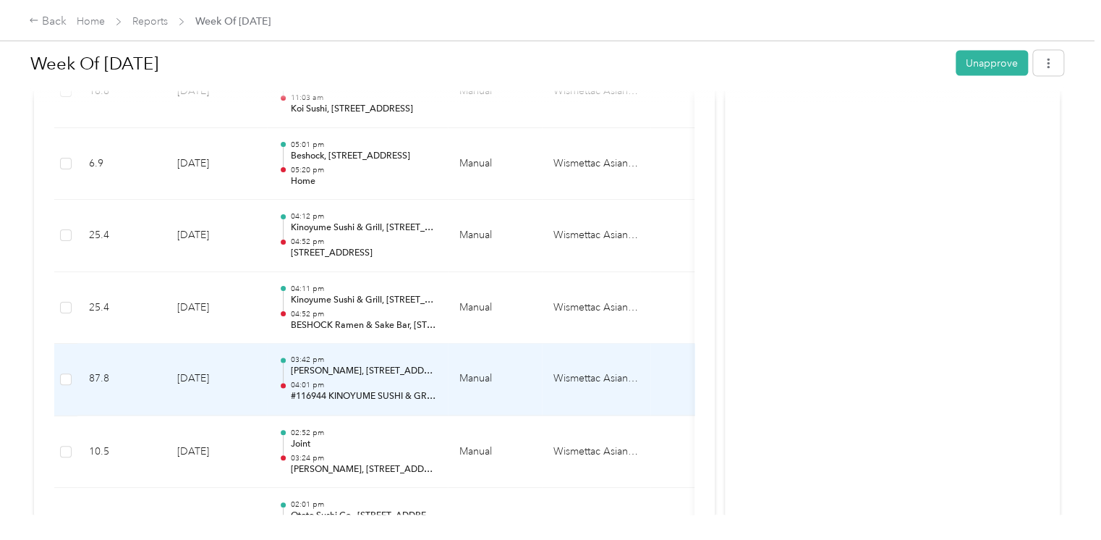
click at [397, 391] on p "#116944 KINOYUME SUSHI & GRILL (KINOYOUME LLC)" at bounding box center [363, 397] width 146 height 13
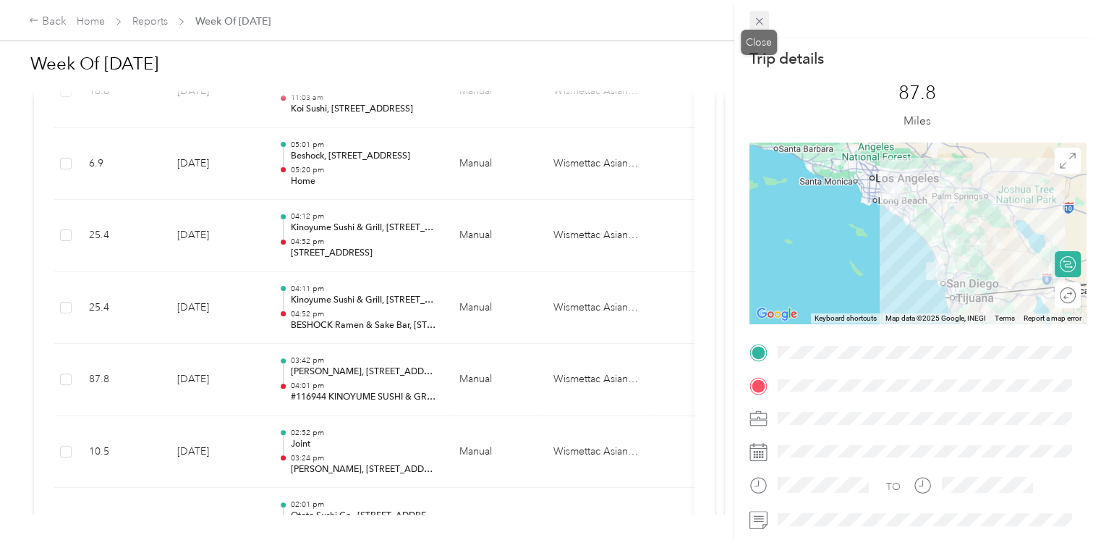
click at [759, 15] on icon at bounding box center [759, 21] width 12 height 12
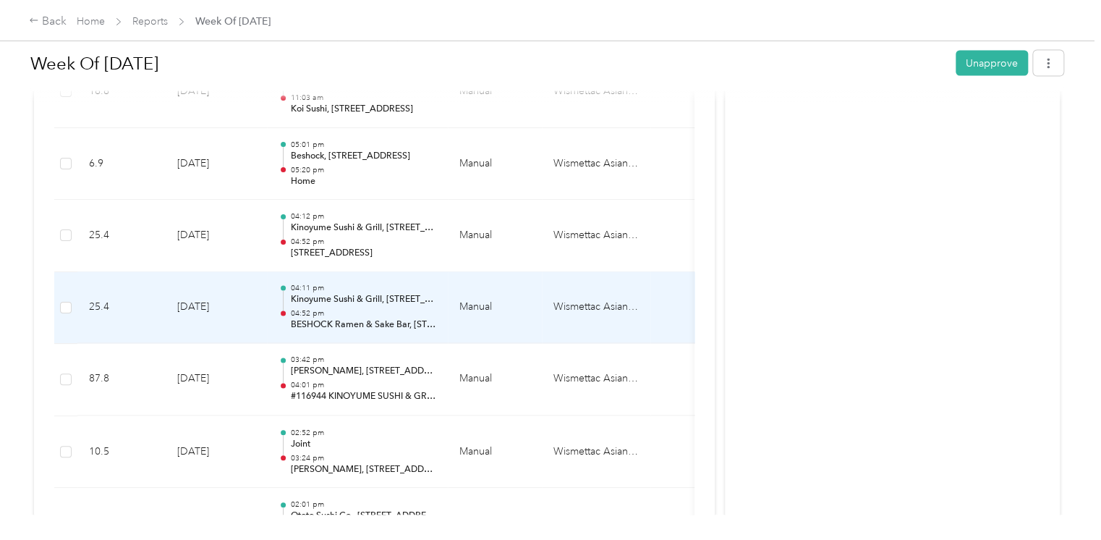
click at [431, 295] on p "Kinoyume Sushi & Grill, 8843 Villa La Jolla Dr, La Jolla, CA 92037, United Stat…" at bounding box center [363, 300] width 146 height 13
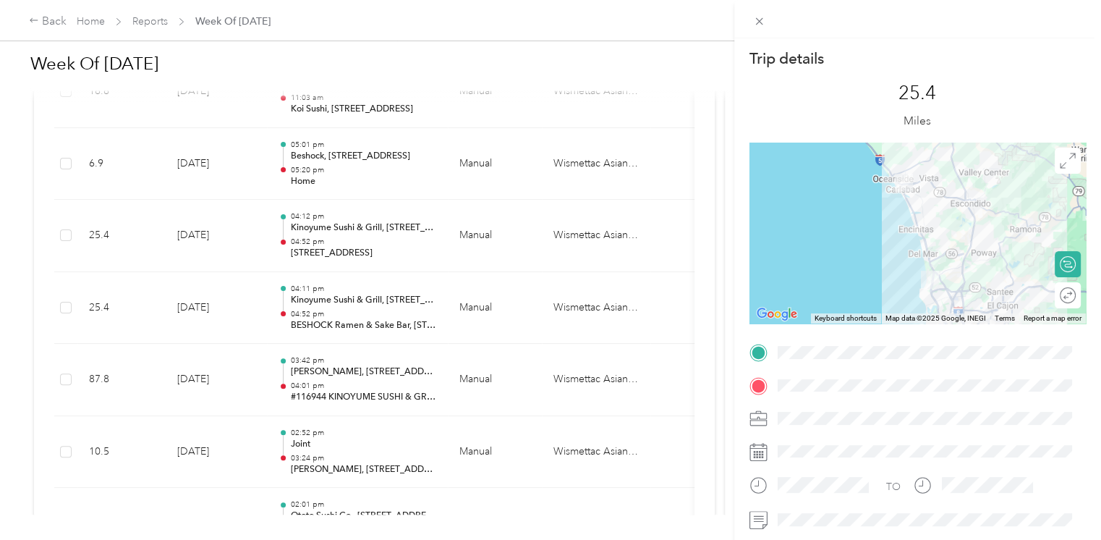
click at [427, 377] on div "Trip details This trip cannot be edited because it is either under review, appr…" at bounding box center [550, 270] width 1101 height 540
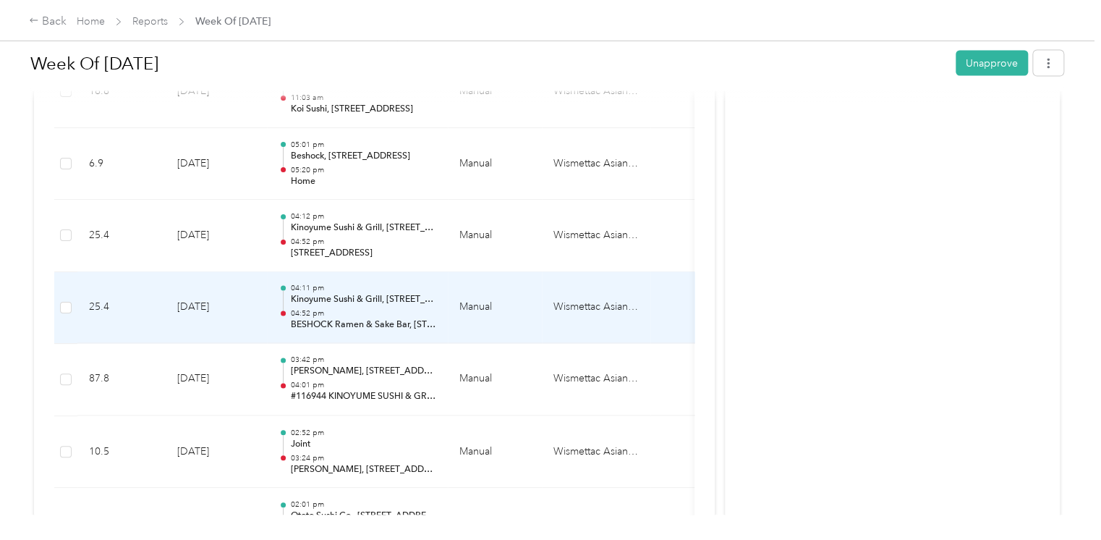
click at [432, 310] on p "04:52 pm" at bounding box center [363, 314] width 146 height 10
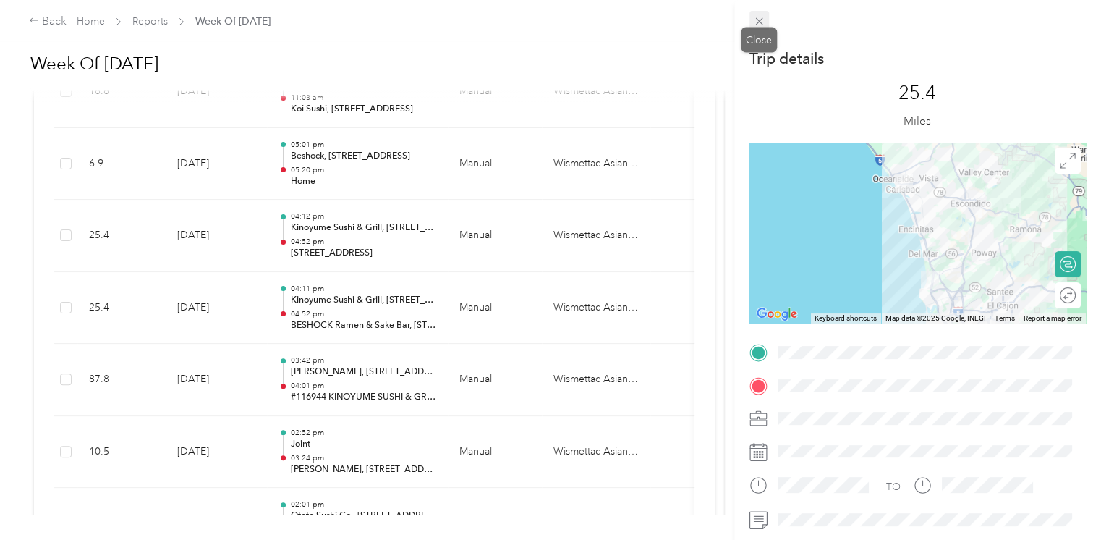
click at [767, 19] on span at bounding box center [760, 21] width 20 height 20
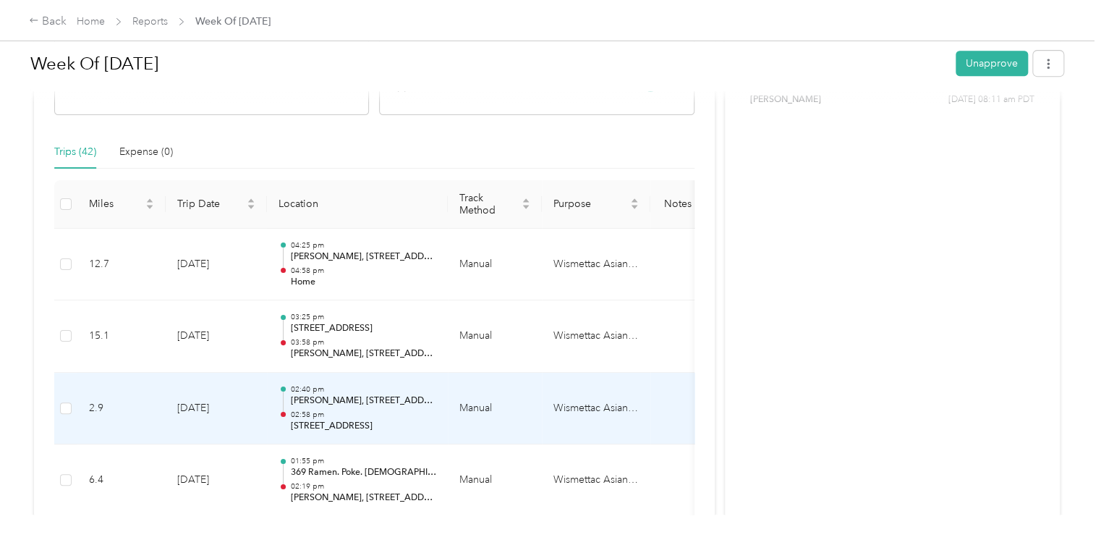
scroll to position [289, 0]
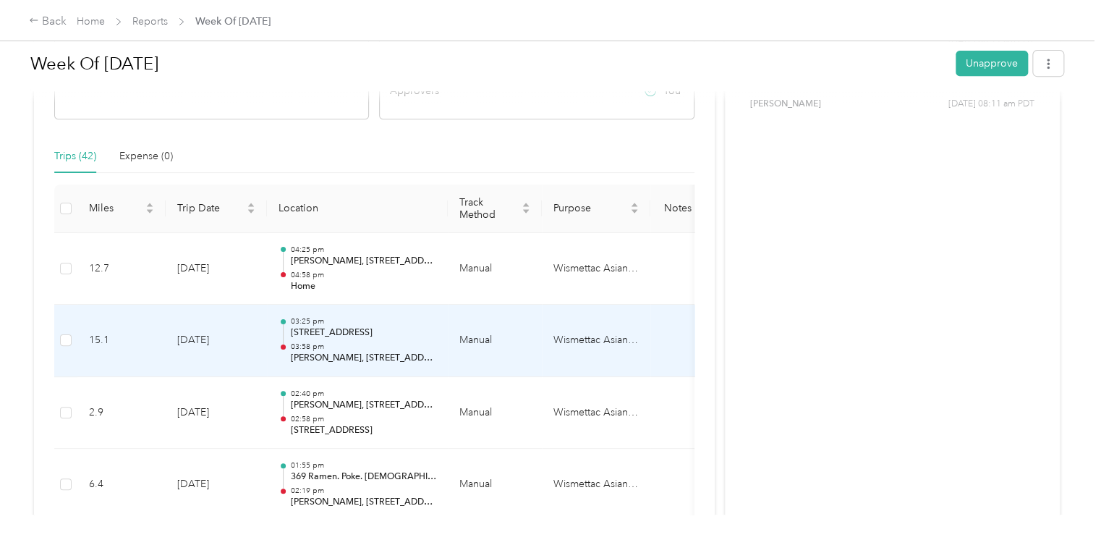
click at [380, 361] on p "Marufuku Ramen, 12841 El Camino Real, Unit 204, San Diego, CA 92120, United Sta…" at bounding box center [363, 358] width 146 height 13
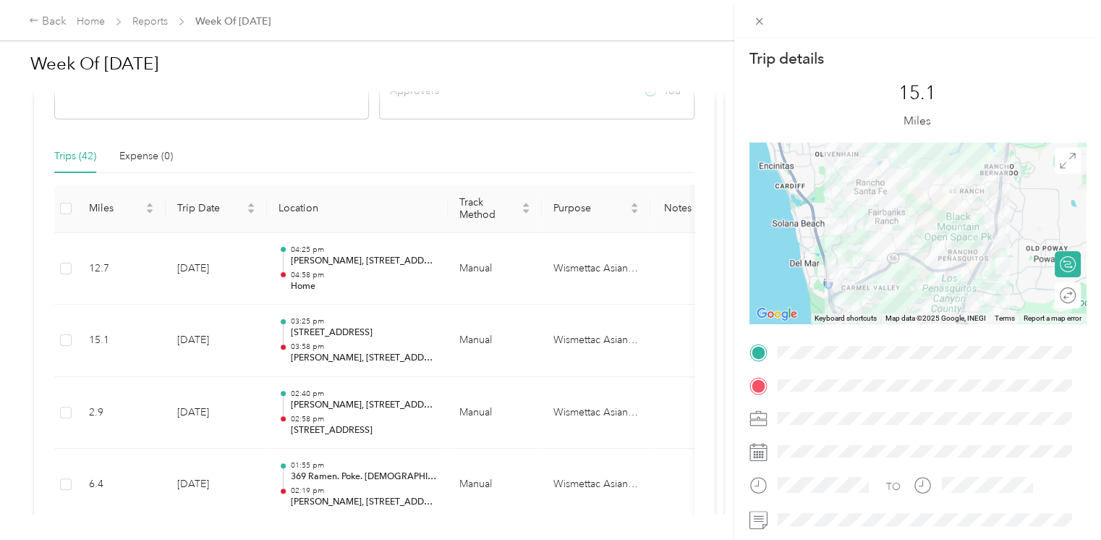
click at [769, 24] on div at bounding box center [917, 19] width 367 height 38
click at [759, 20] on g at bounding box center [758, 21] width 7 height 7
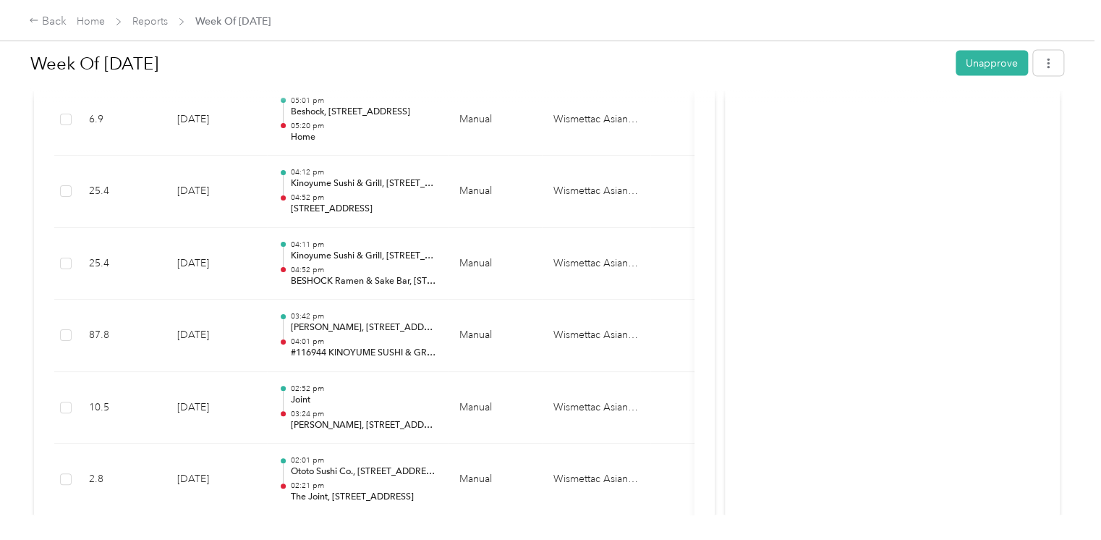
scroll to position [1447, 0]
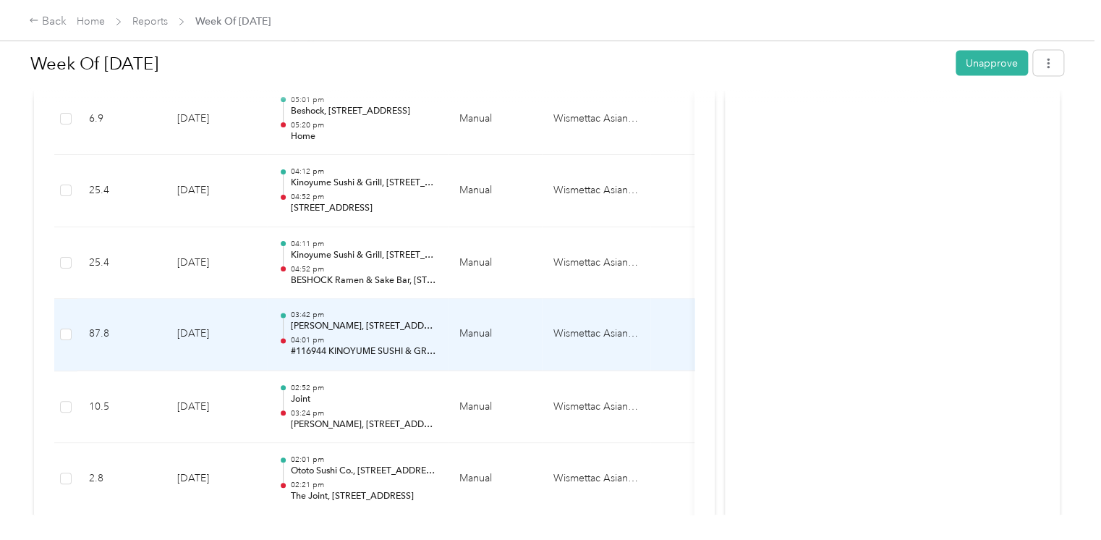
click at [417, 355] on td "03:42 pm Sushi Mori, 2161 Avenida de la Playa, La Jolla, CA 92037, United State…" at bounding box center [357, 335] width 181 height 72
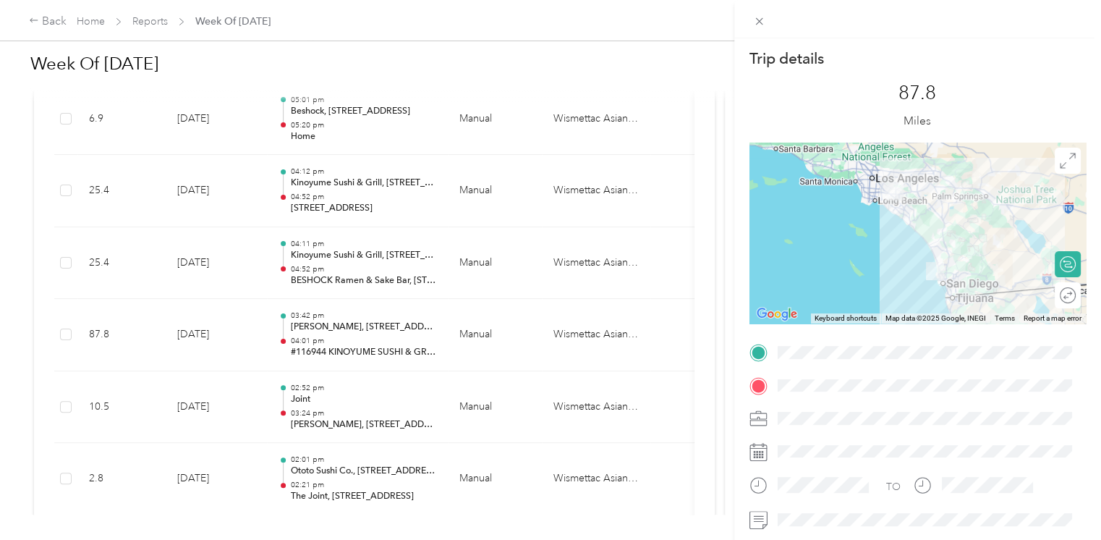
click at [771, 26] on div at bounding box center [917, 19] width 367 height 38
click at [766, 23] on span at bounding box center [760, 21] width 20 height 20
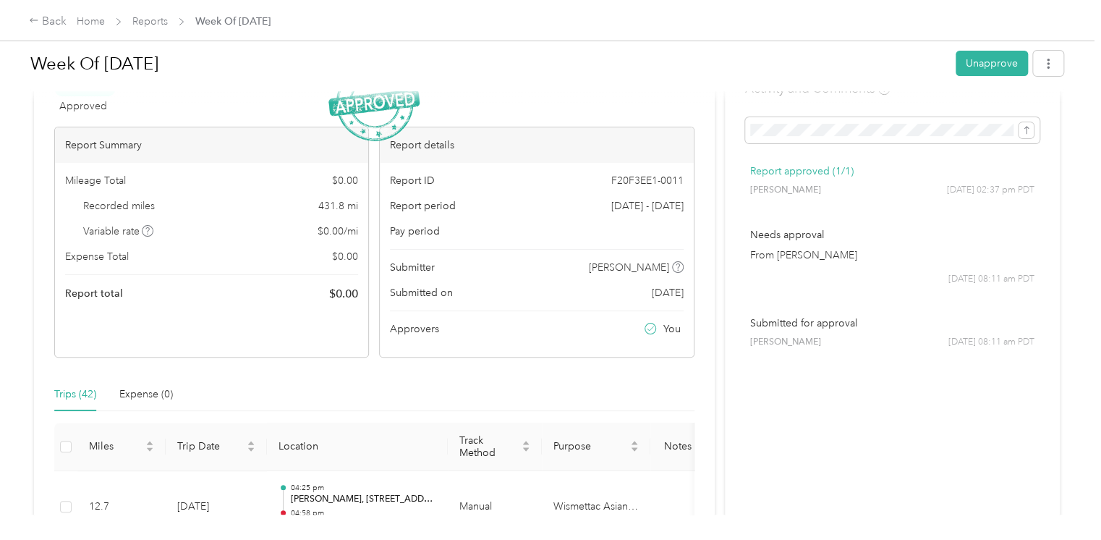
scroll to position [0, 0]
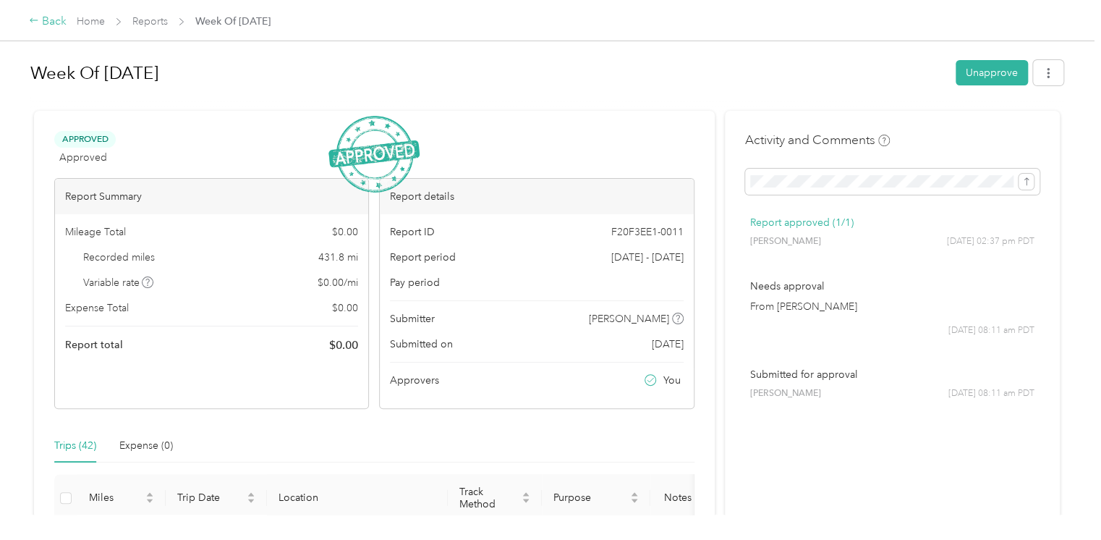
click at [38, 14] on div "Back" at bounding box center [48, 21] width 38 height 17
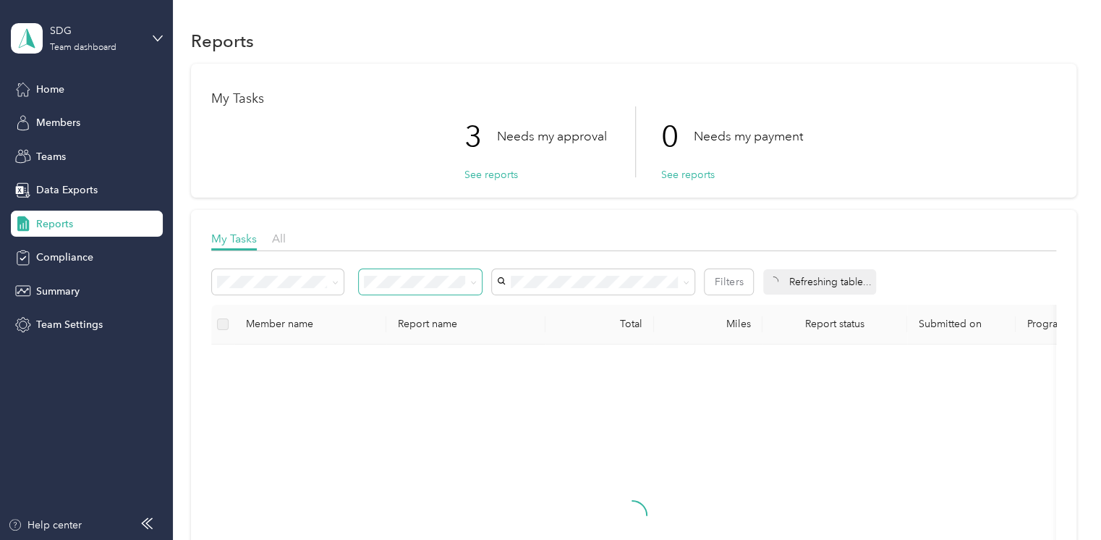
click at [470, 284] on span at bounding box center [471, 281] width 12 height 15
click at [360, 283] on span at bounding box center [421, 281] width 124 height 25
click at [488, 281] on div "Filters" at bounding box center [483, 281] width 542 height 25
click at [435, 307] on div "All" at bounding box center [413, 307] width 88 height 15
click at [517, 432] on span "Michiyo Thomas" at bounding box center [543, 434] width 80 height 12
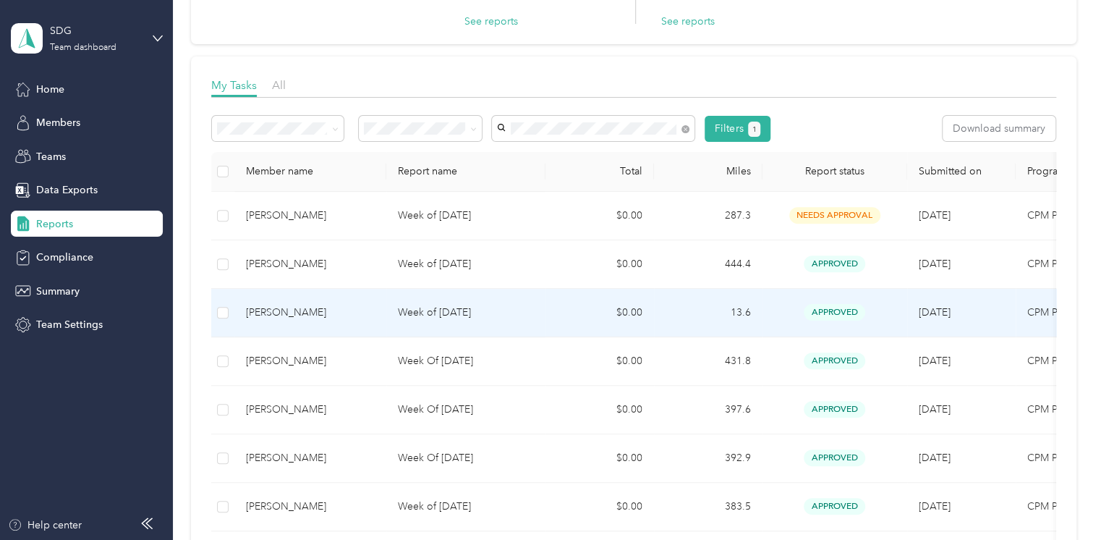
scroll to position [174, 0]
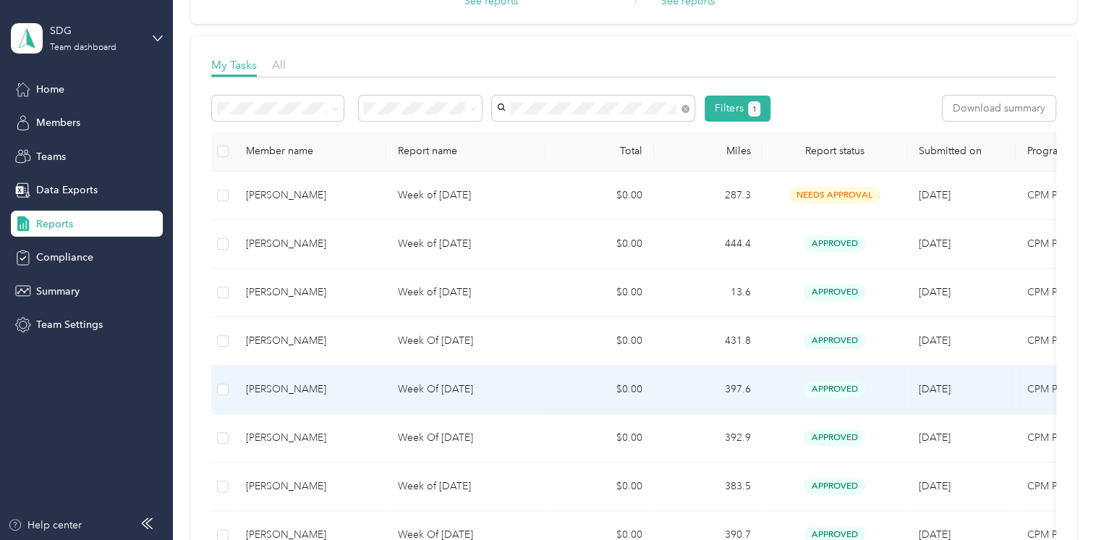
click at [492, 390] on p "Week Of September 1 2025" at bounding box center [466, 389] width 136 height 16
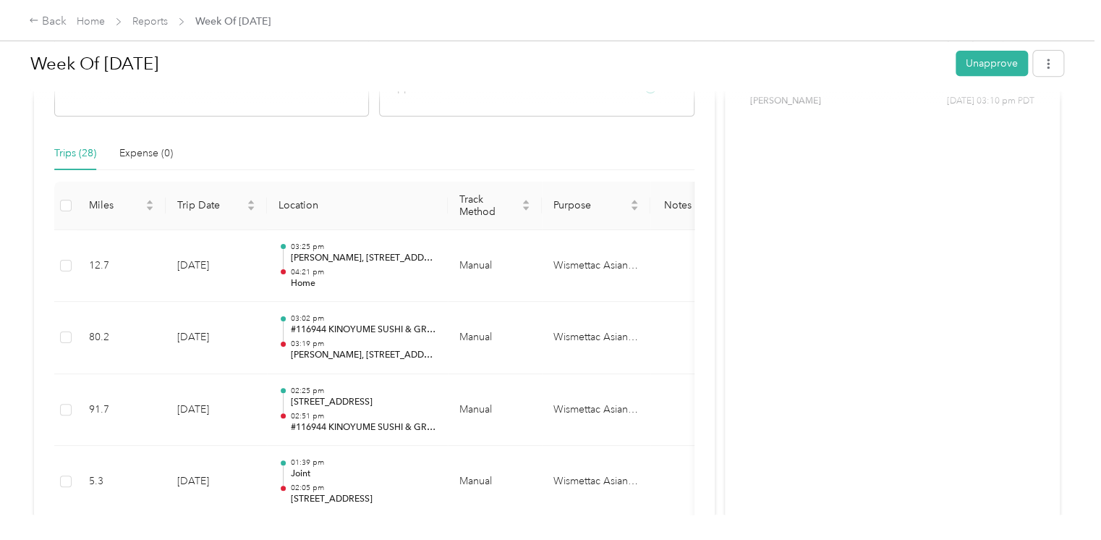
scroll to position [281, 0]
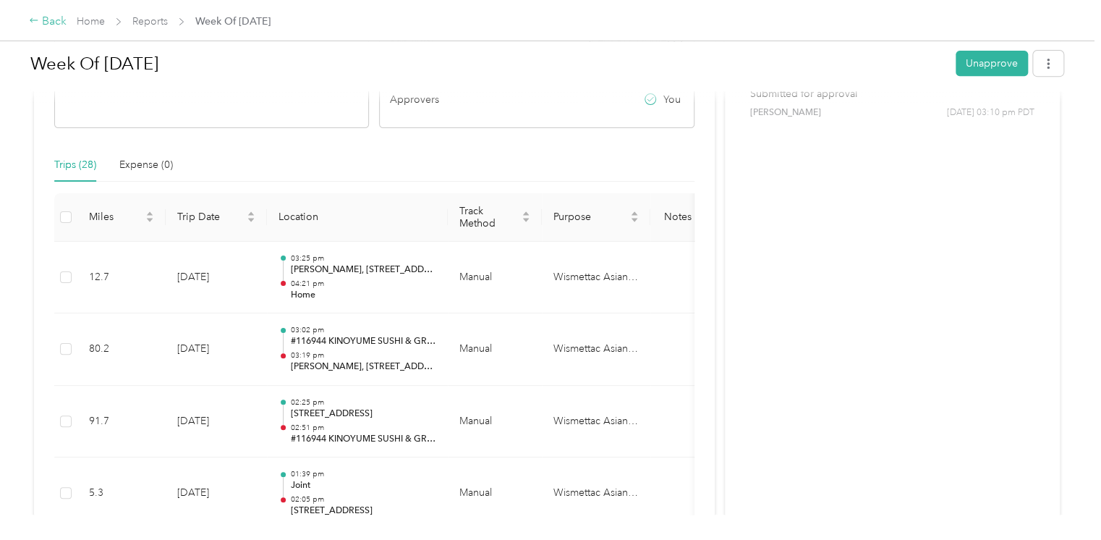
click at [34, 17] on icon at bounding box center [34, 20] width 10 height 10
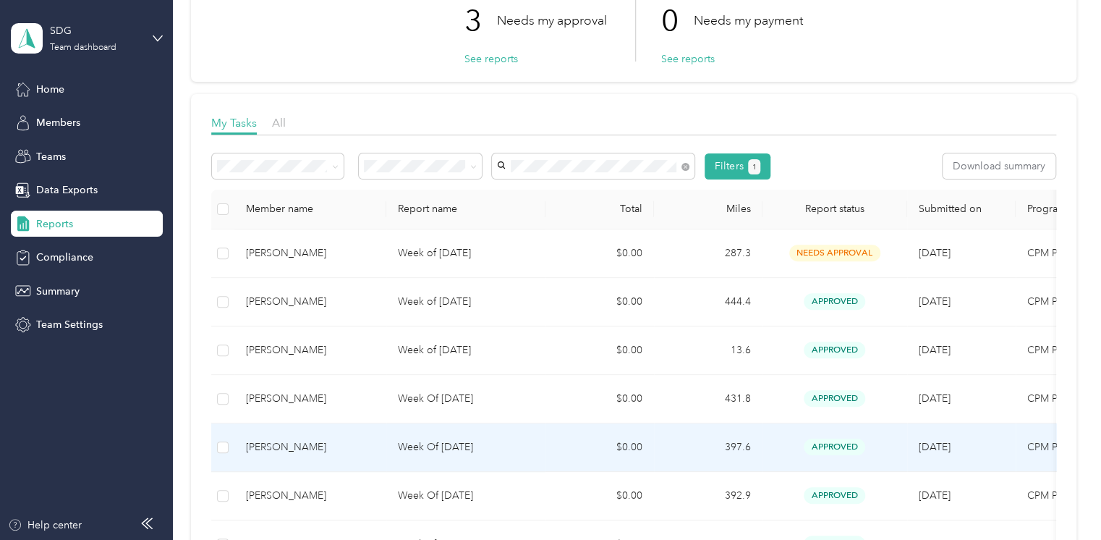
scroll to position [174, 0]
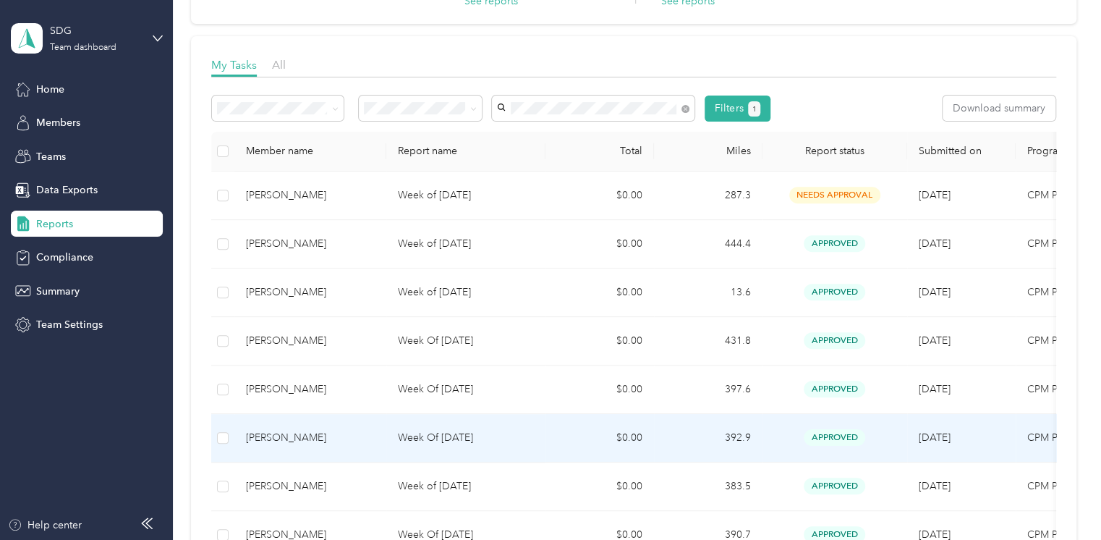
click at [433, 440] on p "Week Of August 25 2025" at bounding box center [466, 438] width 136 height 16
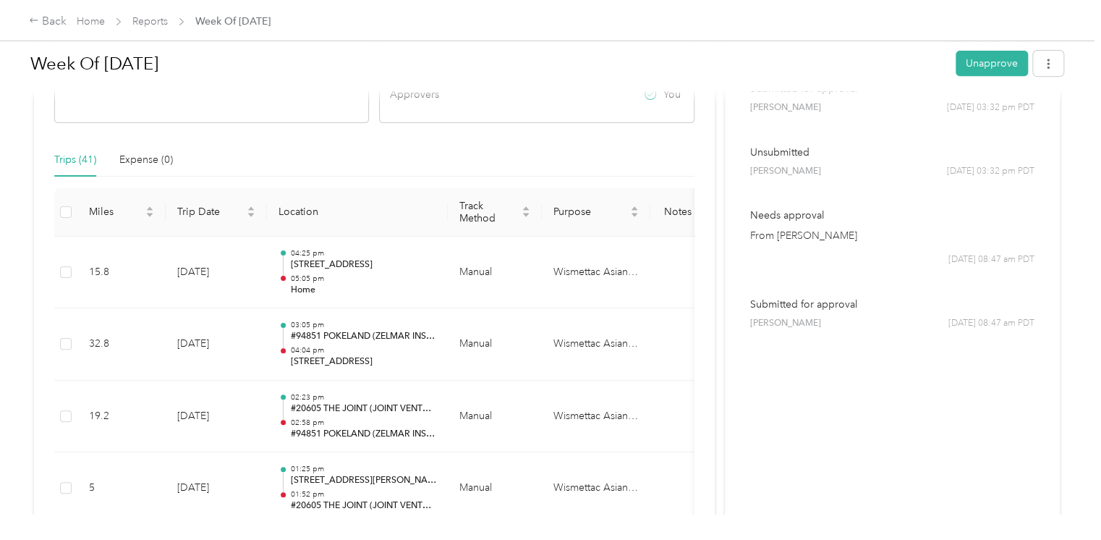
scroll to position [289, 0]
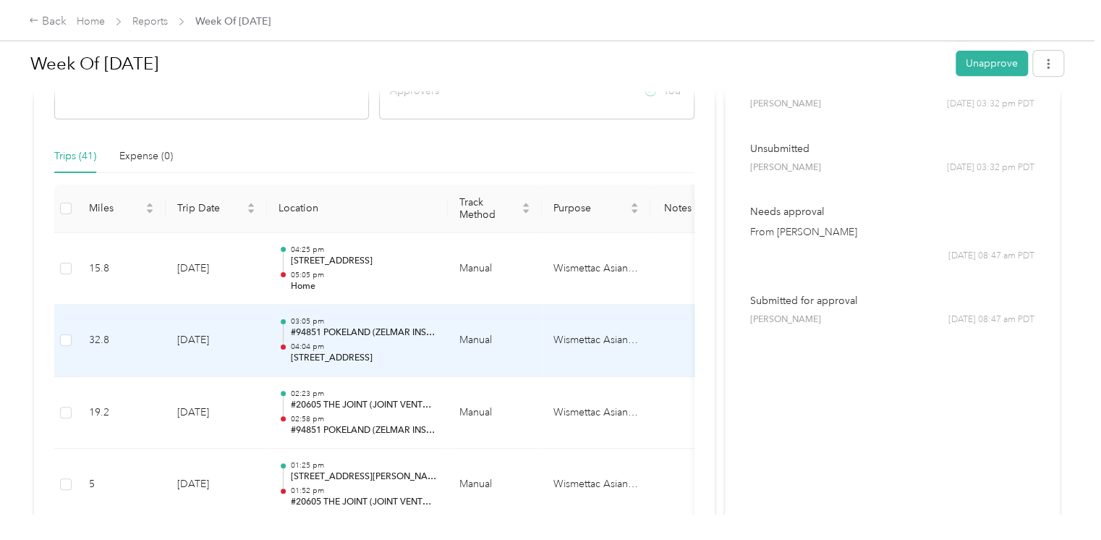
click at [290, 343] on p "04:04 pm" at bounding box center [363, 347] width 146 height 10
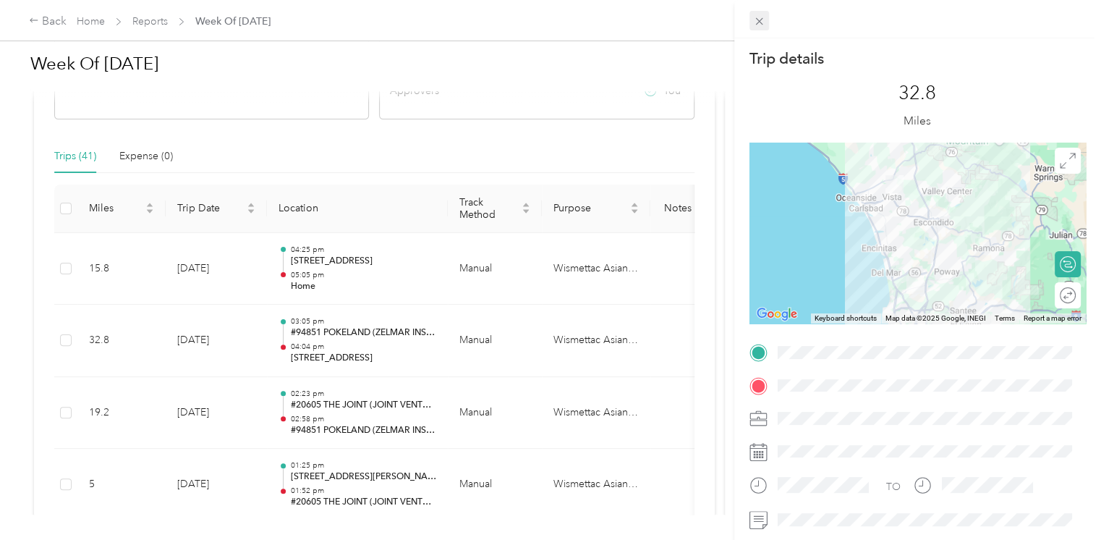
click at [750, 22] on div at bounding box center [917, 19] width 367 height 38
click at [759, 22] on icon at bounding box center [758, 21] width 7 height 7
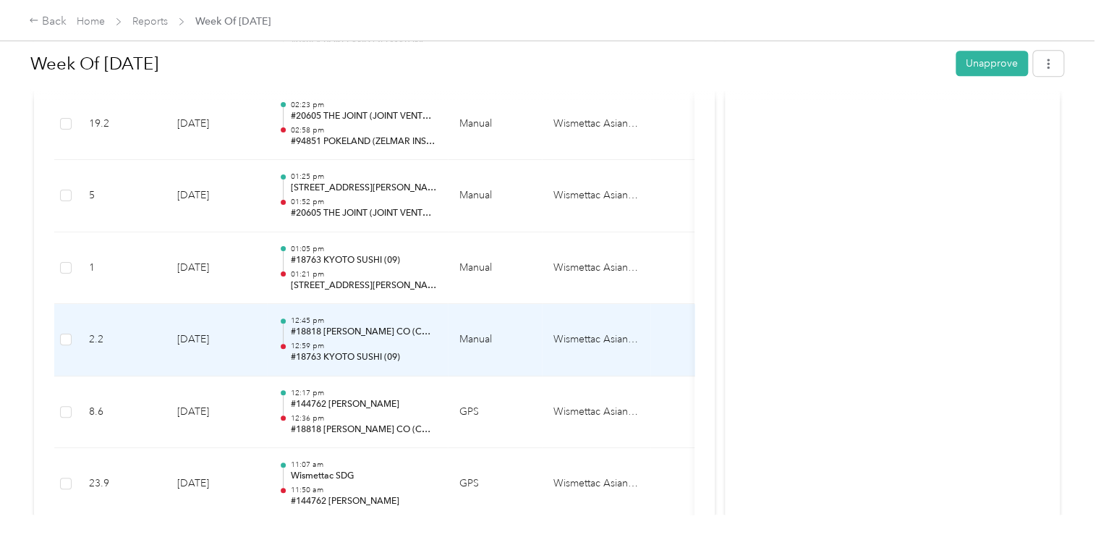
scroll to position [694, 0]
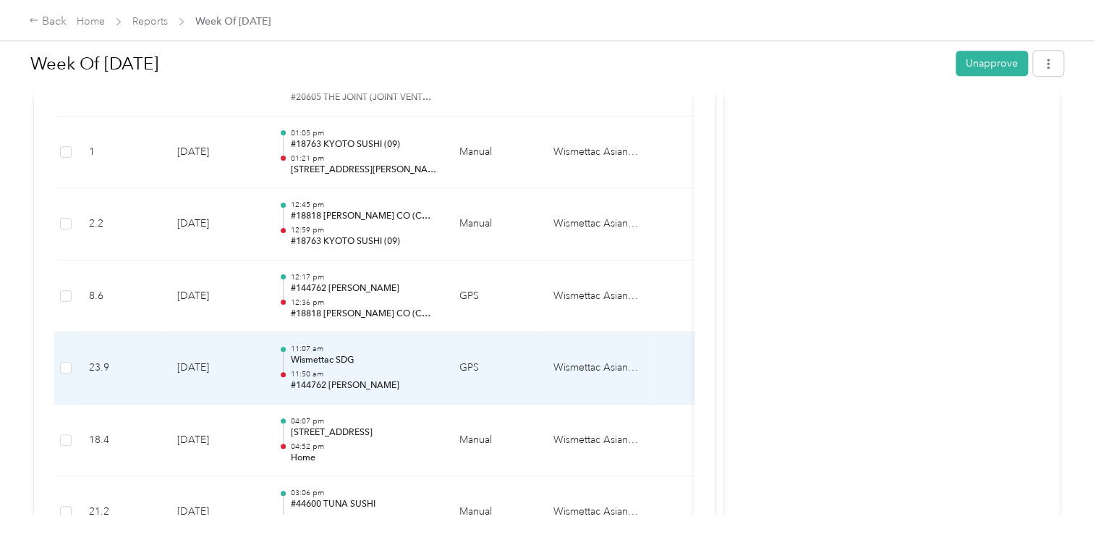
click at [365, 376] on p "11:50 am" at bounding box center [363, 374] width 146 height 10
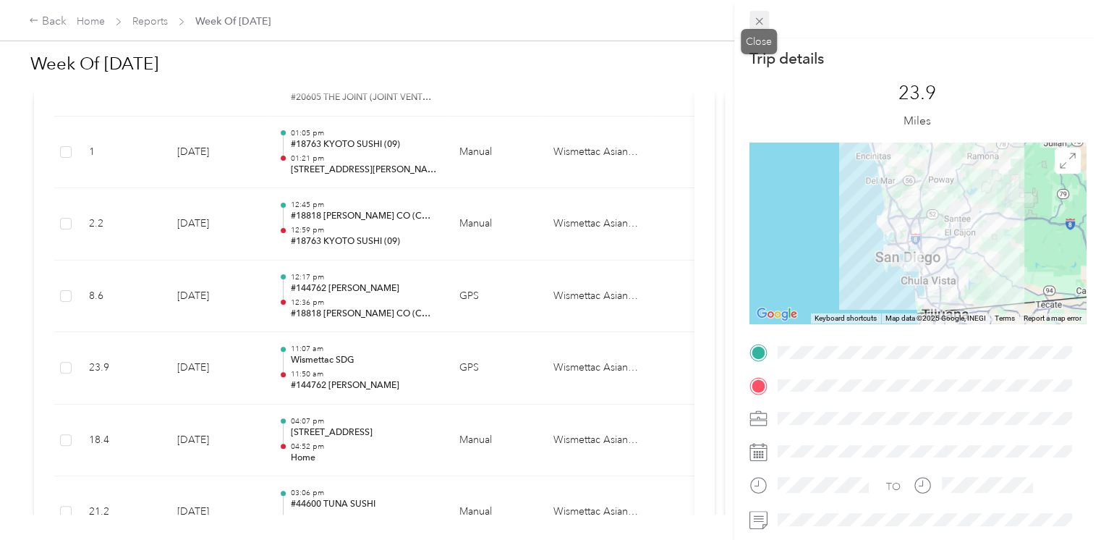
click at [758, 23] on icon at bounding box center [759, 21] width 12 height 12
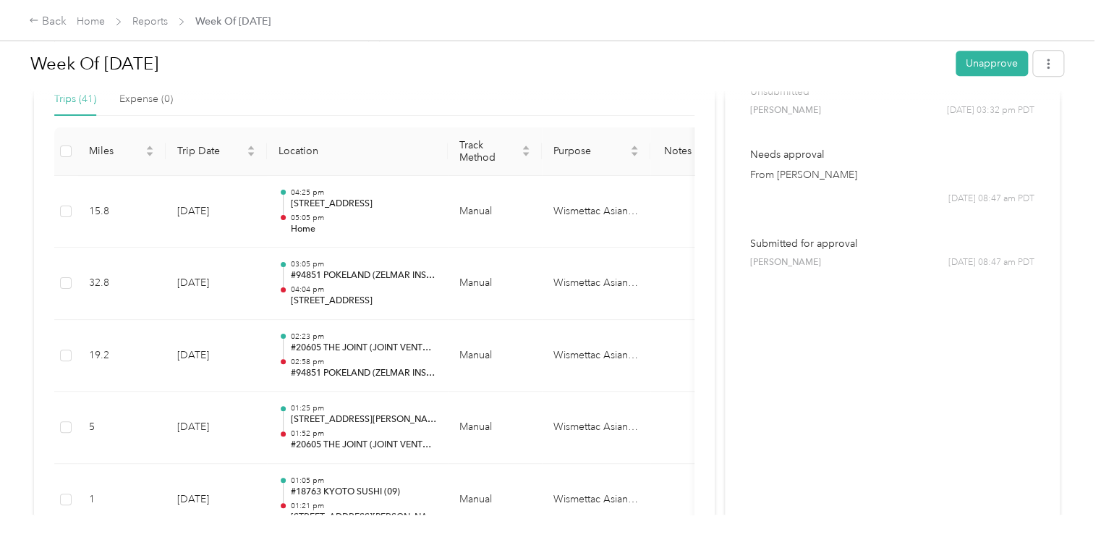
scroll to position [289, 0]
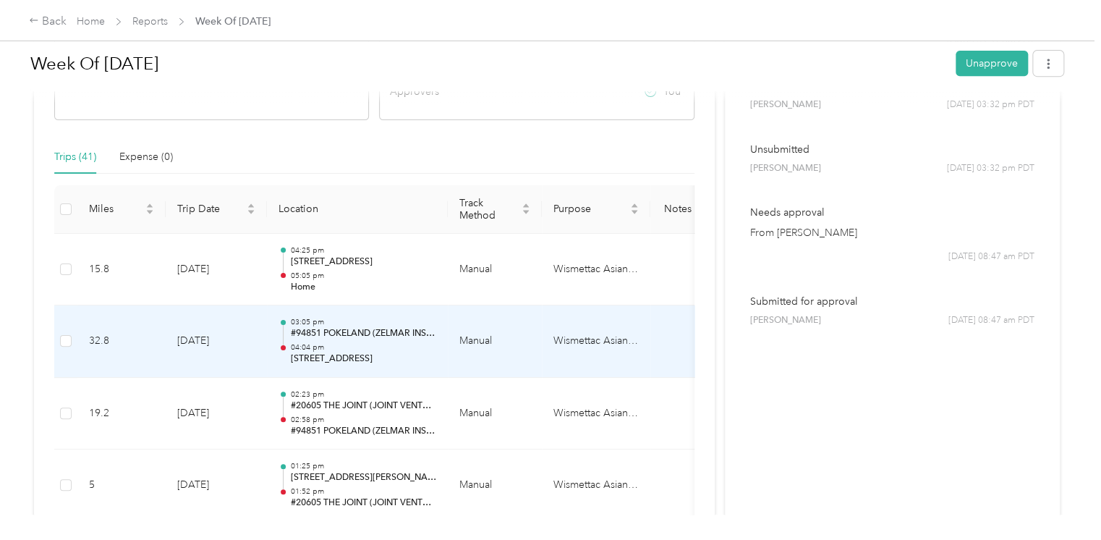
click at [313, 336] on p "#94851 POKELAND (ZELMAR INSURANCE SERVICES INC)" at bounding box center [363, 333] width 146 height 13
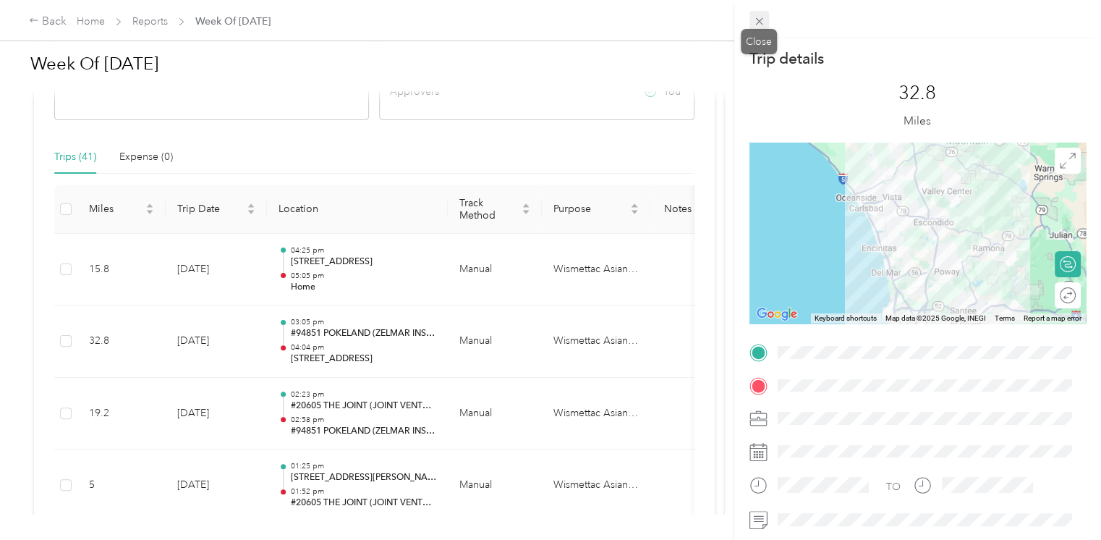
click at [755, 22] on icon at bounding box center [759, 21] width 12 height 12
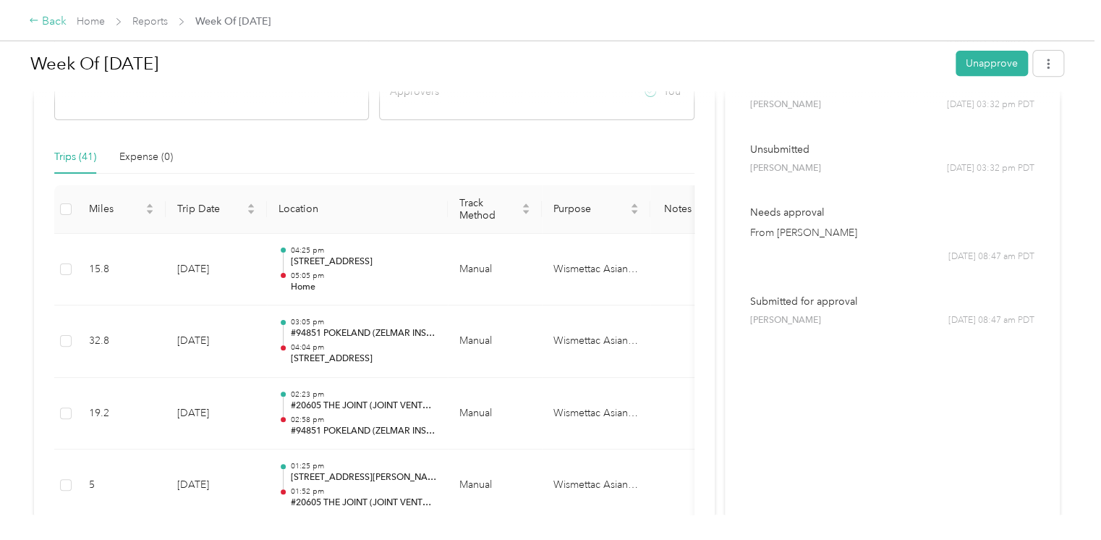
click at [38, 25] on icon at bounding box center [34, 20] width 10 height 10
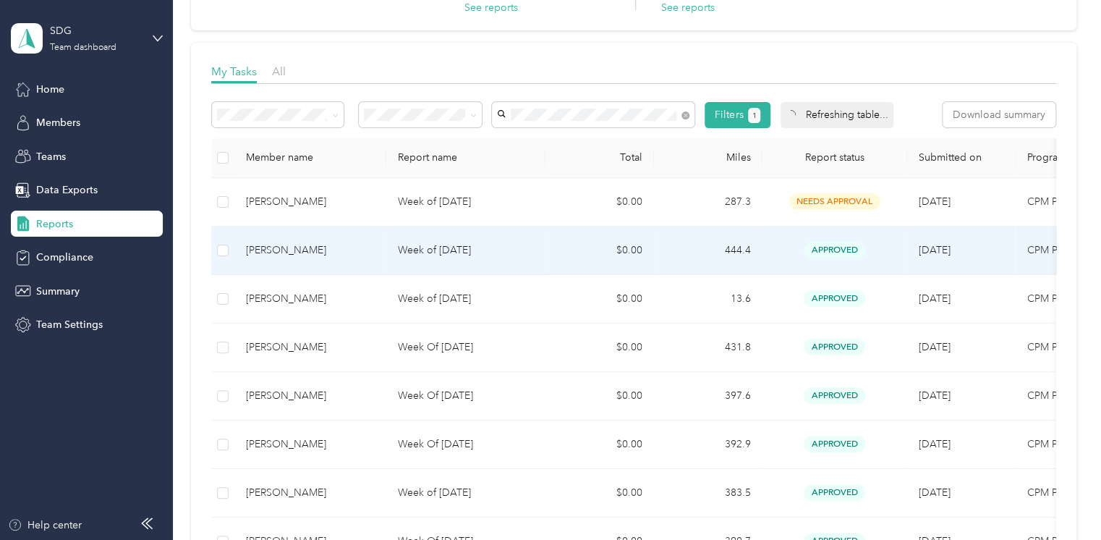
scroll to position [174, 0]
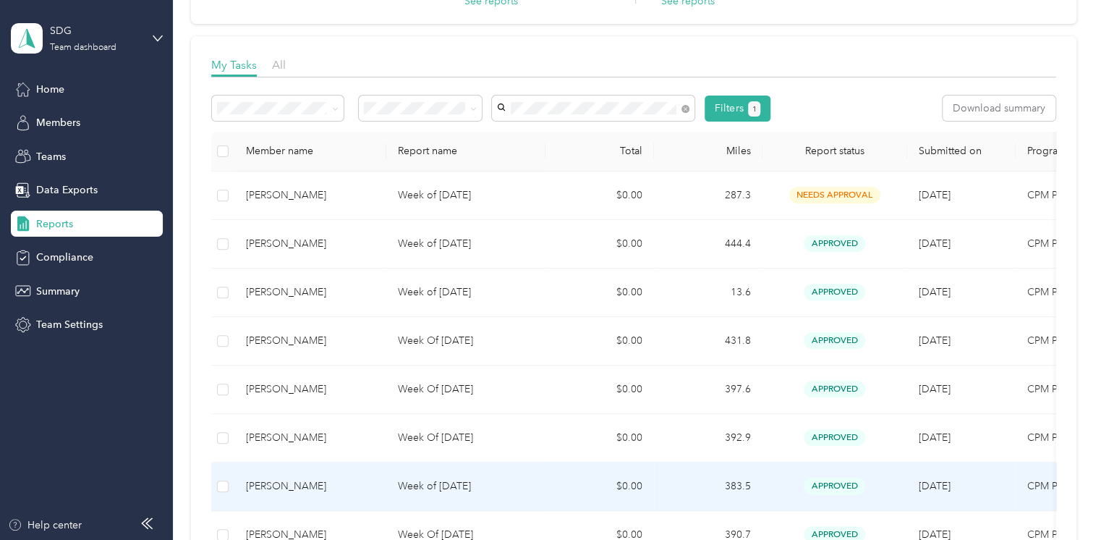
click at [428, 484] on p "Week of August 18 2025" at bounding box center [466, 486] width 136 height 16
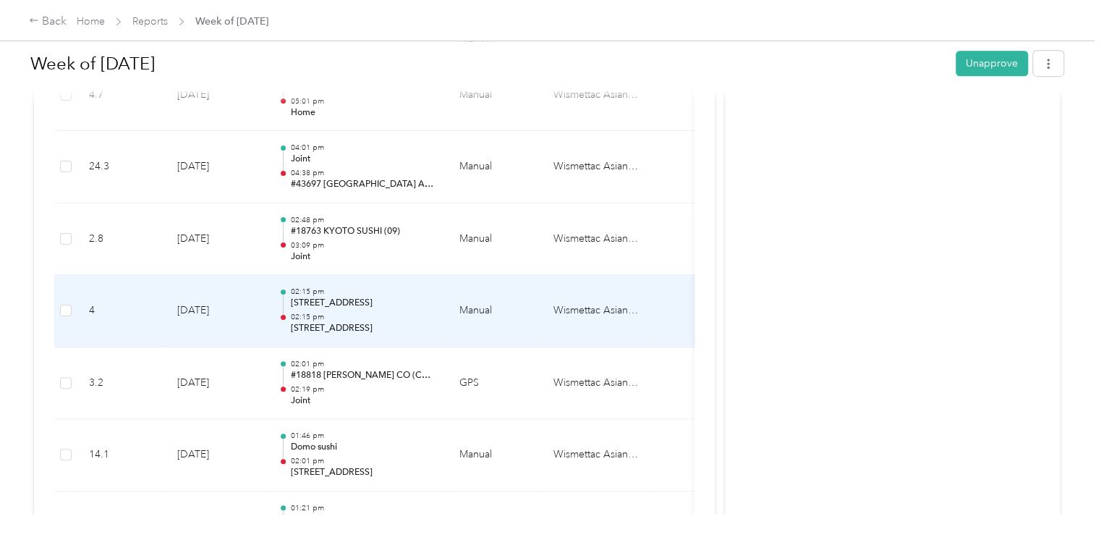
scroll to position [695, 0]
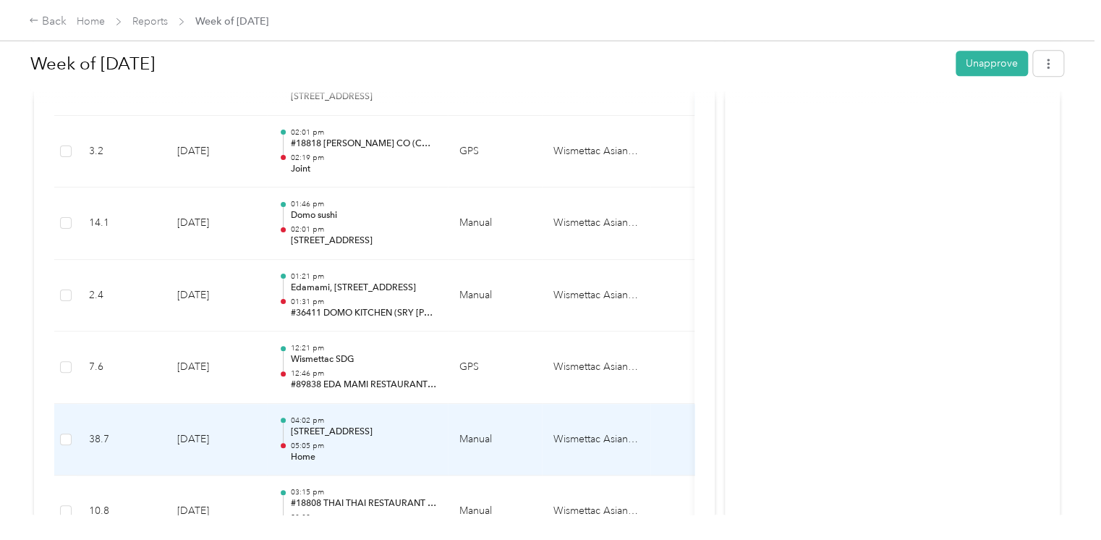
click at [383, 457] on p "Home" at bounding box center [363, 457] width 146 height 13
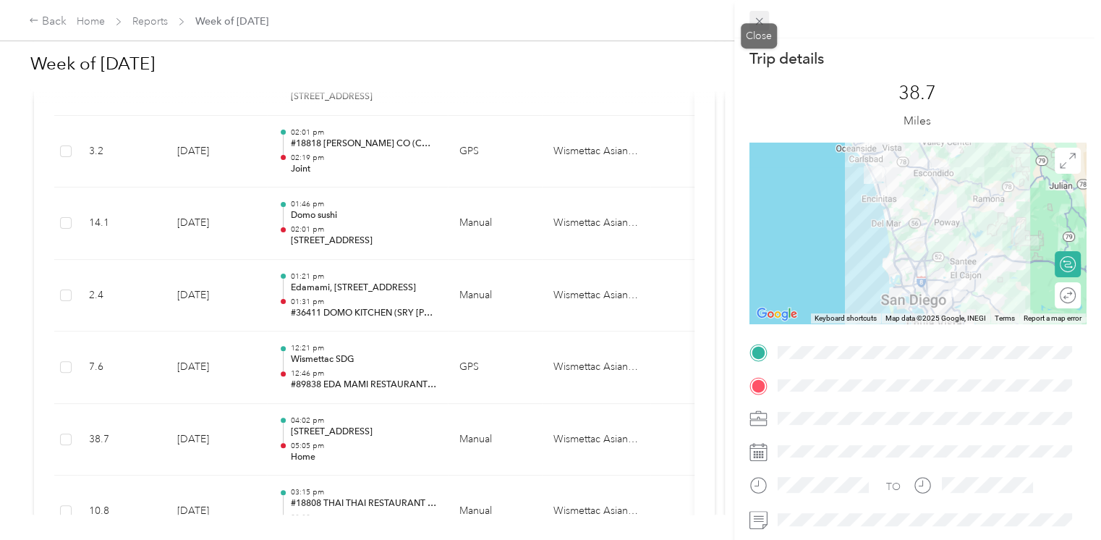
click at [757, 20] on icon at bounding box center [759, 21] width 12 height 12
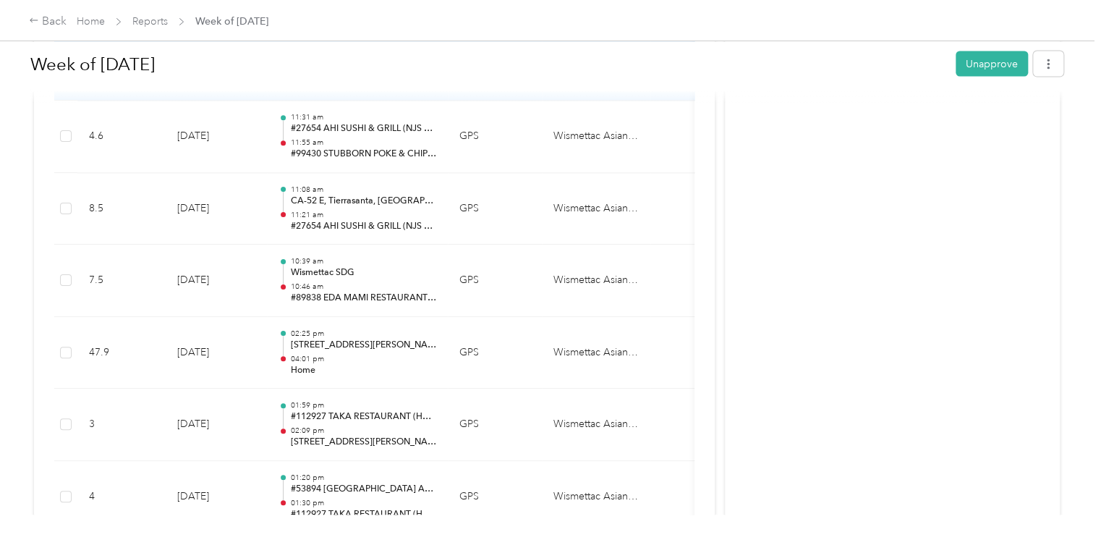
scroll to position [1389, 0]
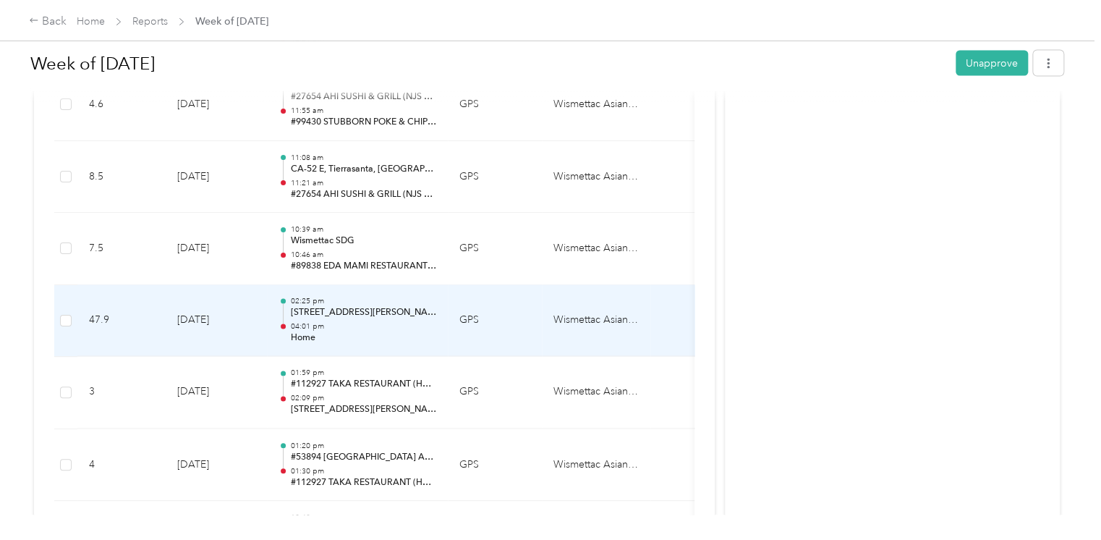
click at [362, 332] on p "Home" at bounding box center [363, 338] width 146 height 13
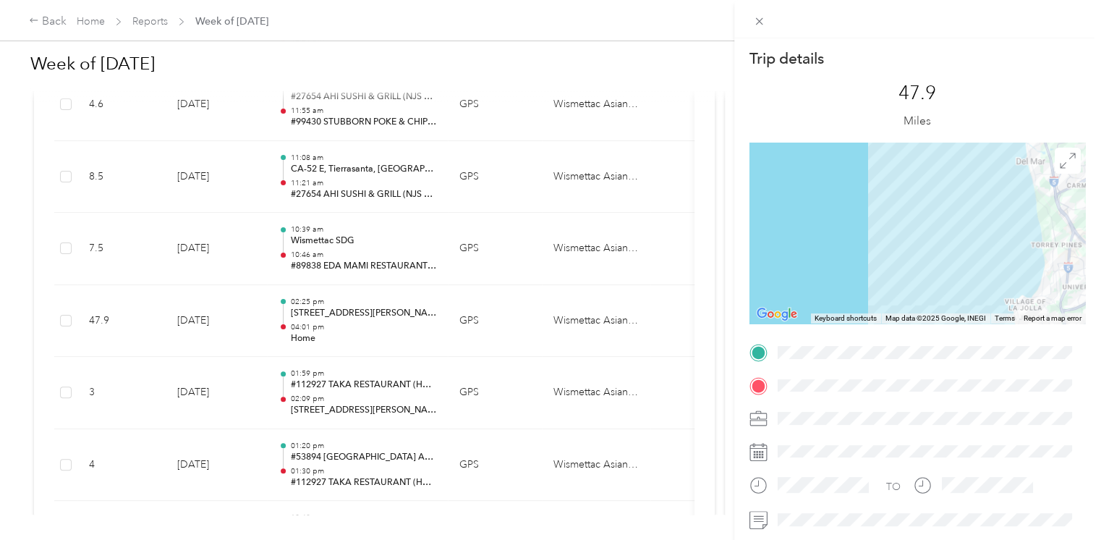
drag, startPoint x: 949, startPoint y: 179, endPoint x: 831, endPoint y: 279, distance: 155.1
click at [831, 279] on div at bounding box center [918, 233] width 336 height 181
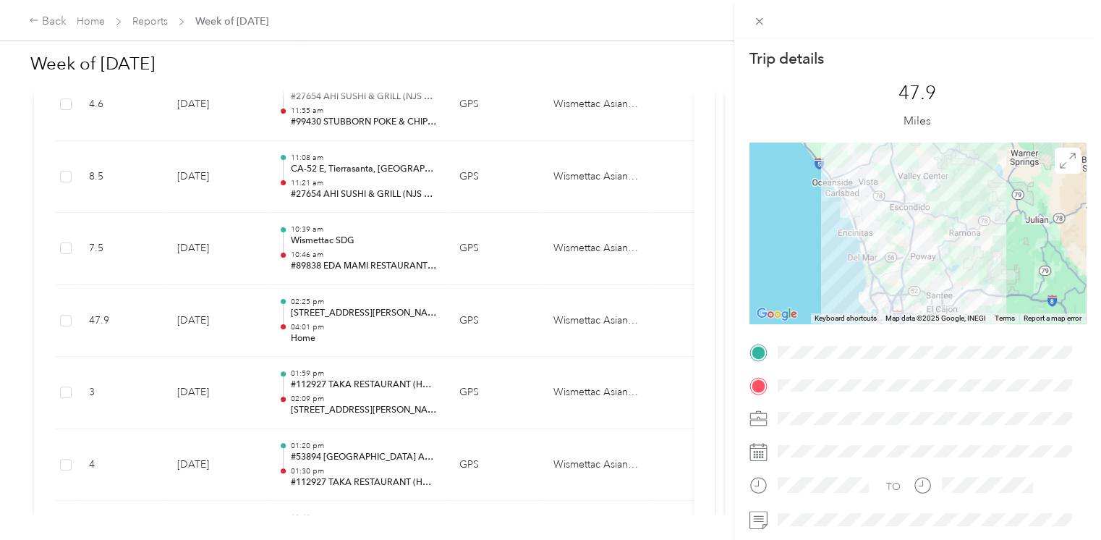
drag, startPoint x: 810, startPoint y: 203, endPoint x: 813, endPoint y: 212, distance: 10.1
click at [813, 212] on div at bounding box center [918, 233] width 336 height 181
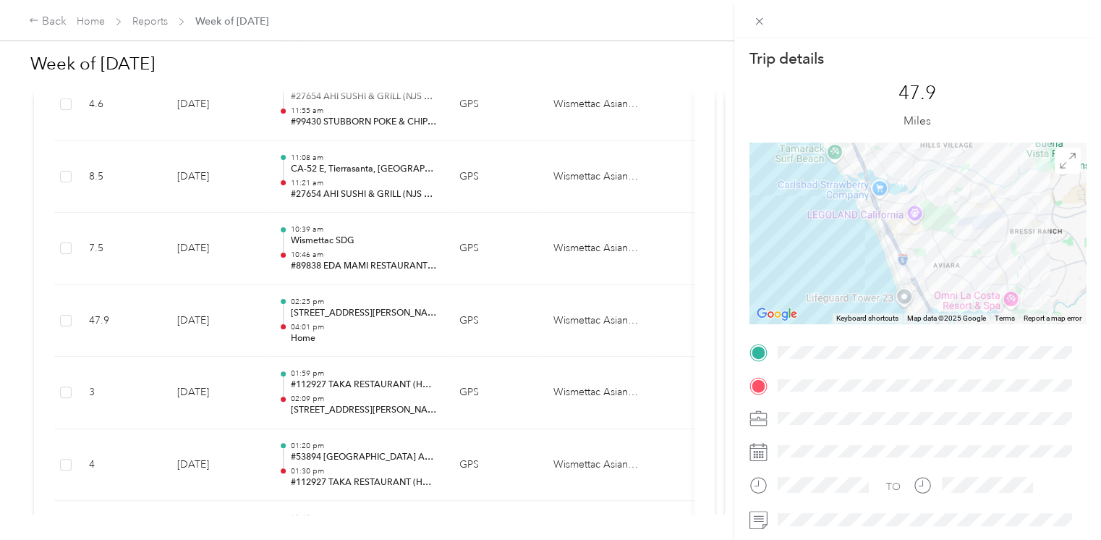
drag, startPoint x: 851, startPoint y: 185, endPoint x: 873, endPoint y: 140, distance: 49.8
click at [873, 140] on div "Trip details This trip cannot be edited because it is either under review, appr…" at bounding box center [918, 370] width 336 height 645
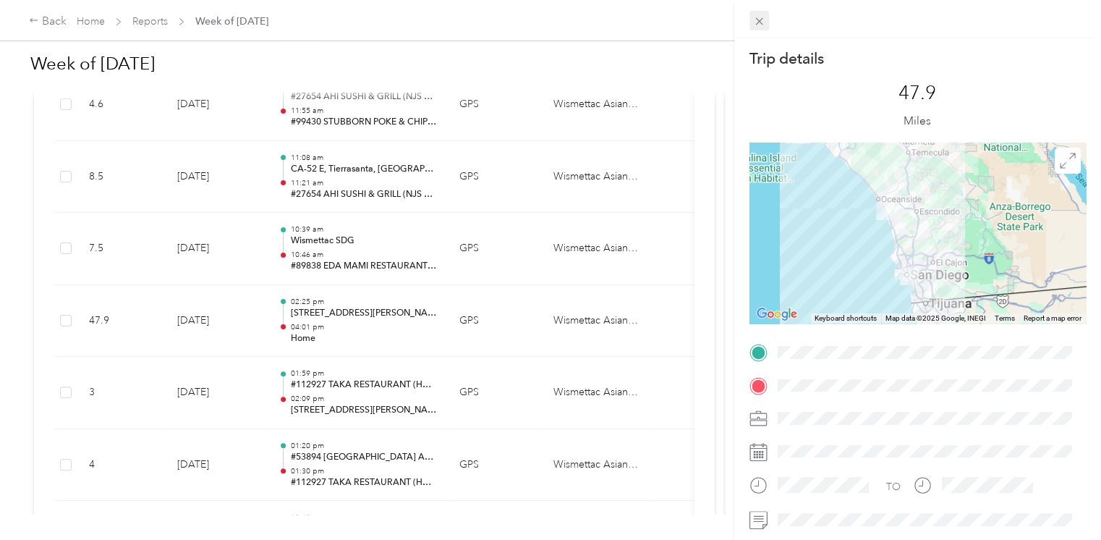
click at [758, 27] on icon at bounding box center [759, 21] width 12 height 12
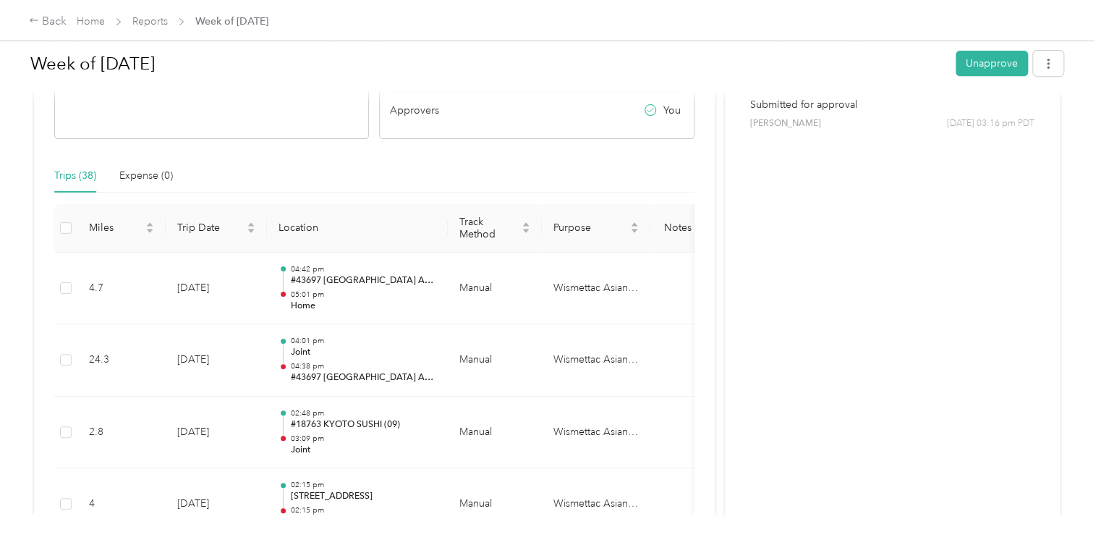
scroll to position [247, 0]
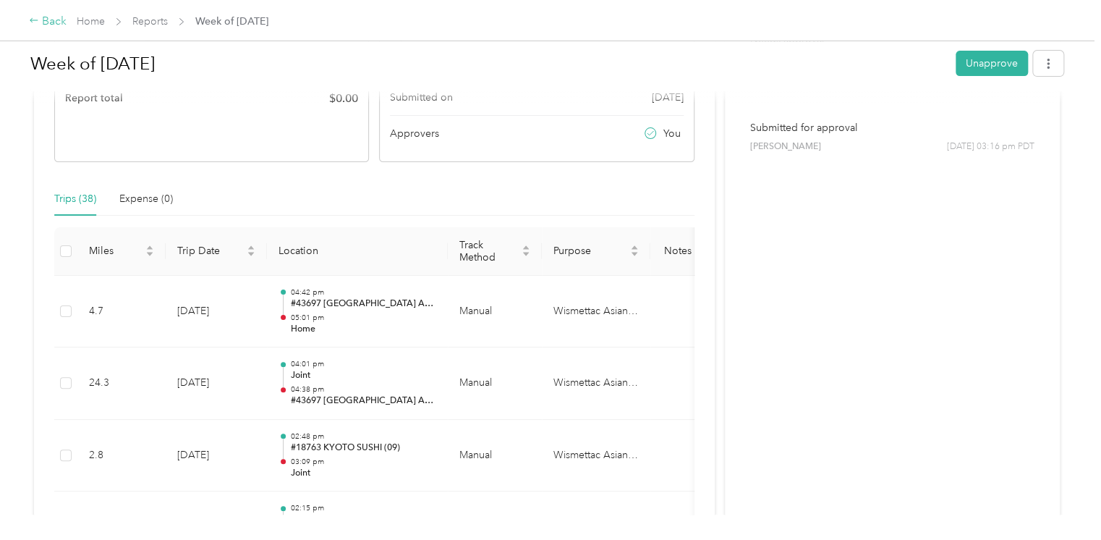
click at [52, 26] on div "Back" at bounding box center [48, 21] width 38 height 17
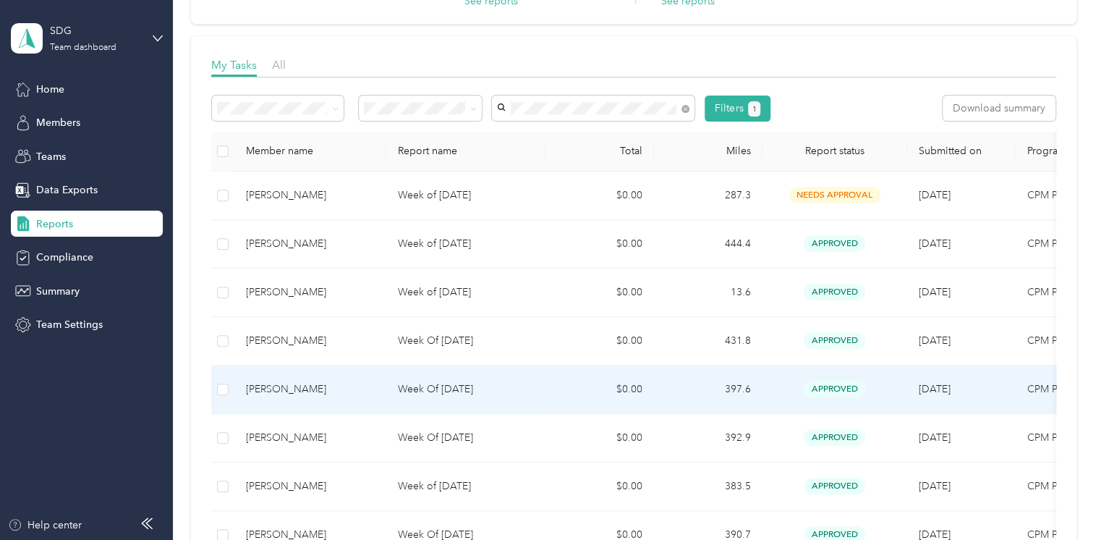
scroll to position [232, 0]
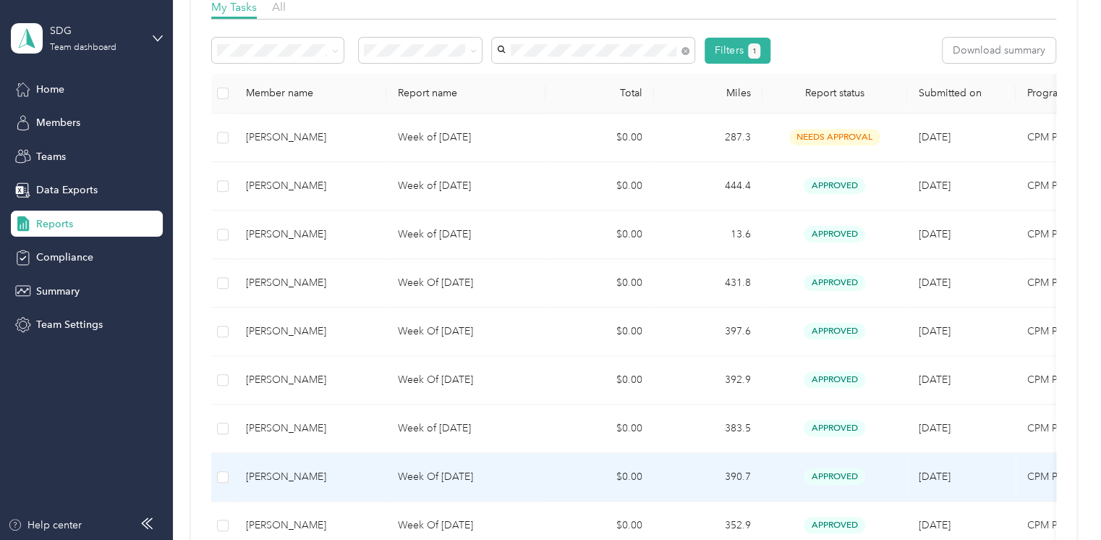
click at [351, 480] on div "Michiyo Thomas" at bounding box center [310, 477] width 129 height 16
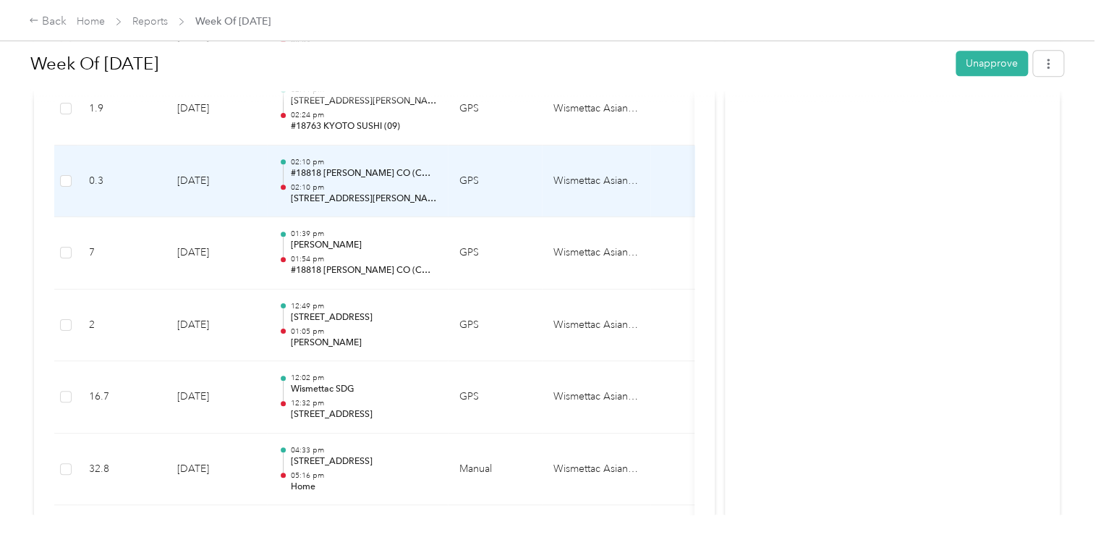
scroll to position [695, 0]
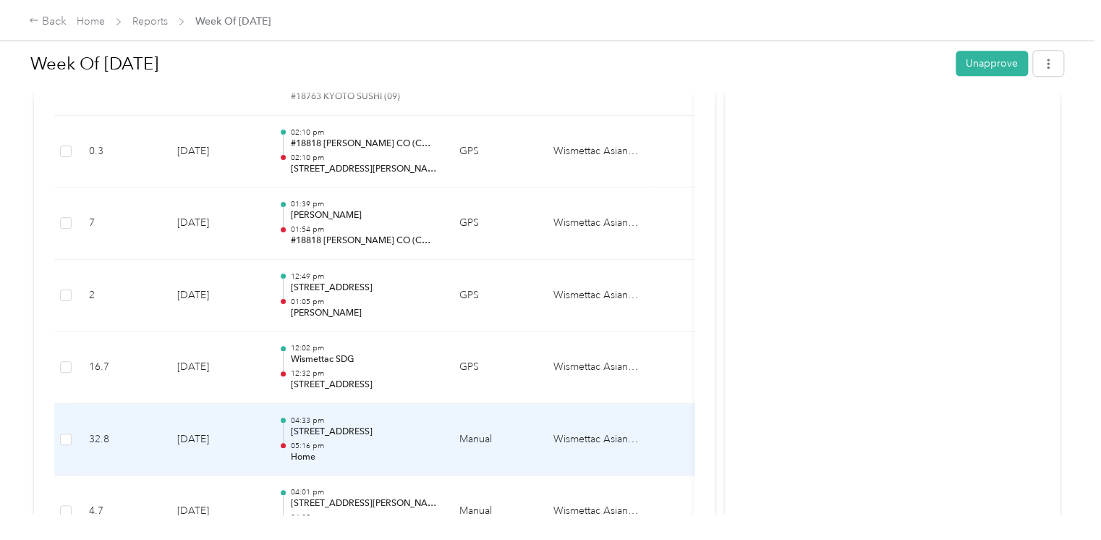
click at [356, 441] on p "05:16 pm" at bounding box center [363, 446] width 146 height 10
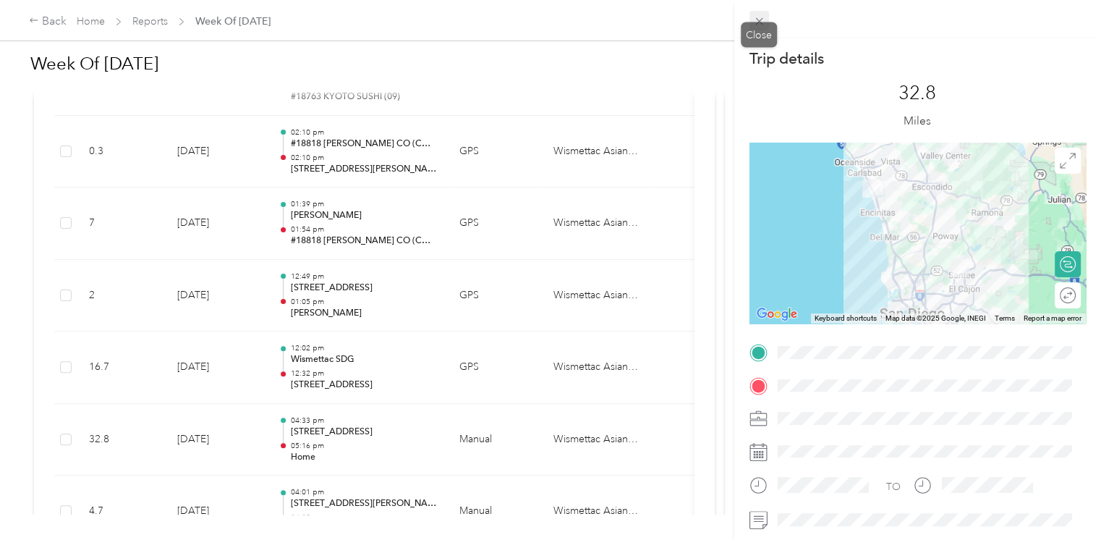
click at [753, 20] on icon at bounding box center [759, 21] width 12 height 12
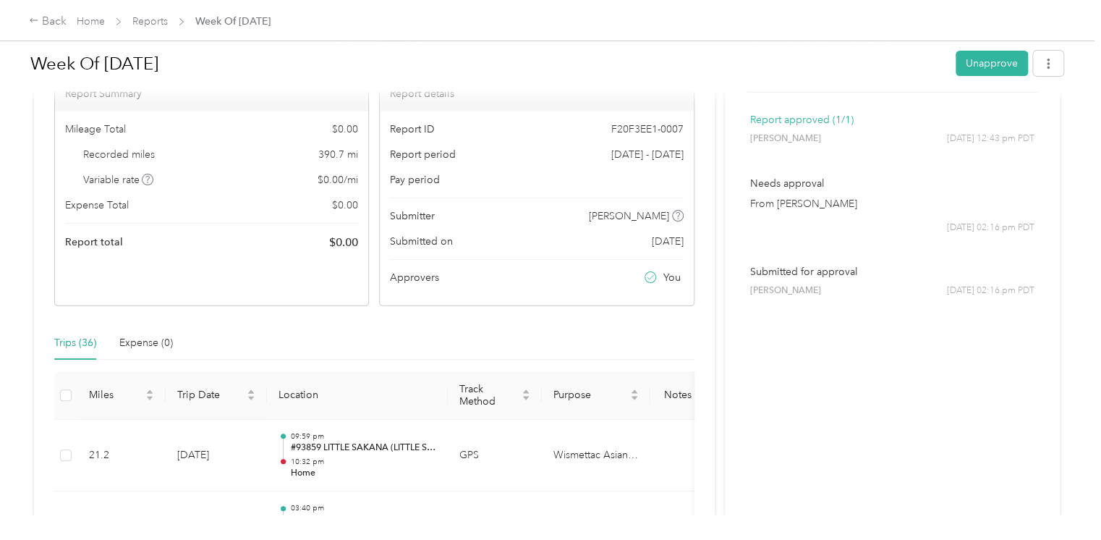
scroll to position [0, 0]
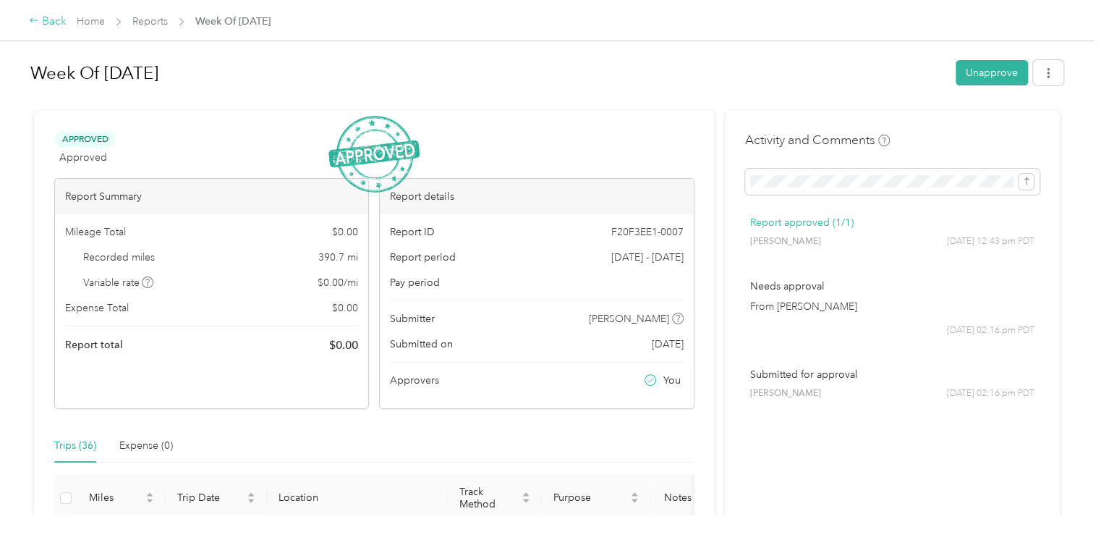
click at [51, 26] on div "Back" at bounding box center [48, 21] width 38 height 17
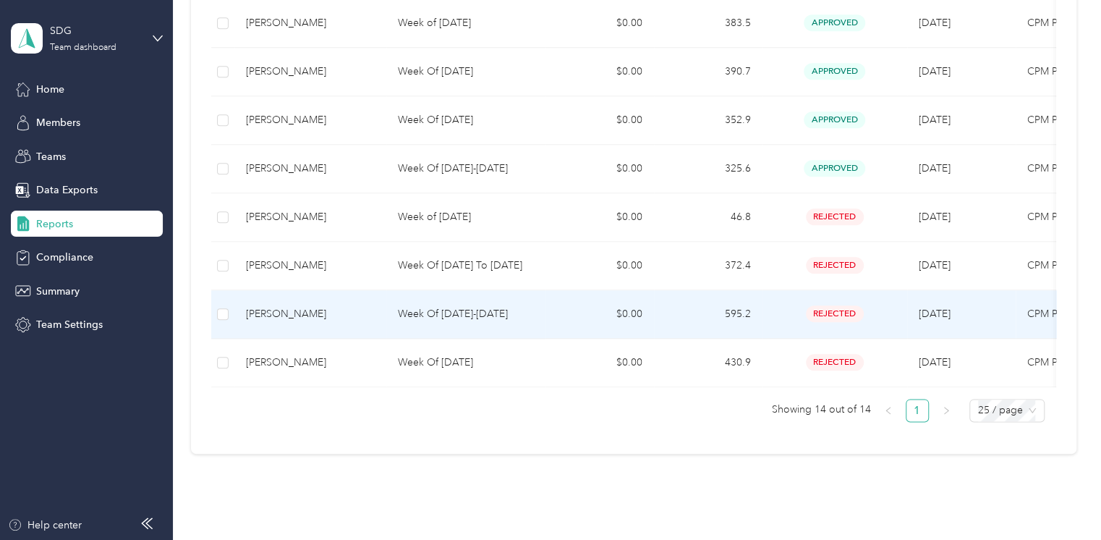
scroll to position [695, 0]
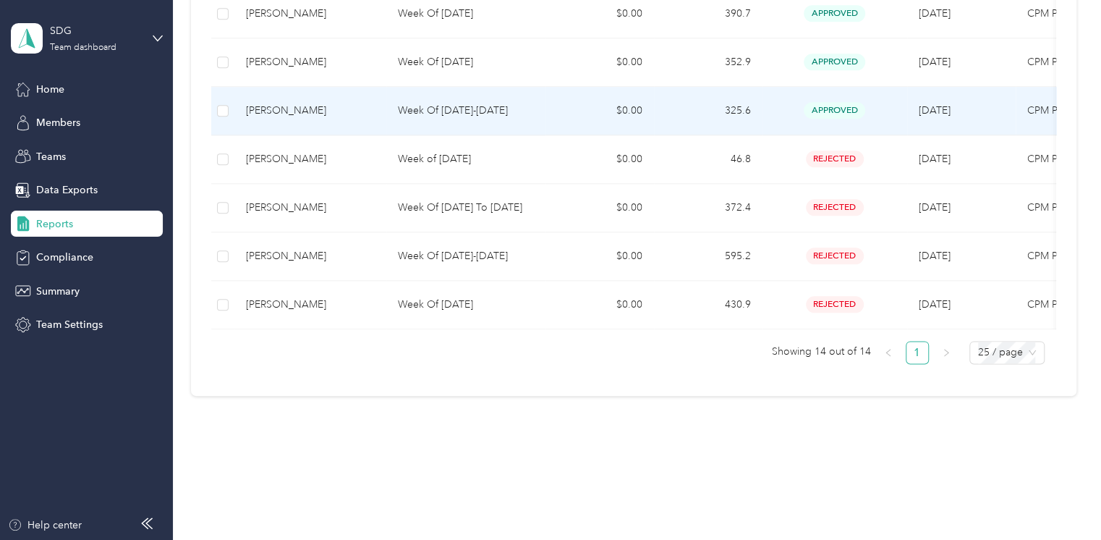
click at [462, 114] on p "Week Of July28-Aug 3 2025" at bounding box center [466, 111] width 136 height 16
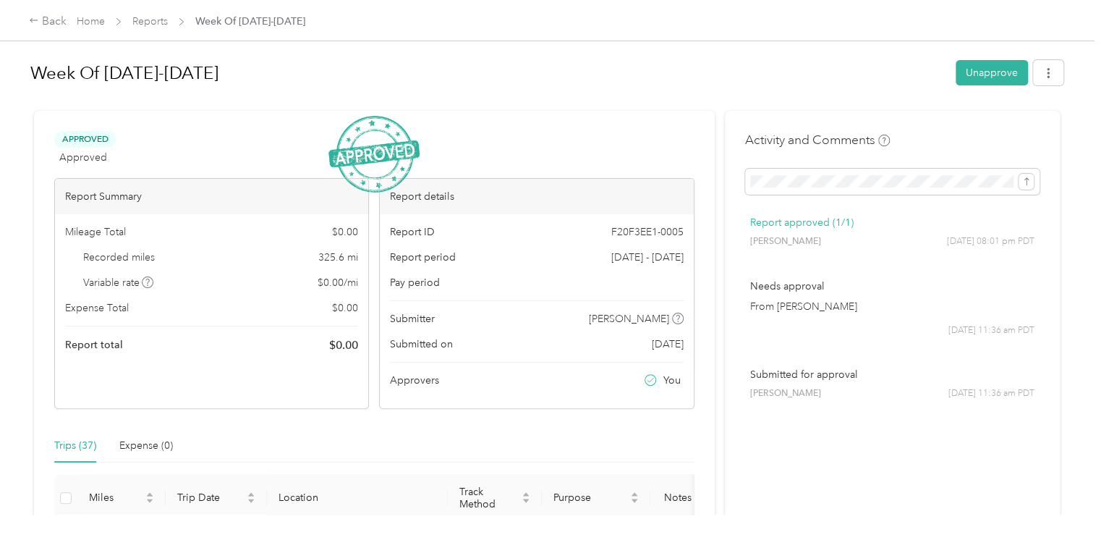
click at [60, 32] on div "Back Home Reports Week Of July28-Aug 3 2025" at bounding box center [550, 20] width 1101 height 41
click at [46, 20] on div "Back" at bounding box center [48, 21] width 38 height 17
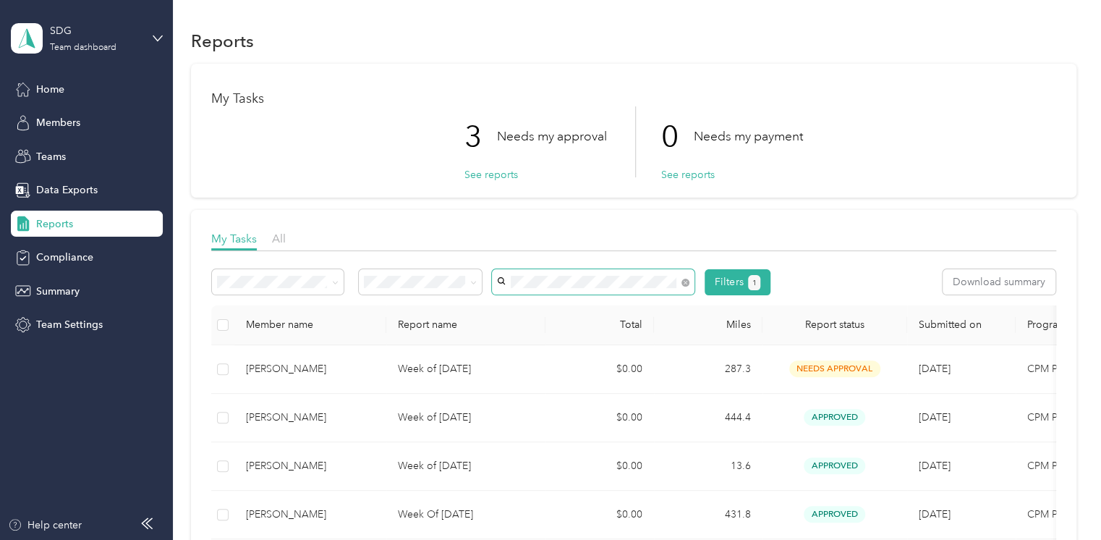
click at [682, 279] on span at bounding box center [686, 282] width 8 height 12
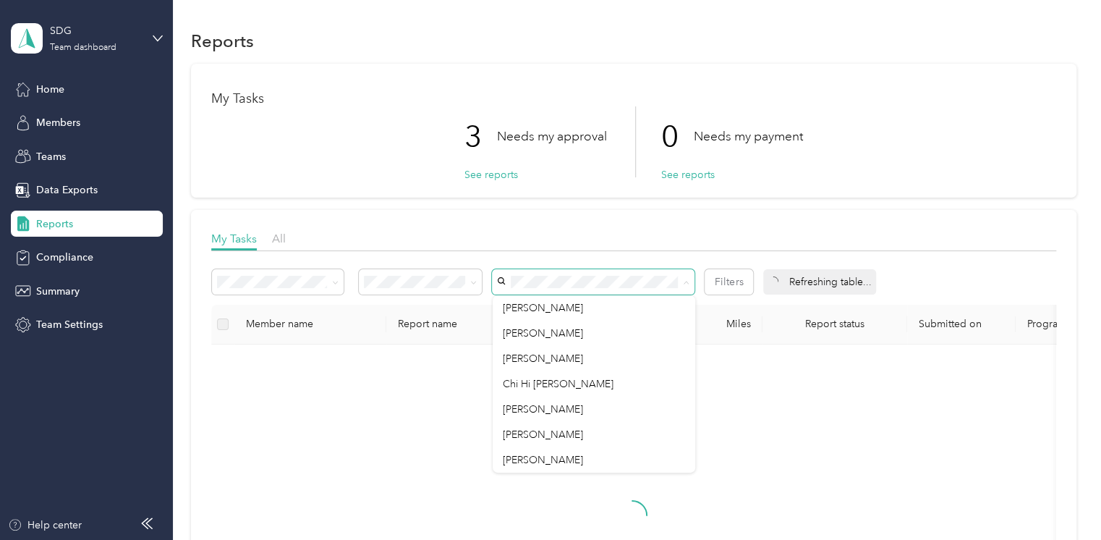
click at [647, 226] on div "My Tasks All Filters Refreshing table... Member name Report name Total Miles Re…" at bounding box center [634, 471] width 886 height 523
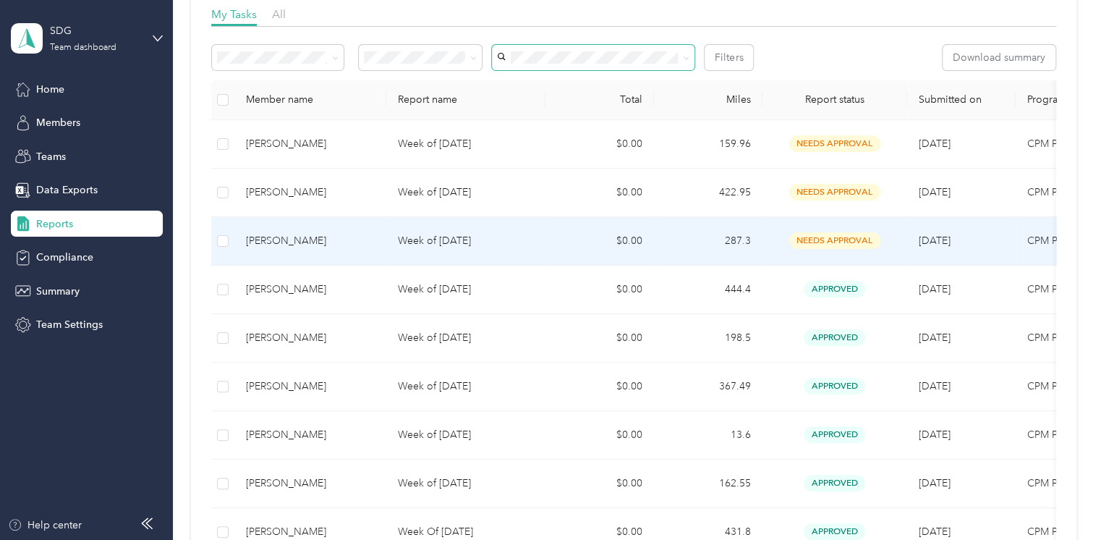
scroll to position [174, 0]
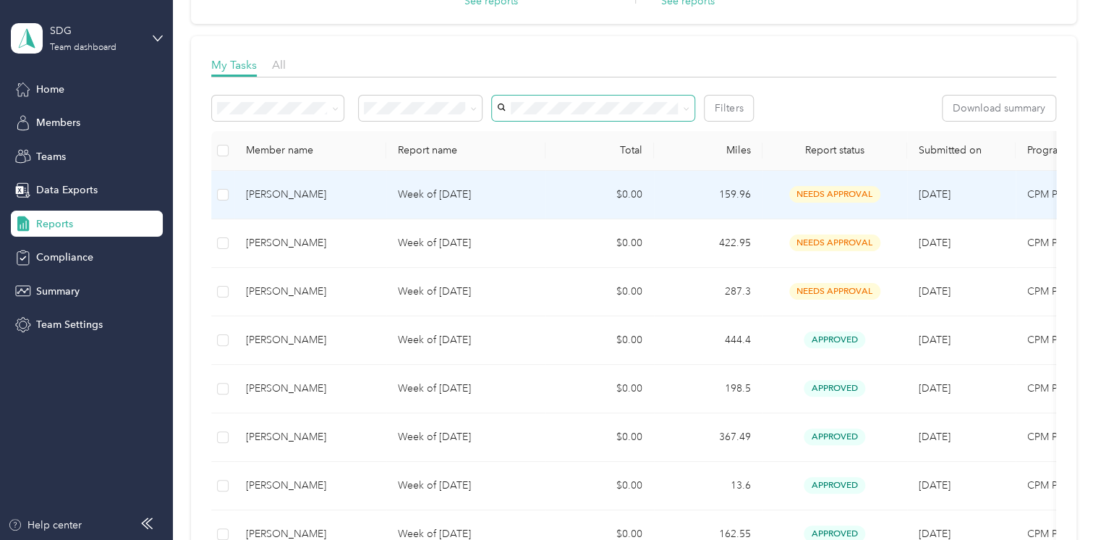
click at [469, 200] on p "Week of September 22 2025" at bounding box center [466, 195] width 136 height 16
